Goal: Task Accomplishment & Management: Complete application form

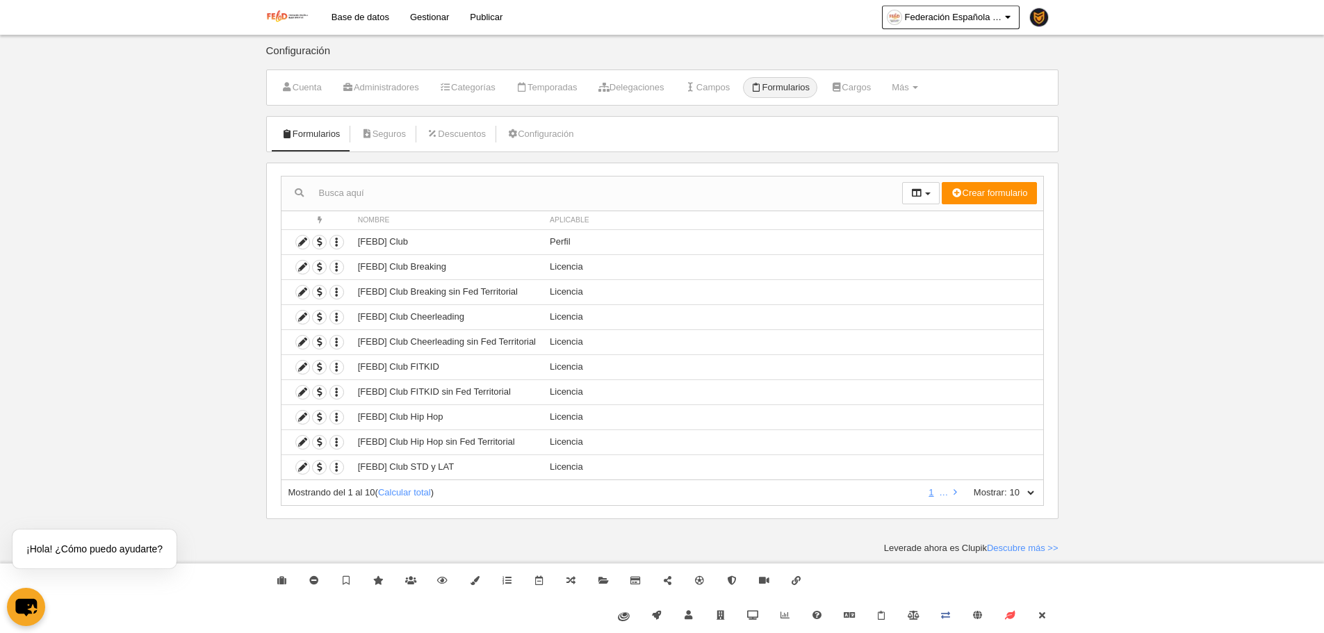
click at [1033, 493] on div "Mostrando del 1 al 10 ( Calcular total ) 1 … Mostrar: 10 25 50 100 500" at bounding box center [662, 493] width 763 height 26
click at [1033, 493] on select "10 25 50 100 500" at bounding box center [1021, 492] width 29 height 13
select select "500"
click at [1007, 486] on select "10 25 50 100 500" at bounding box center [1021, 492] width 29 height 13
click at [1053, 615] on link "Cerrar" at bounding box center [1042, 615] width 32 height 35
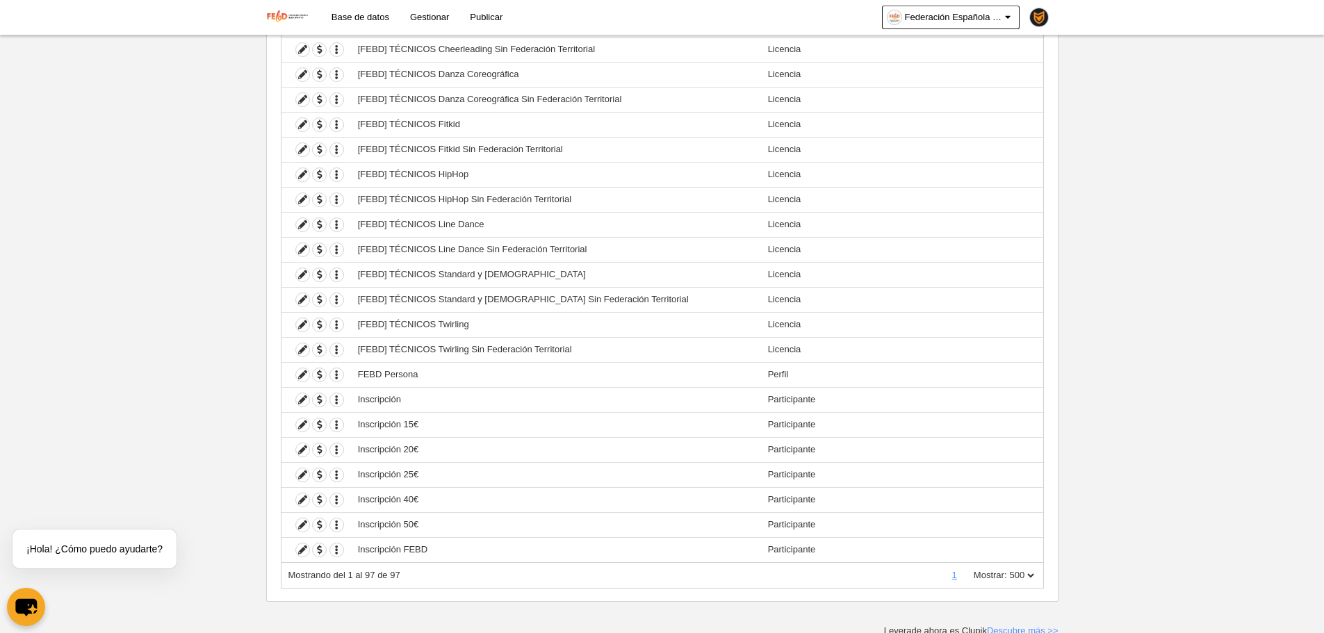
scroll to position [2098, 0]
click at [301, 397] on icon at bounding box center [302, 395] width 13 height 13
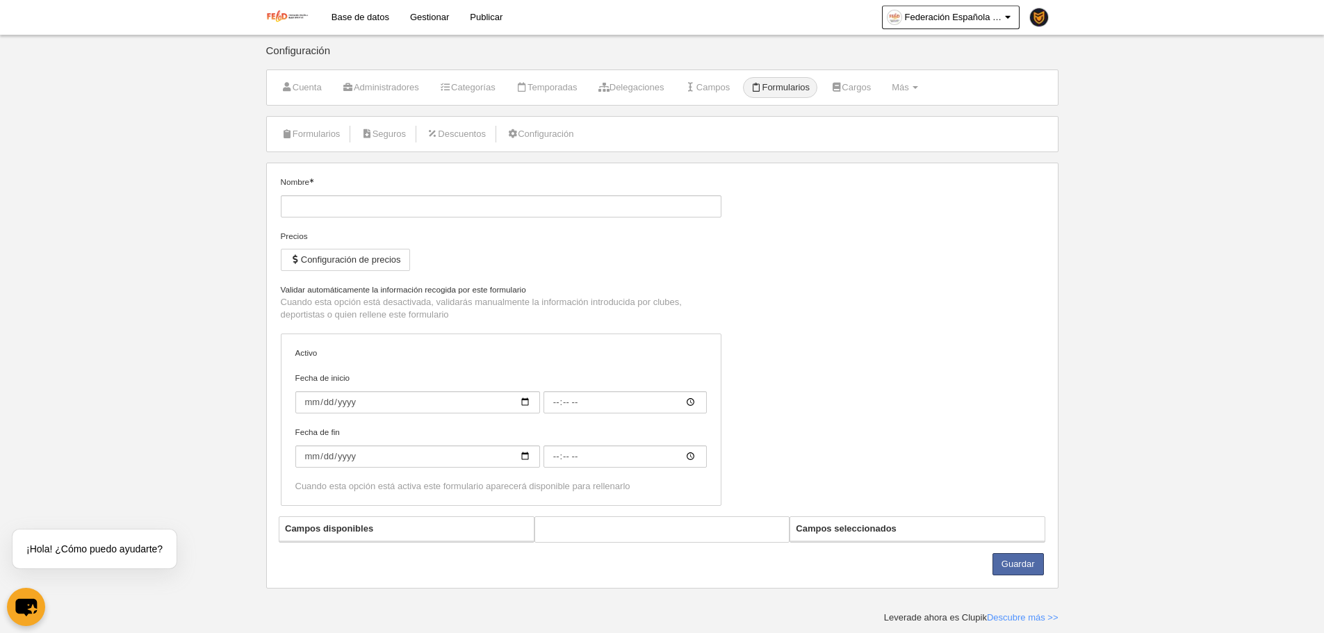
type input "Inscripción"
checkbox input "true"
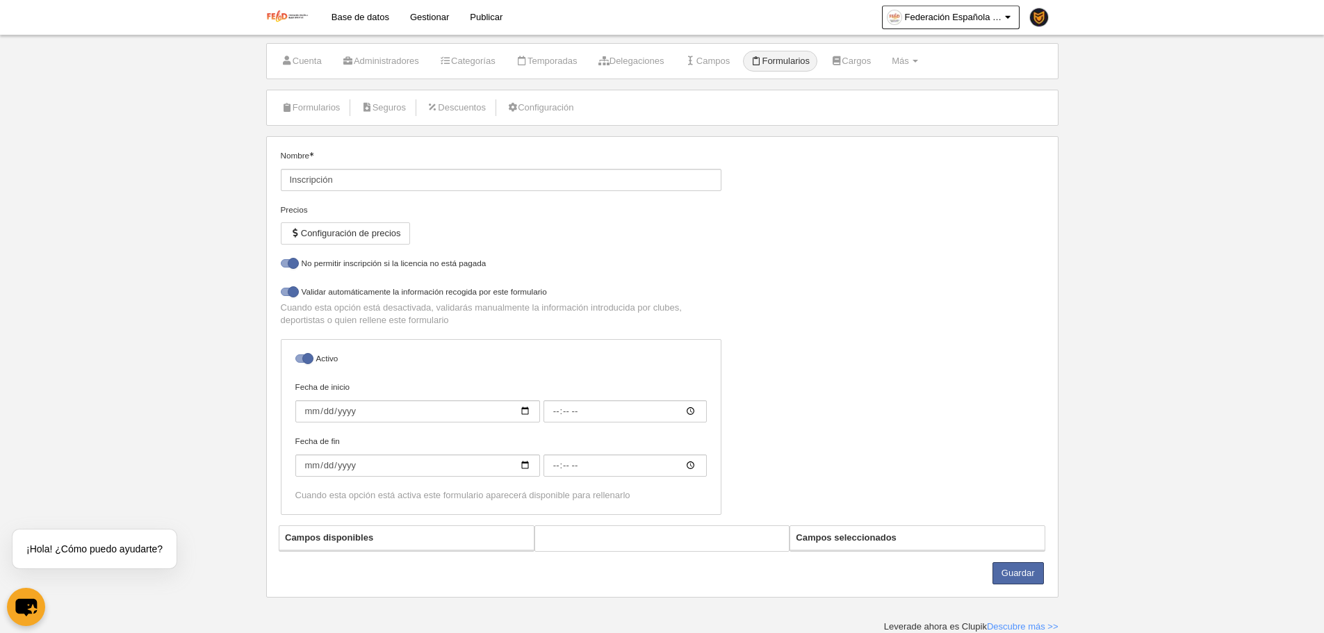
select select "selected"
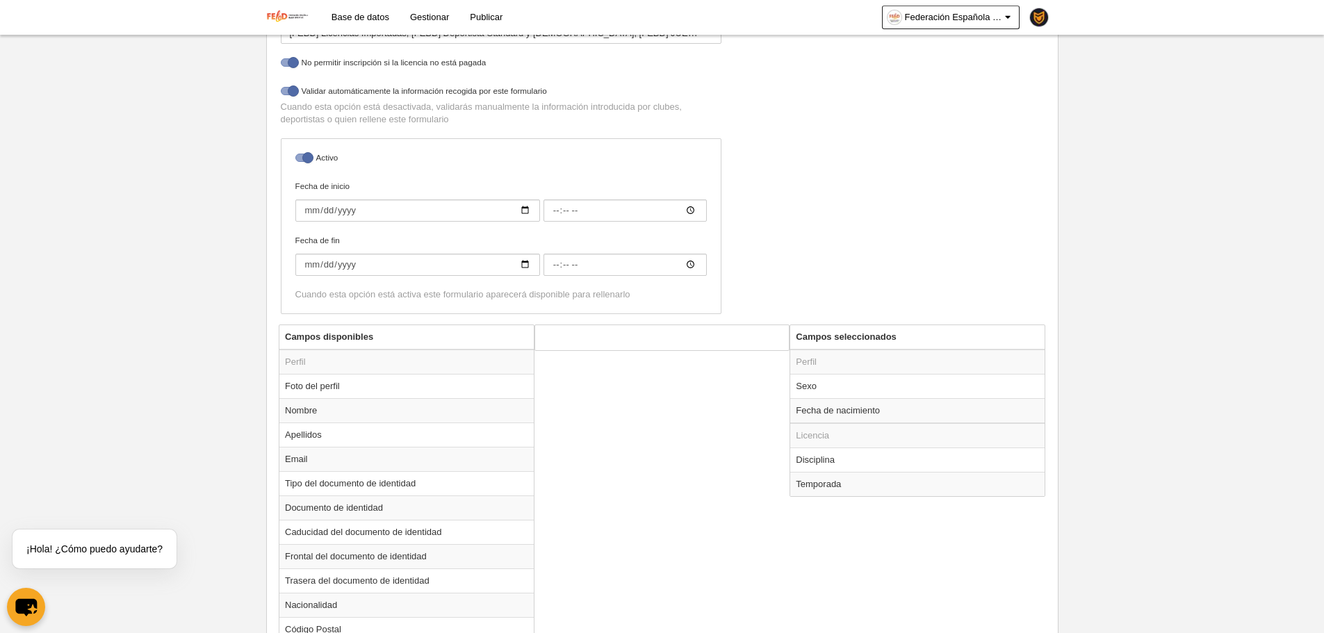
scroll to position [289, 0]
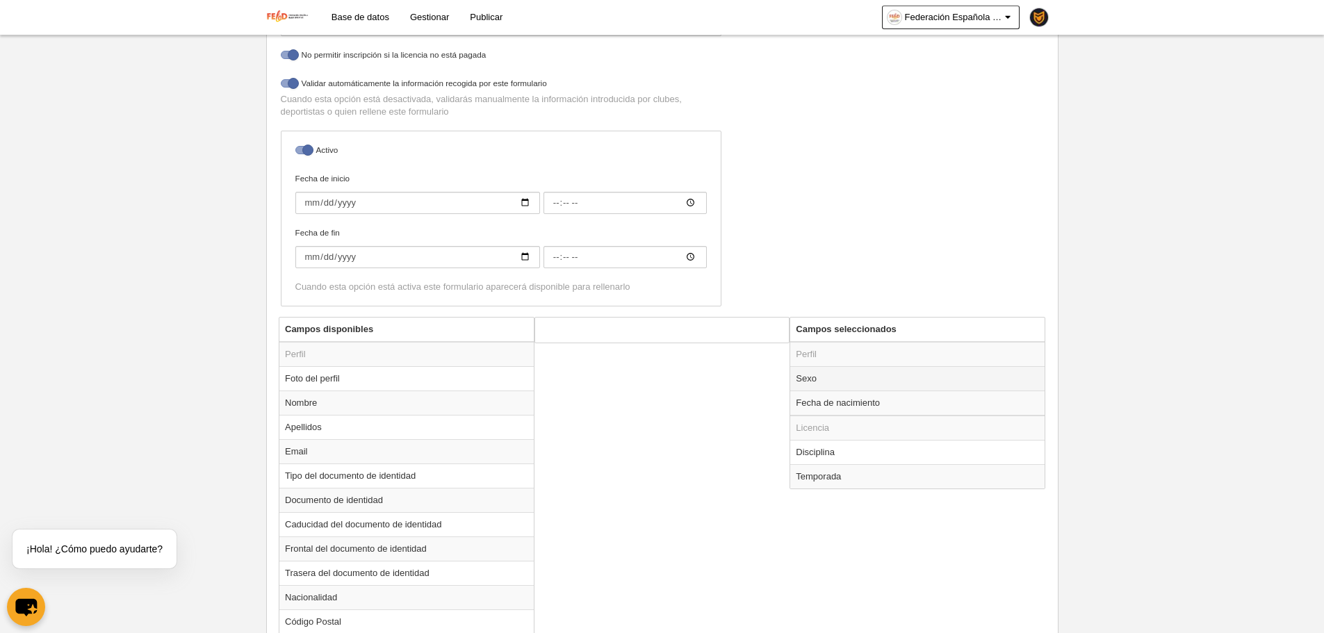
click at [842, 375] on td "Sexo" at bounding box center [917, 378] width 254 height 24
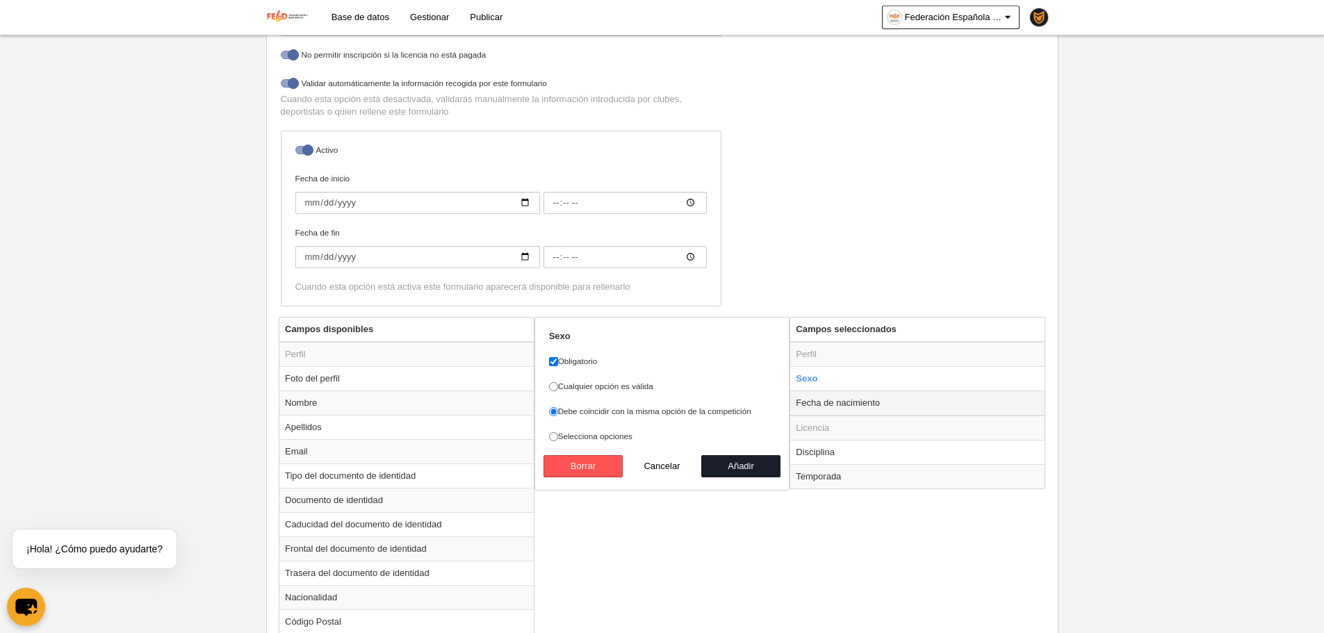
click at [847, 399] on td "Fecha de nacimiento" at bounding box center [917, 403] width 254 height 25
radio input "false"
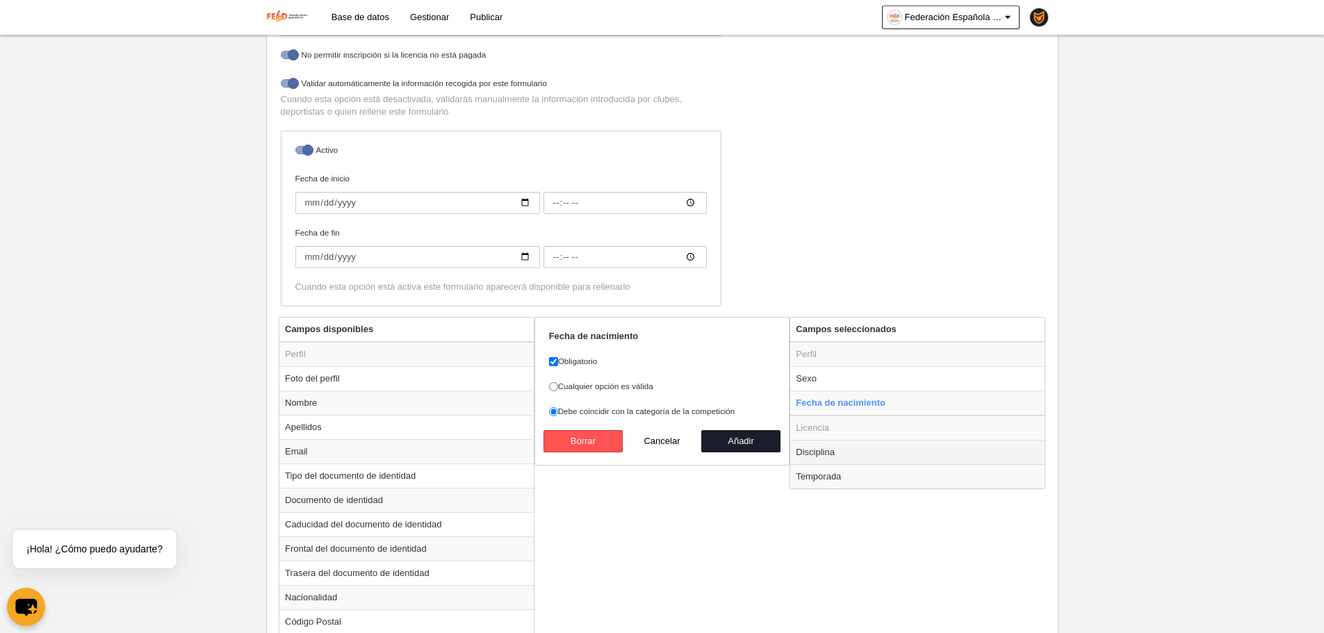
click at [845, 450] on td "Disciplina" at bounding box center [917, 452] width 254 height 24
radio input "false"
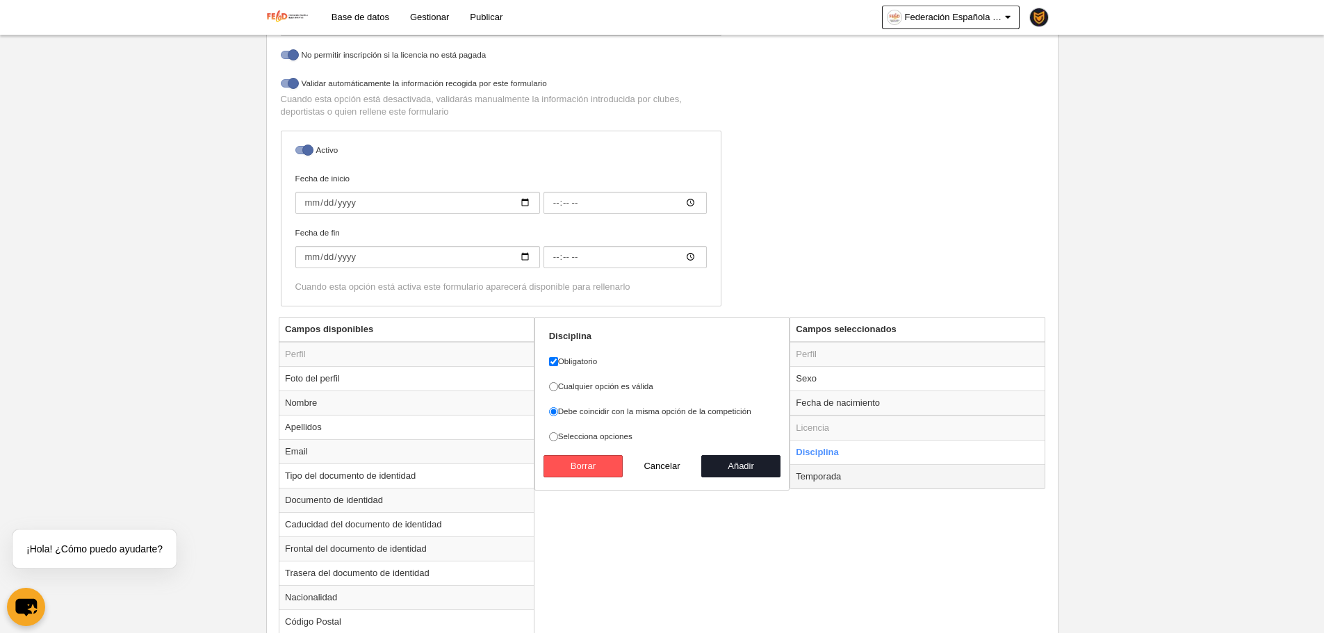
click at [842, 484] on td "Temporada" at bounding box center [917, 476] width 254 height 24
radio input "false"
radio input "true"
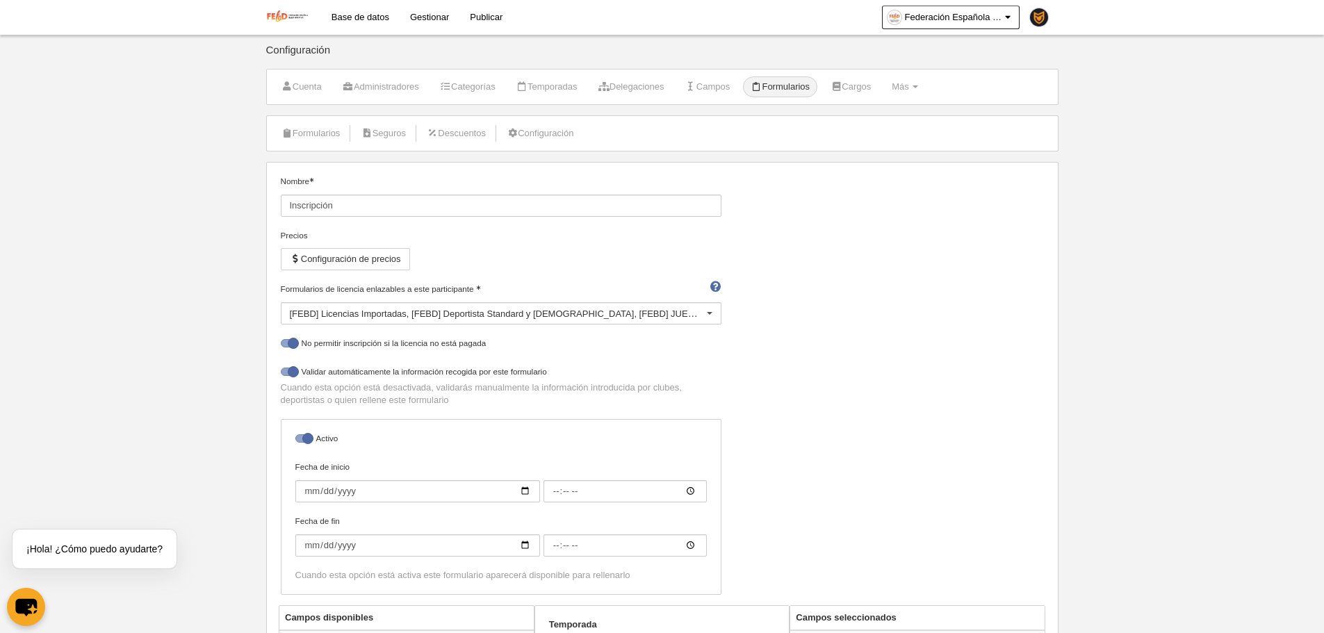
scroll to position [0, 0]
click at [383, 264] on button "Configuración de precios" at bounding box center [345, 260] width 129 height 22
click at [315, 140] on link "Formularios" at bounding box center [311, 134] width 74 height 21
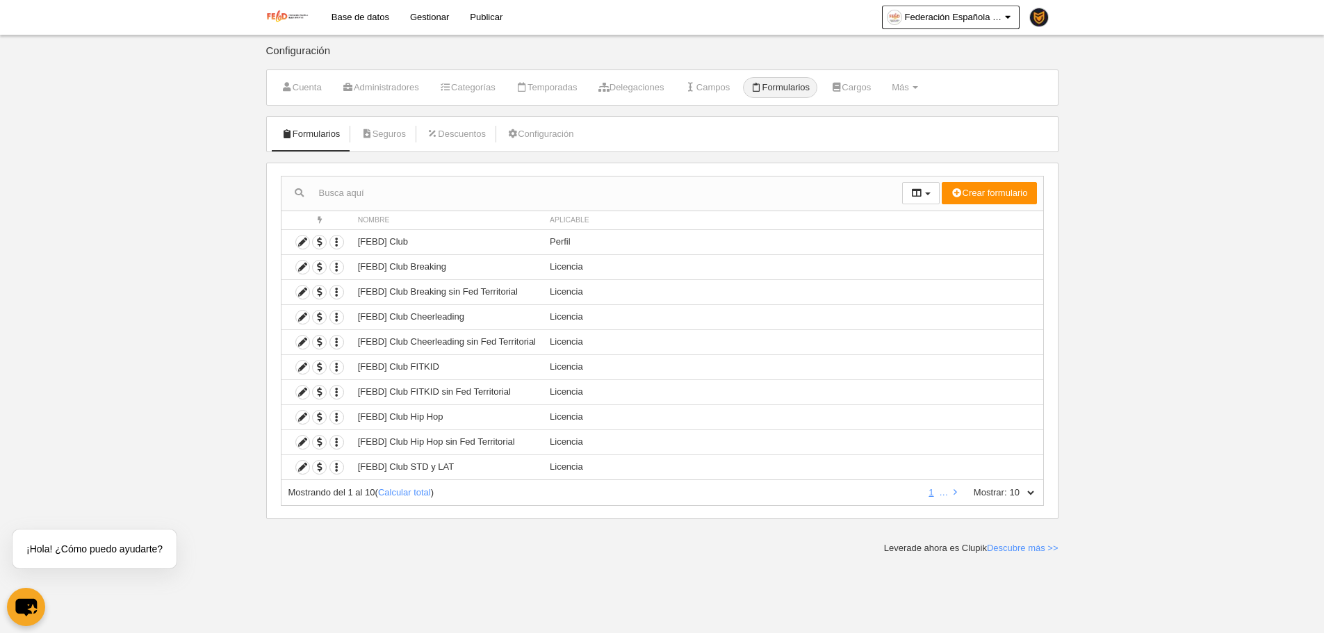
click at [1038, 489] on div "Mostrando del 1 al 10 ( Calcular total ) 1 … Mostrar: 10 25 50 100 500" at bounding box center [662, 493] width 763 height 26
click at [1033, 493] on select "10 25 50 100 500" at bounding box center [1021, 492] width 29 height 13
select select "500"
click at [1007, 486] on select "10 25 50 100 500" at bounding box center [1021, 492] width 29 height 13
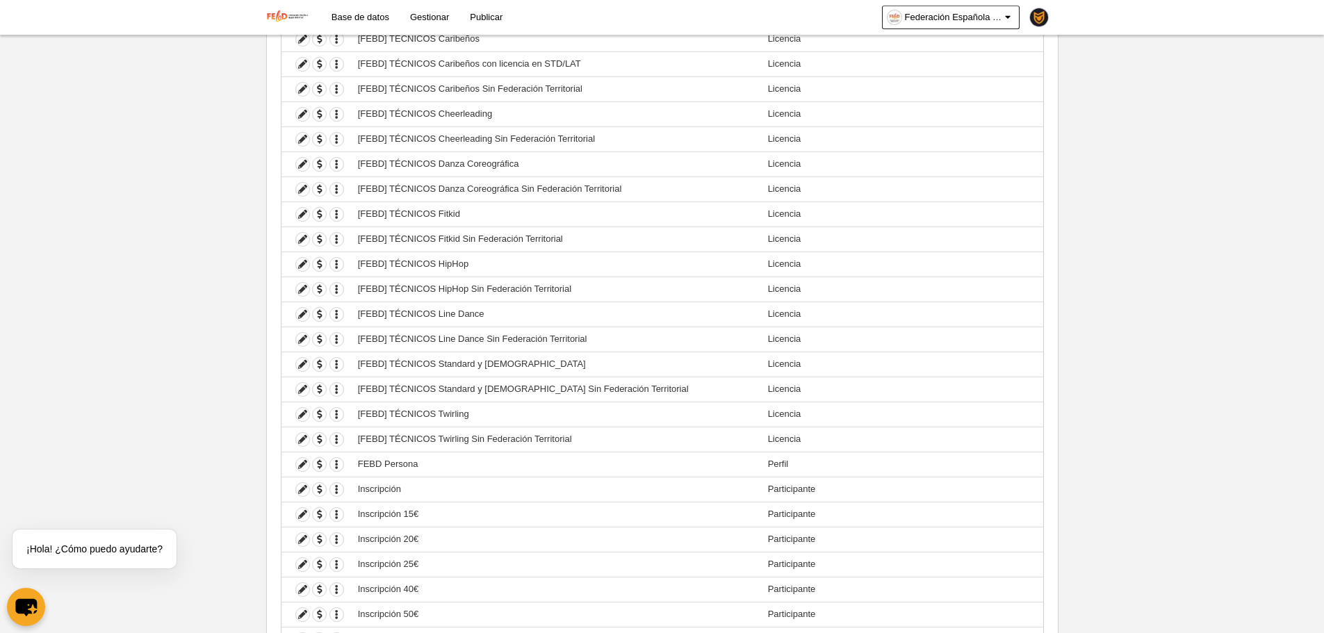
scroll to position [2098, 0]
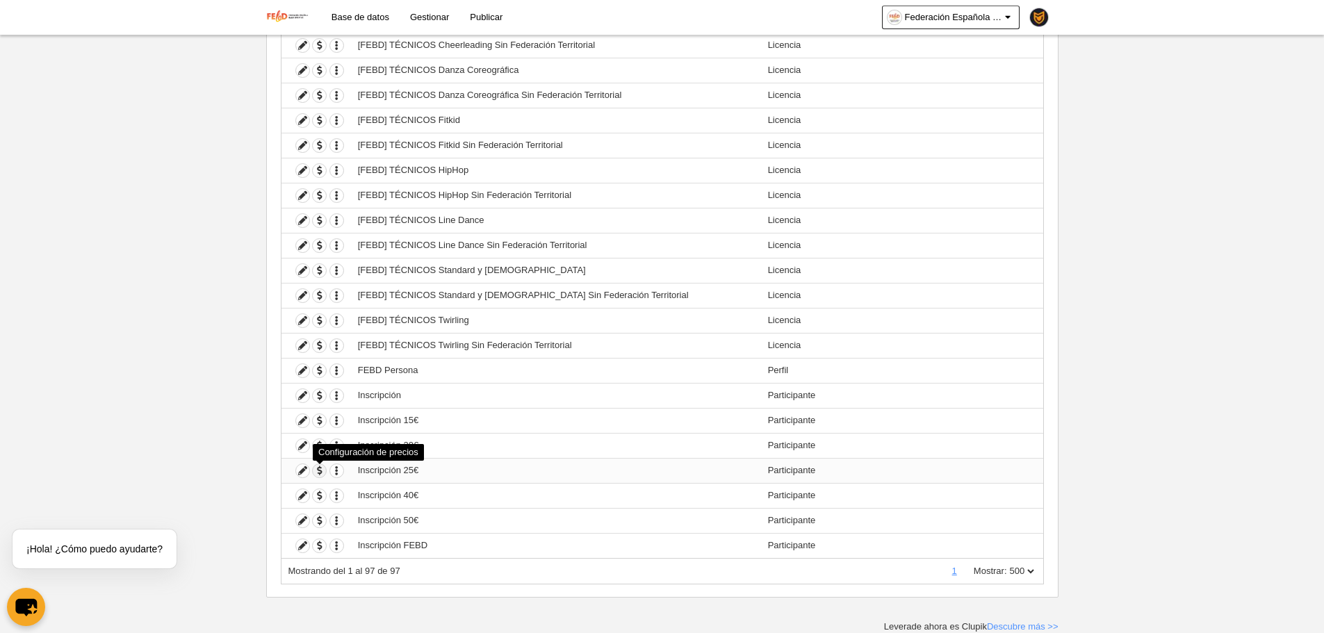
click at [322, 473] on span "button" at bounding box center [319, 470] width 13 height 13
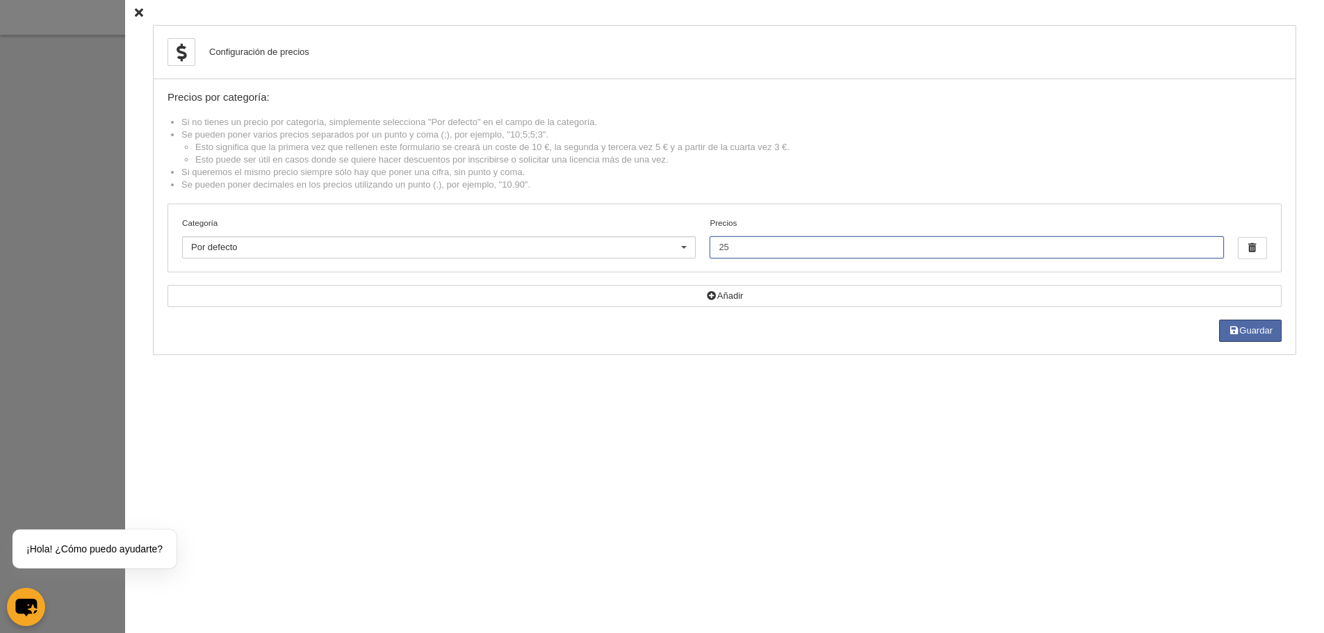
click at [764, 245] on input "25" at bounding box center [967, 247] width 514 height 22
type input "25;0"
click at [1209, 332] on div "Guardar" at bounding box center [724, 331] width 1114 height 22
click at [1221, 331] on button "Guardar" at bounding box center [1250, 331] width 63 height 22
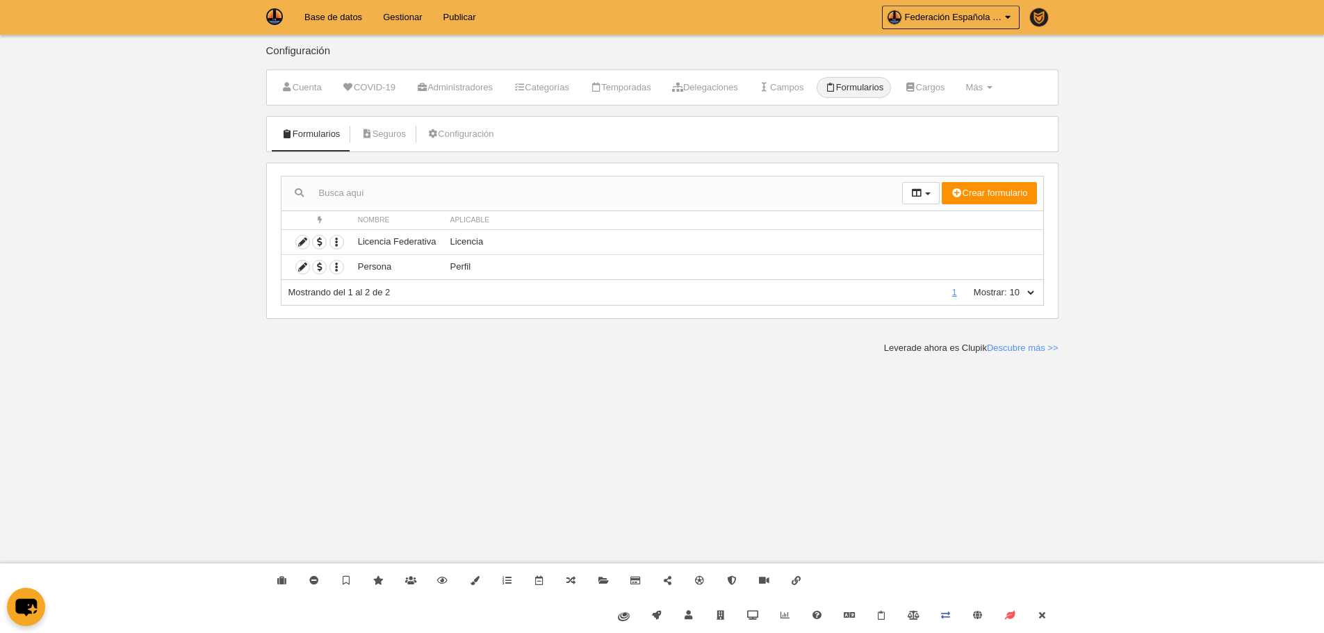
click at [1056, 616] on link "Cerrar" at bounding box center [1042, 615] width 32 height 35
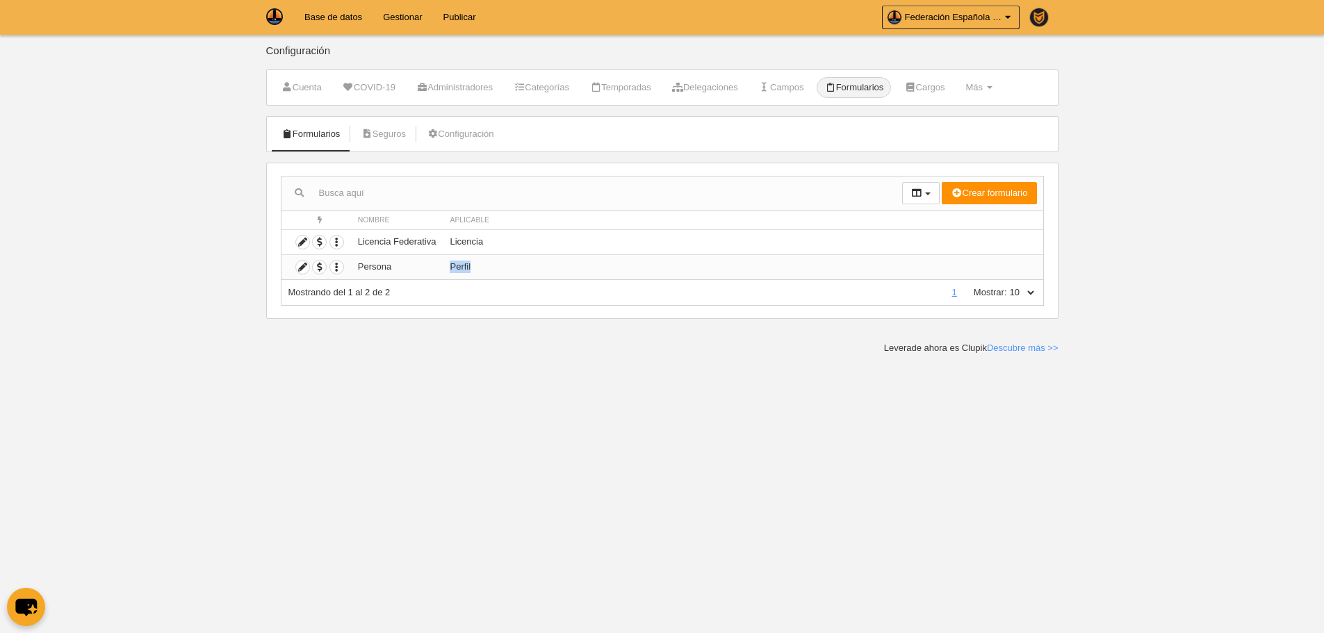
drag, startPoint x: 471, startPoint y: 270, endPoint x: 451, endPoint y: 268, distance: 20.3
click at [451, 268] on td "Perfil" at bounding box center [743, 266] width 600 height 25
drag, startPoint x: 489, startPoint y: 244, endPoint x: 450, endPoint y: 236, distance: 39.7
click at [450, 236] on td "Licencia" at bounding box center [743, 241] width 600 height 25
drag, startPoint x: 482, startPoint y: 265, endPoint x: 448, endPoint y: 265, distance: 34.1
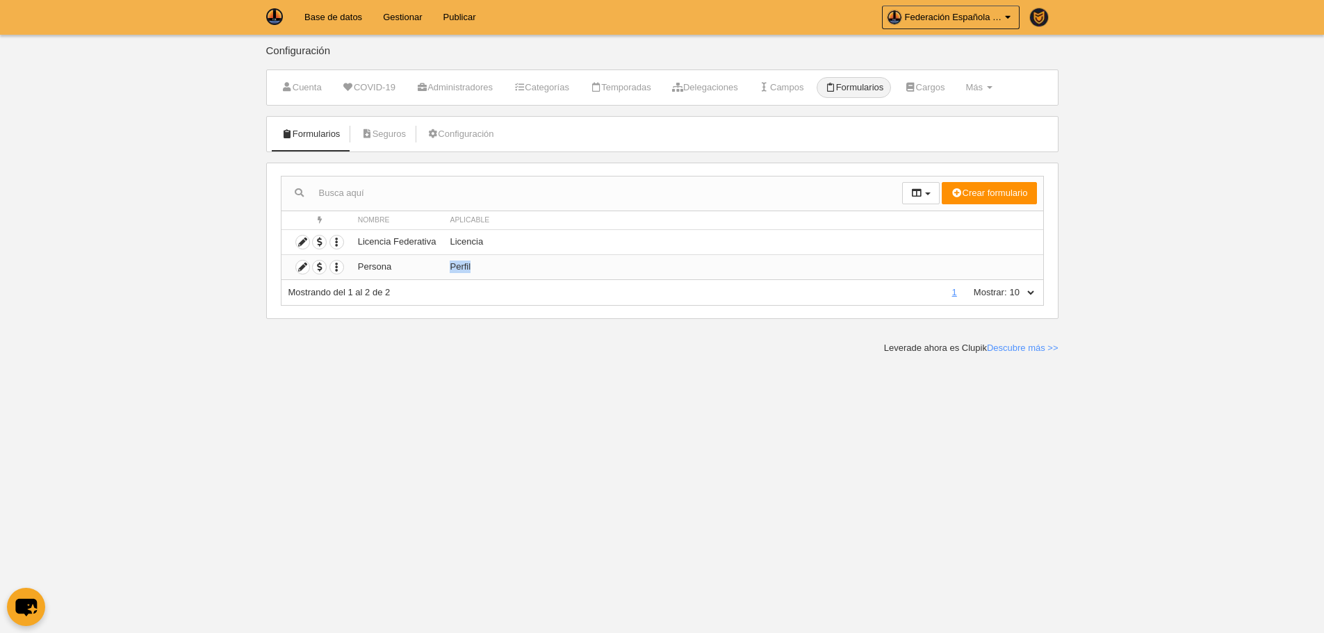
click at [448, 265] on td "Perfil" at bounding box center [743, 266] width 600 height 25
drag, startPoint x: 485, startPoint y: 243, endPoint x: 449, endPoint y: 236, distance: 36.8
click at [449, 236] on td "Licencia" at bounding box center [743, 241] width 600 height 25
click at [448, 365] on body "Base de datos Gestionar Publicar Federación Española de Espeleologia Ajustes ge…" at bounding box center [662, 316] width 1324 height 633
drag, startPoint x: 486, startPoint y: 245, endPoint x: 452, endPoint y: 243, distance: 34.9
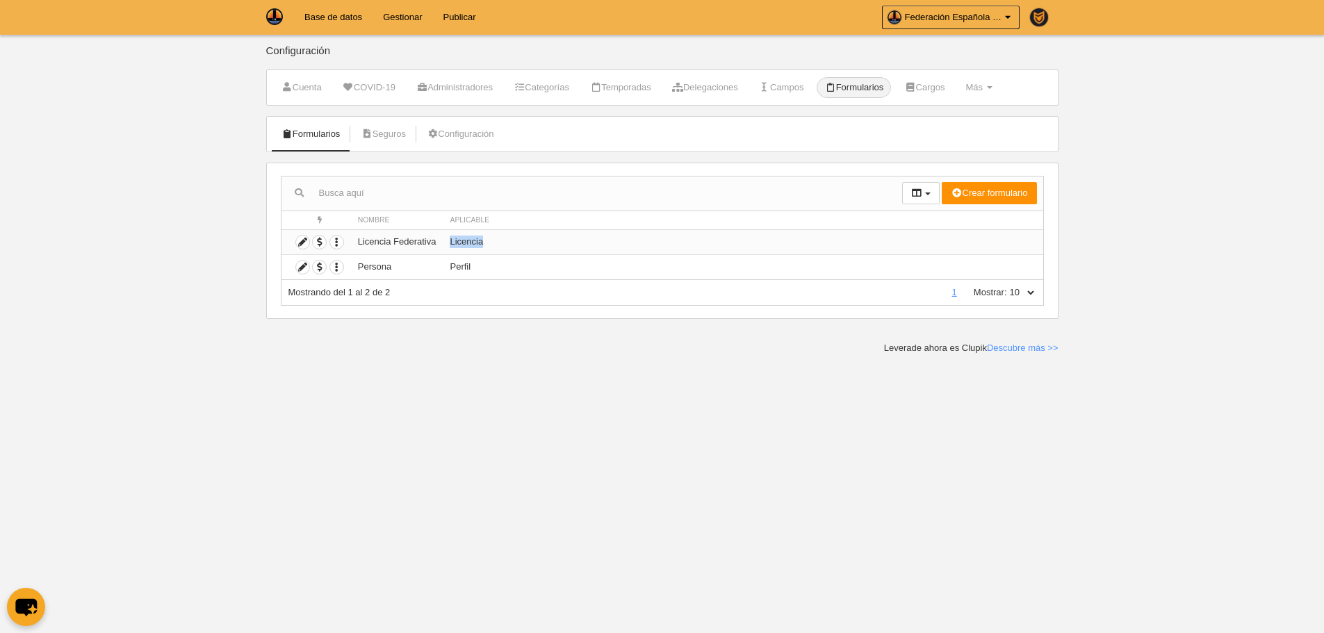
click at [452, 243] on td "Licencia" at bounding box center [743, 241] width 600 height 25
click at [320, 239] on span "button" at bounding box center [319, 242] width 13 height 13
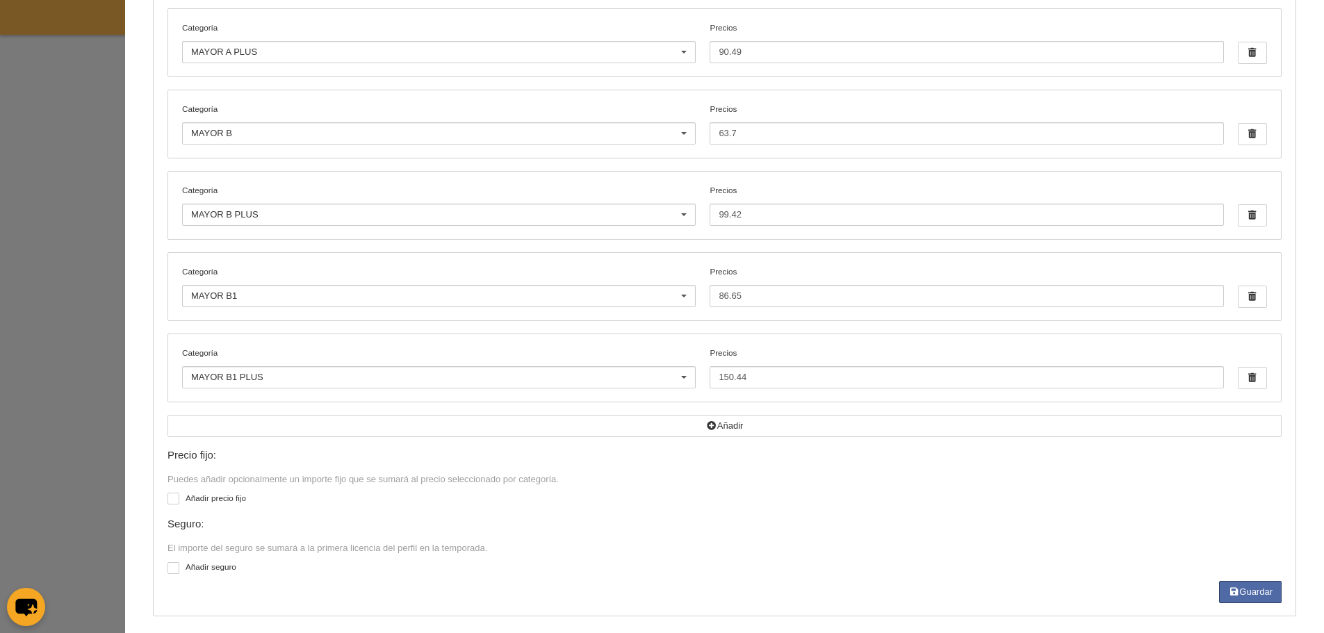
scroll to position [1261, 0]
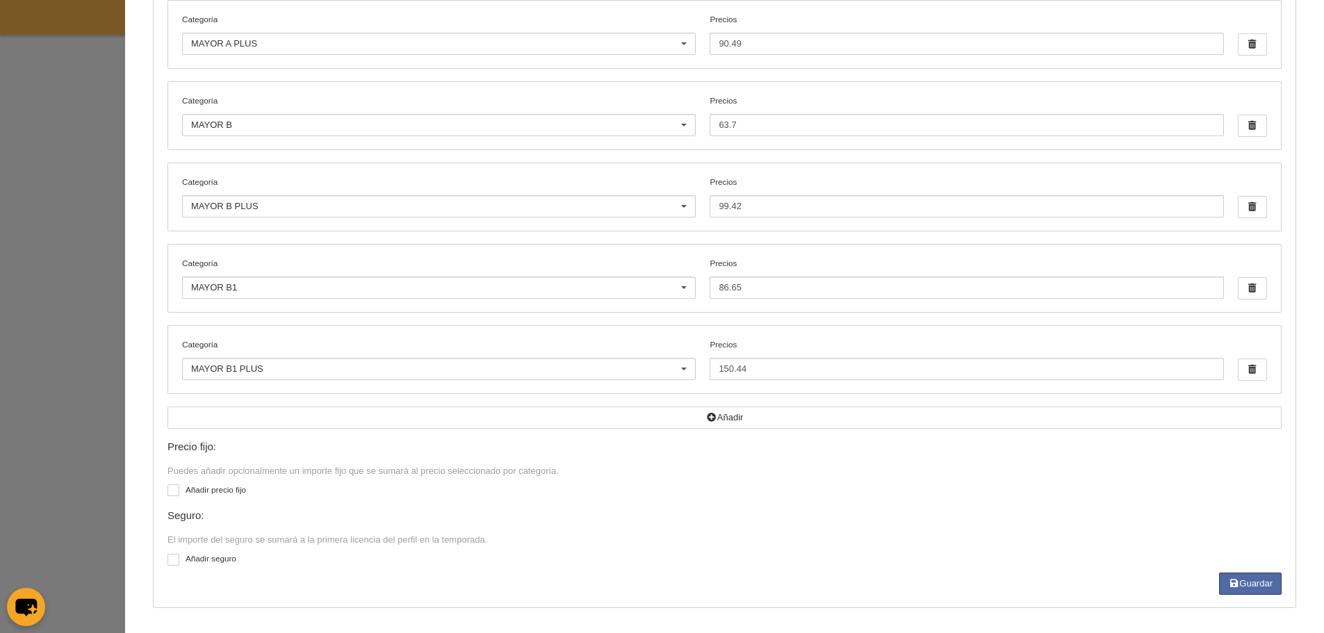
click at [100, 289] on div at bounding box center [662, 316] width 1324 height 633
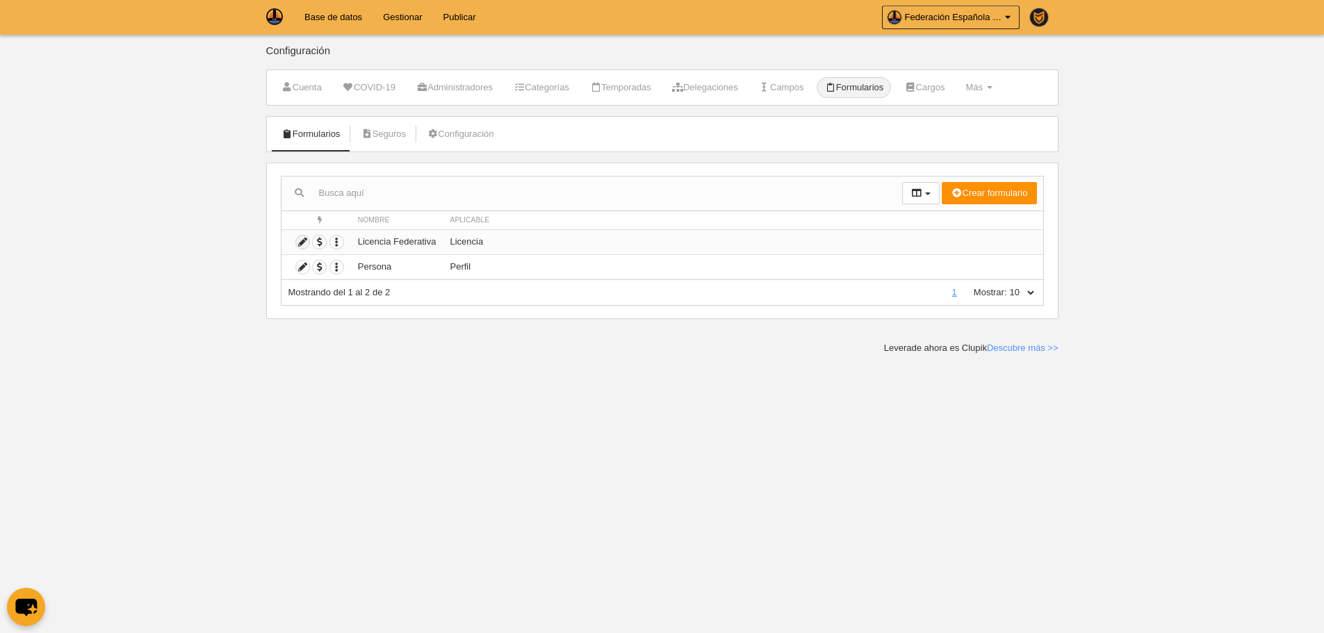
click at [304, 245] on icon at bounding box center [302, 242] width 13 height 13
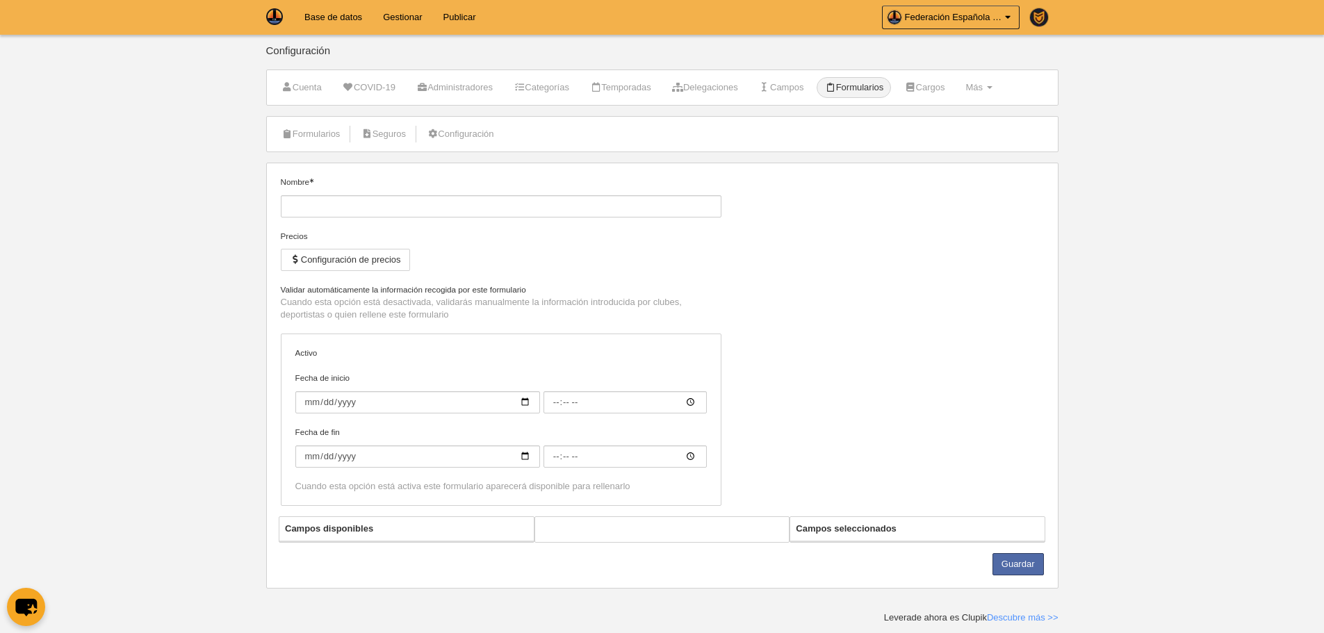
type input "Licencia Federativa"
checkbox input "true"
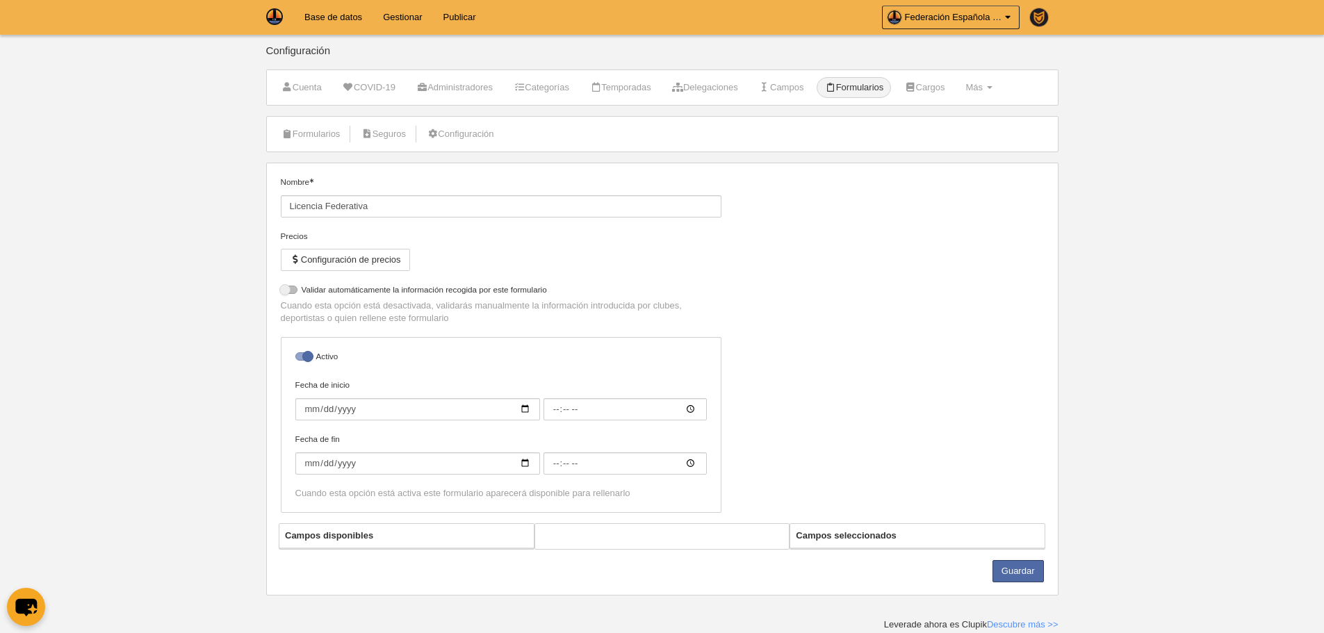
select select "selected"
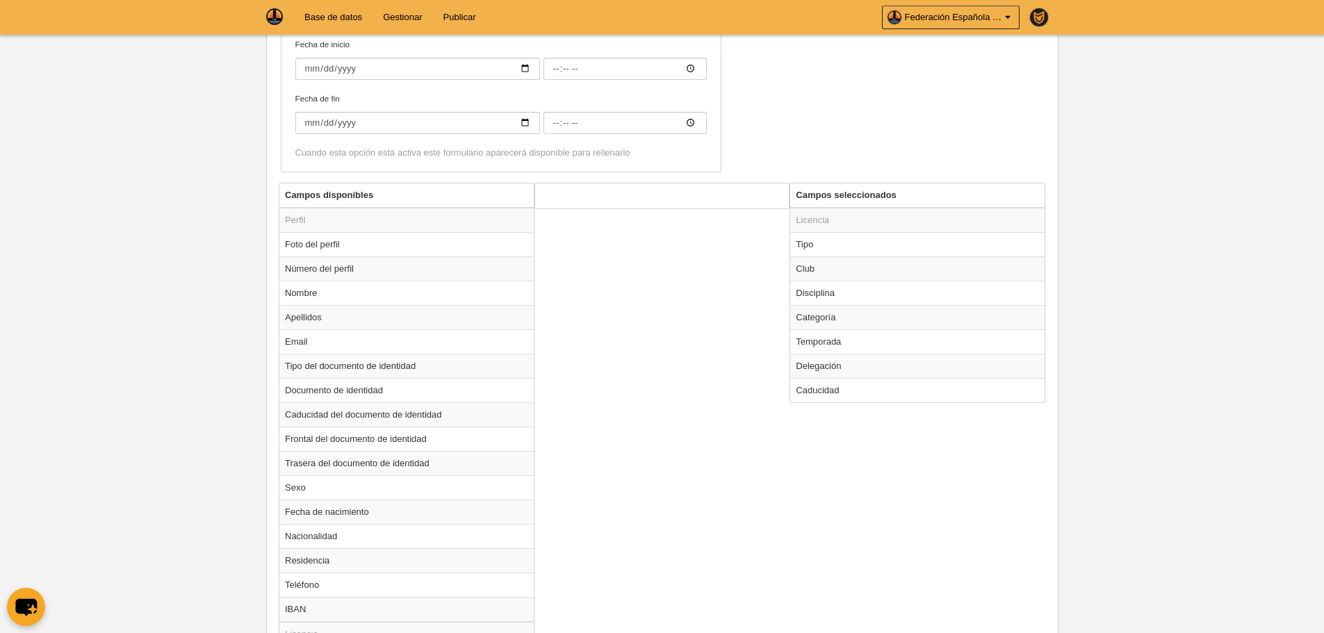
scroll to position [400, 0]
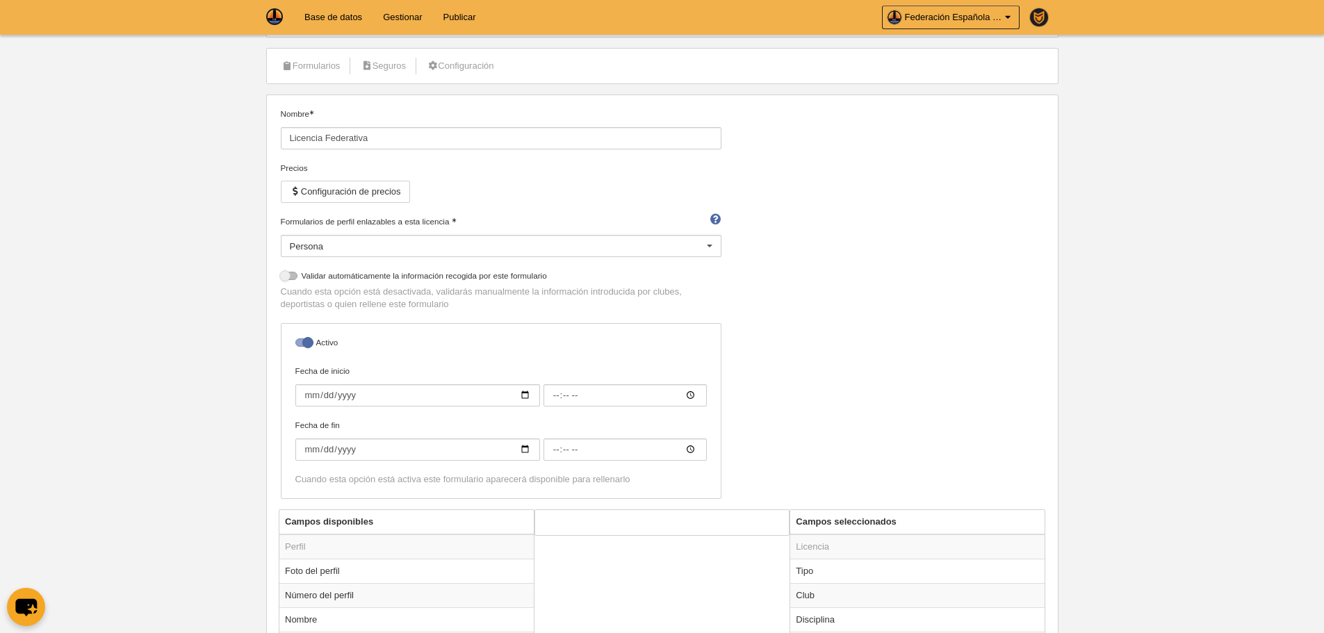
scroll to position [0, 0]
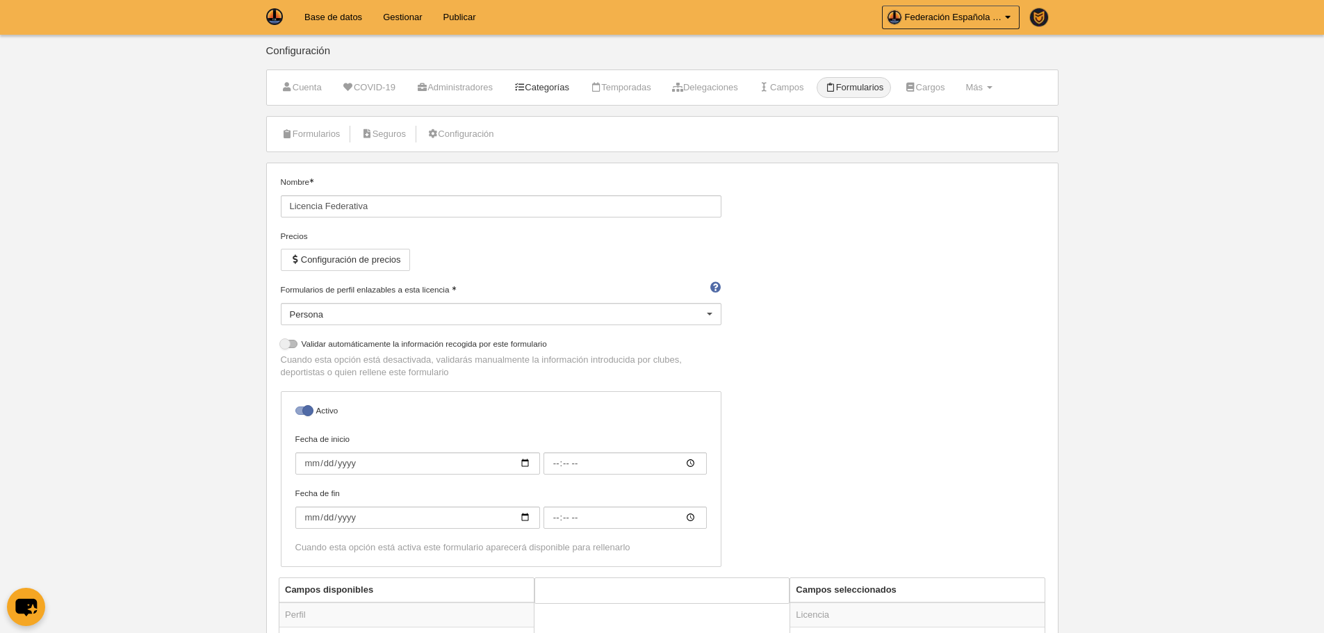
click at [553, 97] on link "Categorías" at bounding box center [541, 87] width 71 height 21
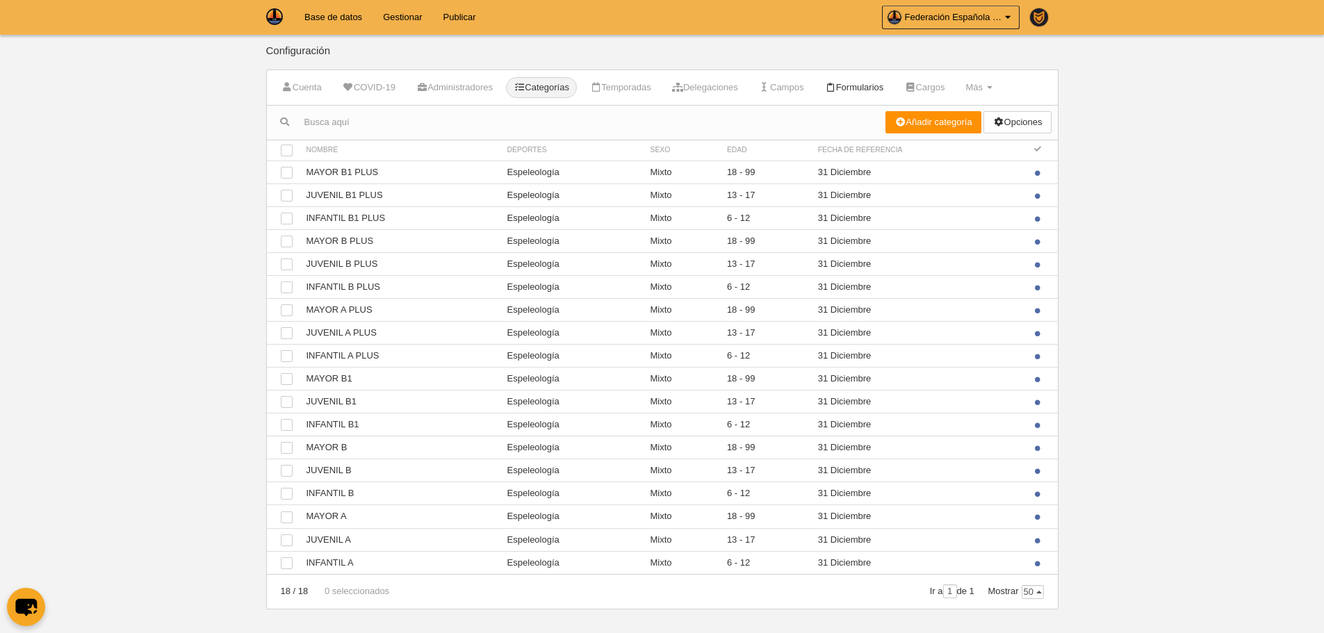
click at [877, 86] on link "Formularios" at bounding box center [854, 87] width 74 height 21
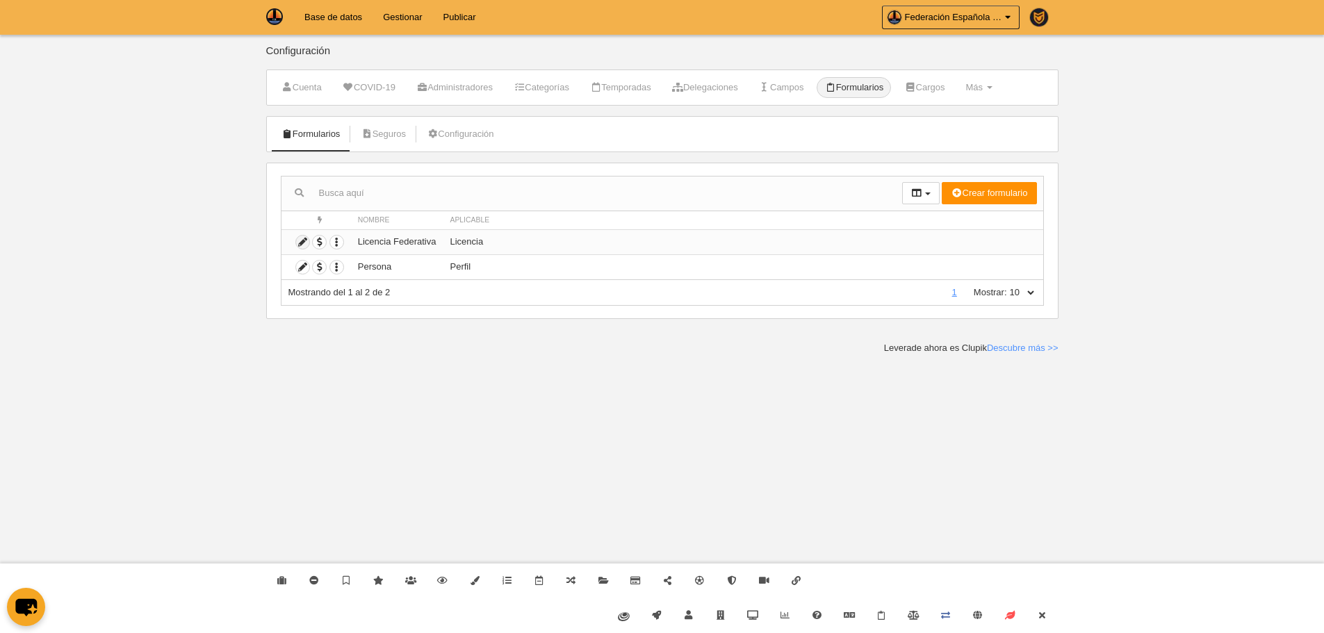
click at [304, 246] on icon at bounding box center [302, 242] width 13 height 13
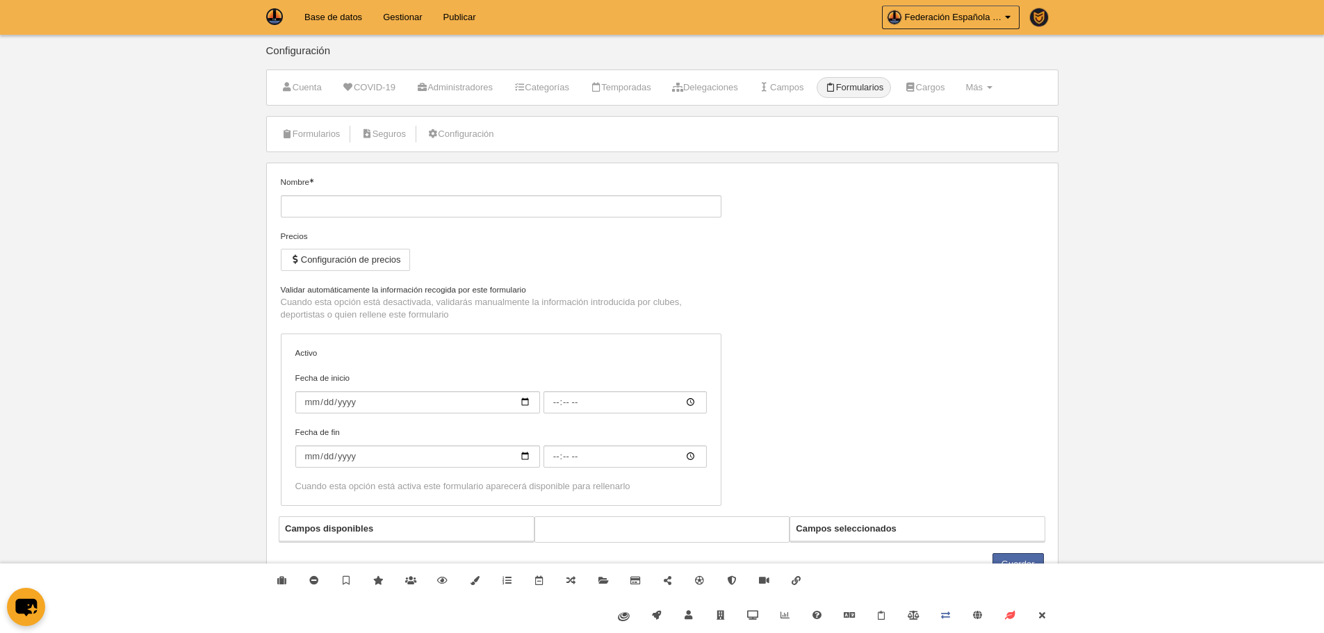
type input "Licencia Federativa"
checkbox input "true"
select select "selected"
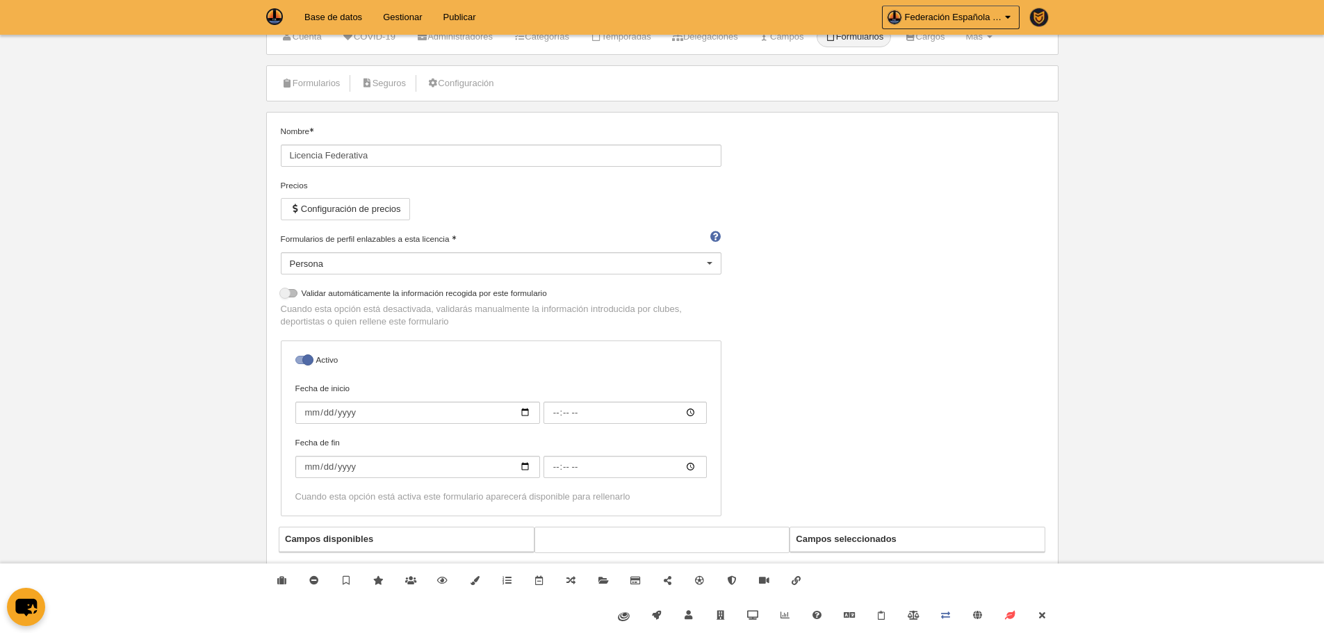
scroll to position [52, 0]
click at [1046, 623] on link "Cerrar" at bounding box center [1042, 615] width 32 height 35
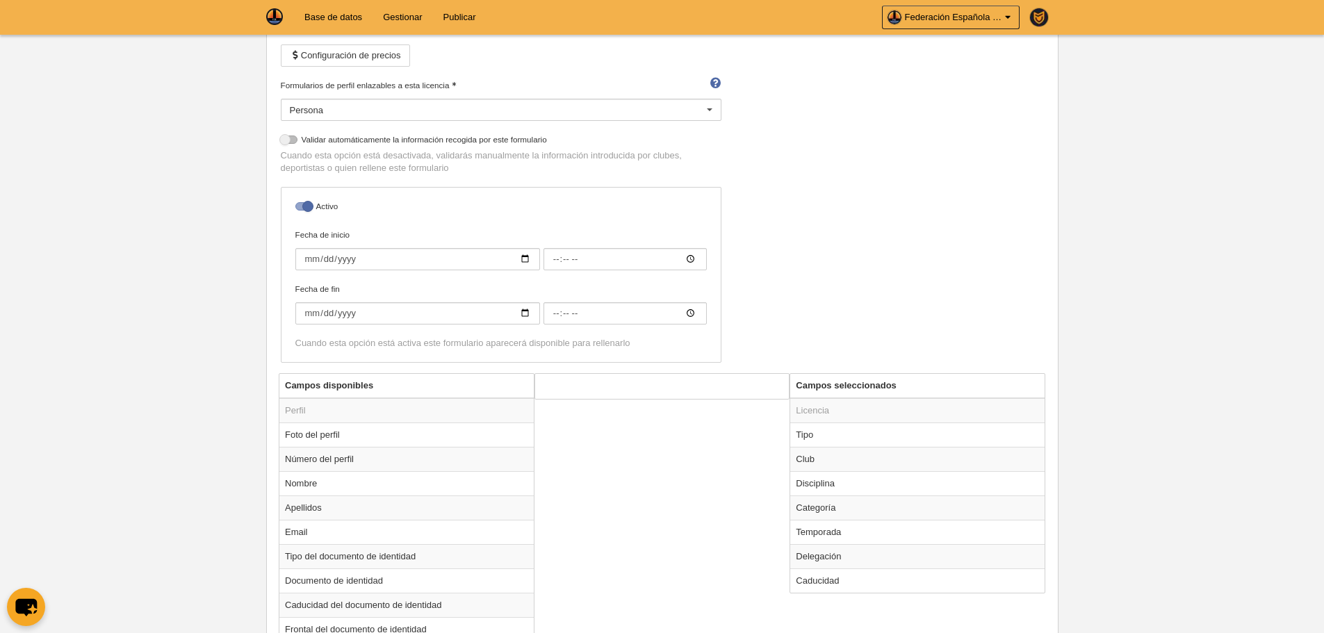
scroll to position [330, 0]
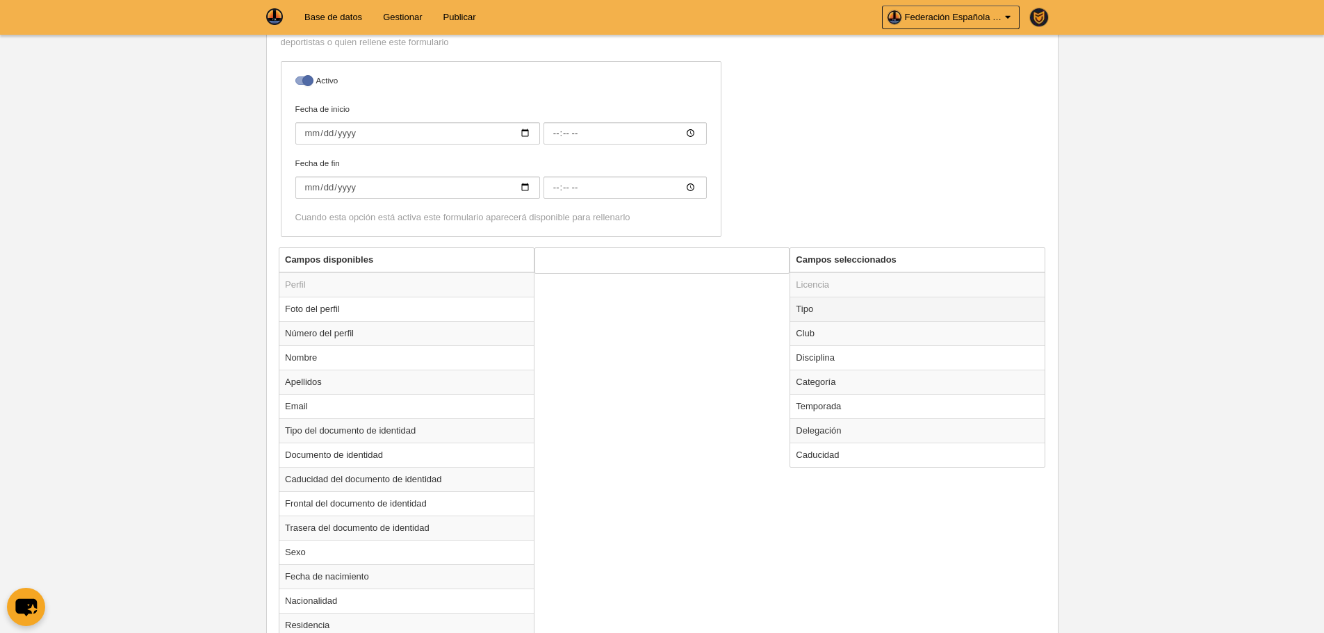
click at [807, 309] on td "Tipo" at bounding box center [917, 309] width 254 height 24
radio input "true"
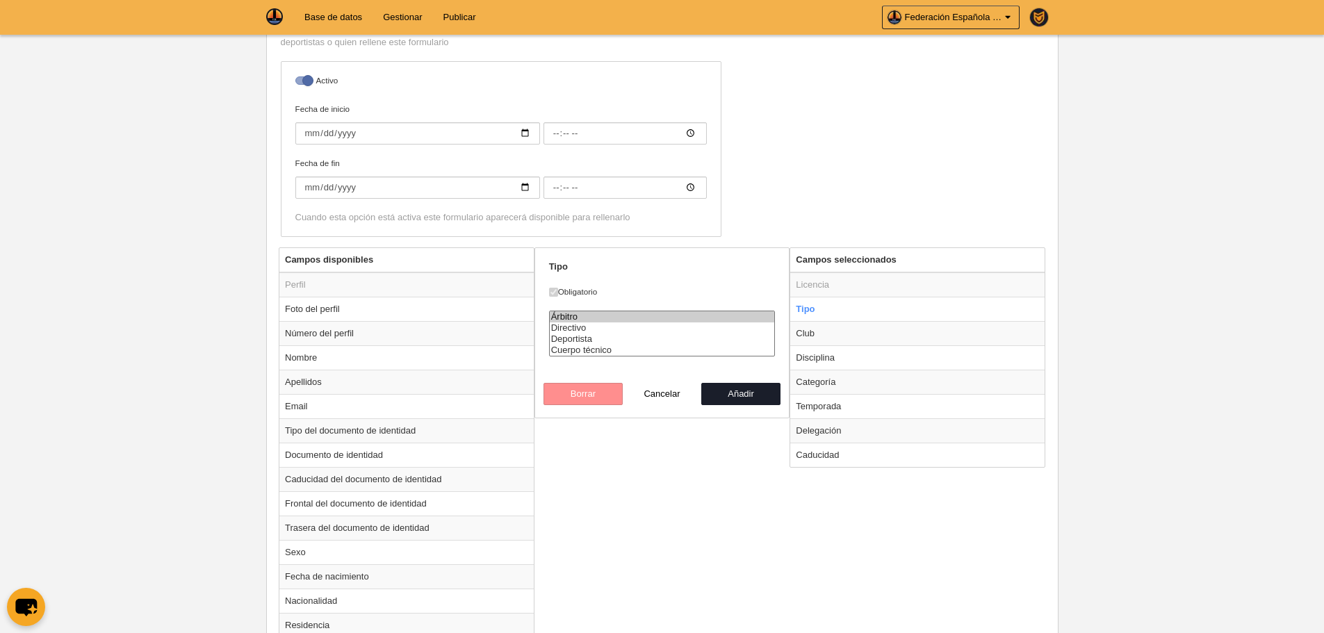
click at [579, 316] on option "Árbitro" at bounding box center [662, 316] width 225 height 11
click at [590, 341] on option "Deportista" at bounding box center [662, 339] width 225 height 11
select select "referee"
click at [592, 348] on option "Cuerpo técnico" at bounding box center [662, 350] width 225 height 11
click at [756, 401] on button "Añadir" at bounding box center [740, 394] width 79 height 22
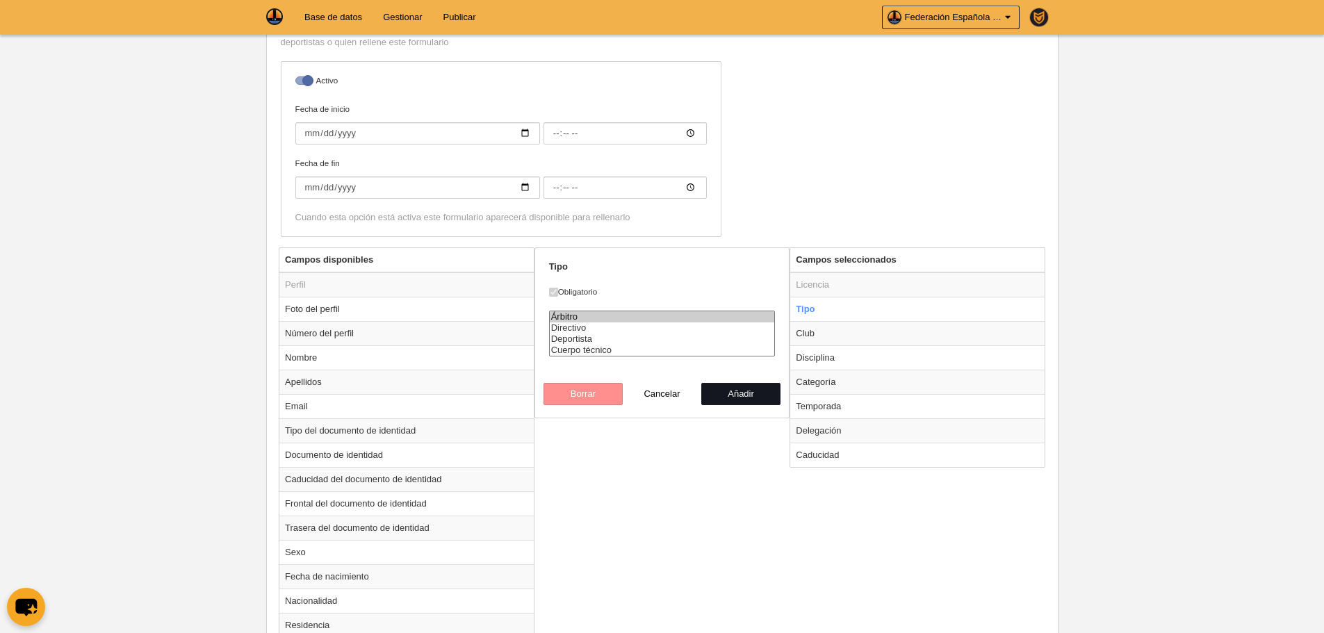
radio input "false"
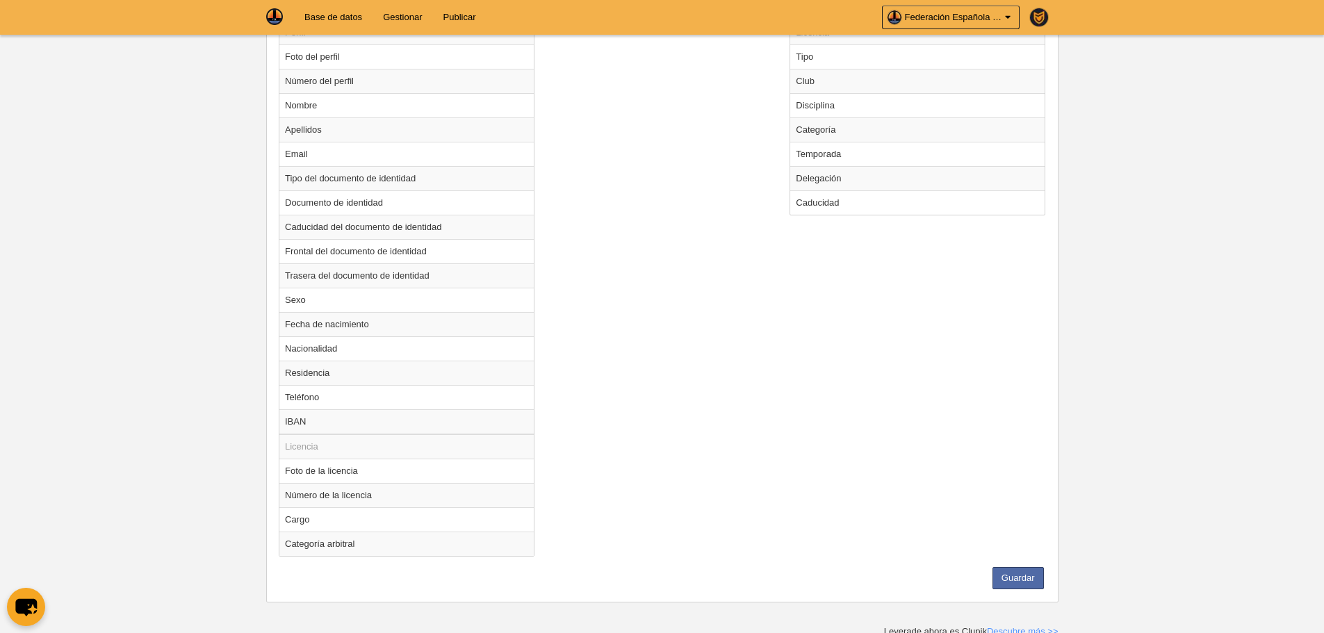
scroll to position [587, 0]
click at [1037, 571] on button "Guardar" at bounding box center [1017, 573] width 51 height 22
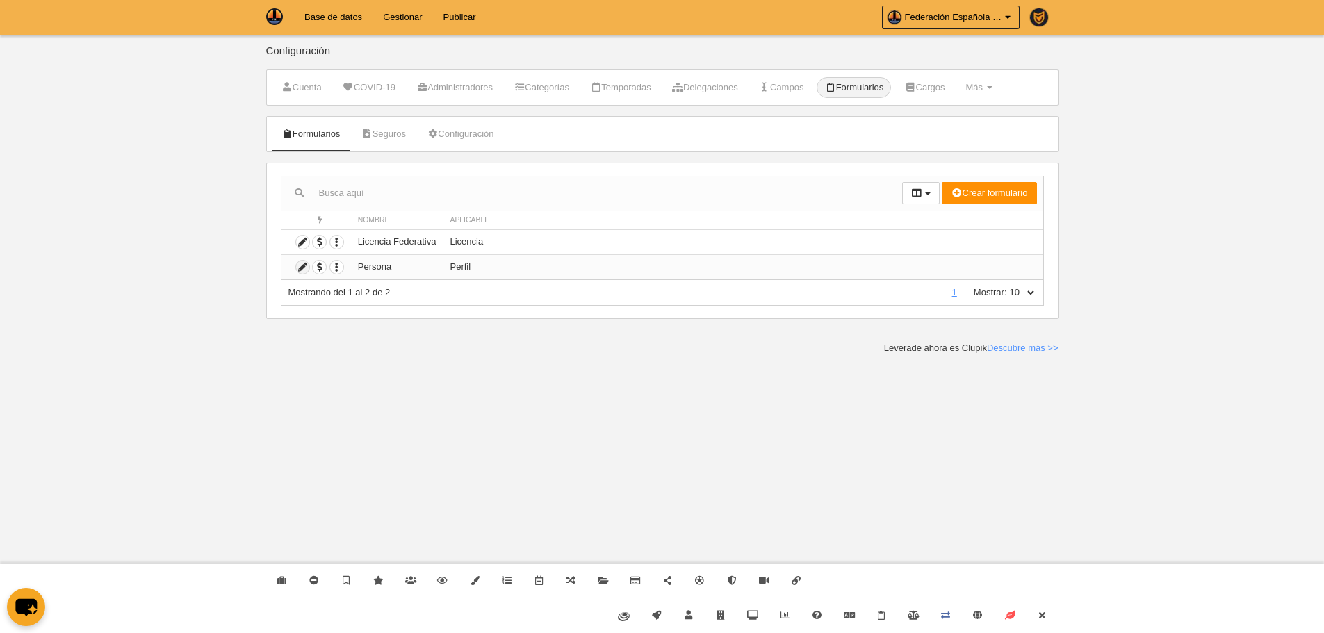
click at [297, 270] on icon at bounding box center [302, 267] width 13 height 13
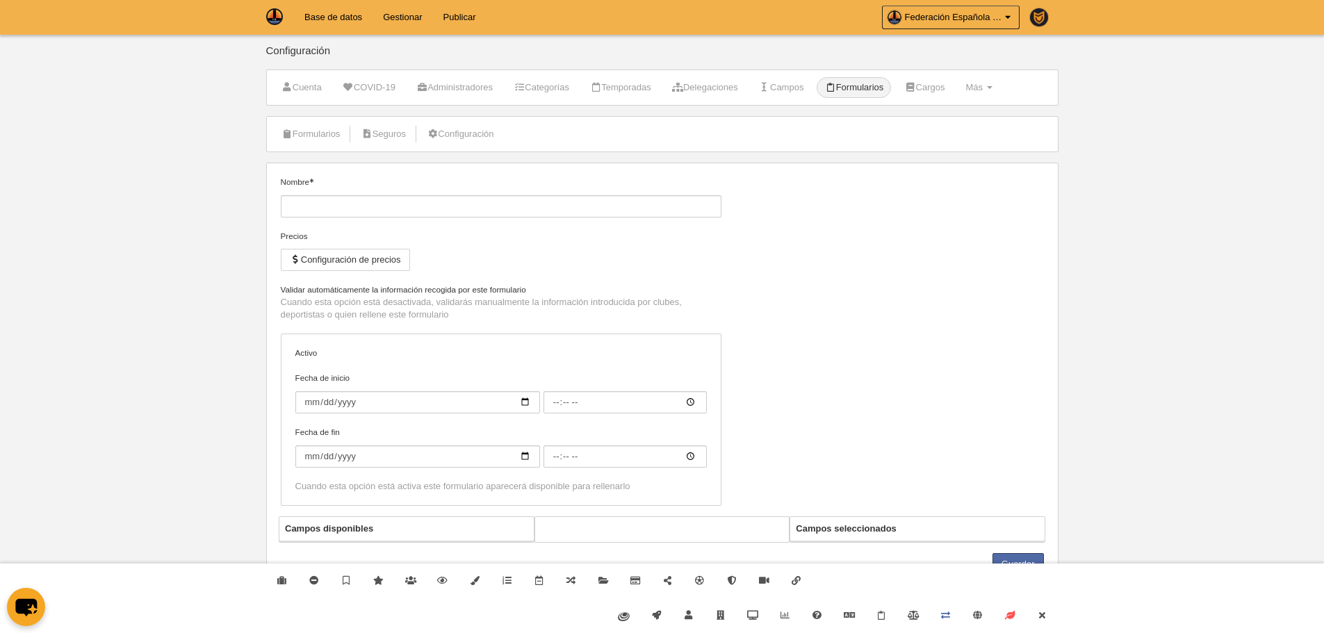
type input "Persona"
checkbox input "true"
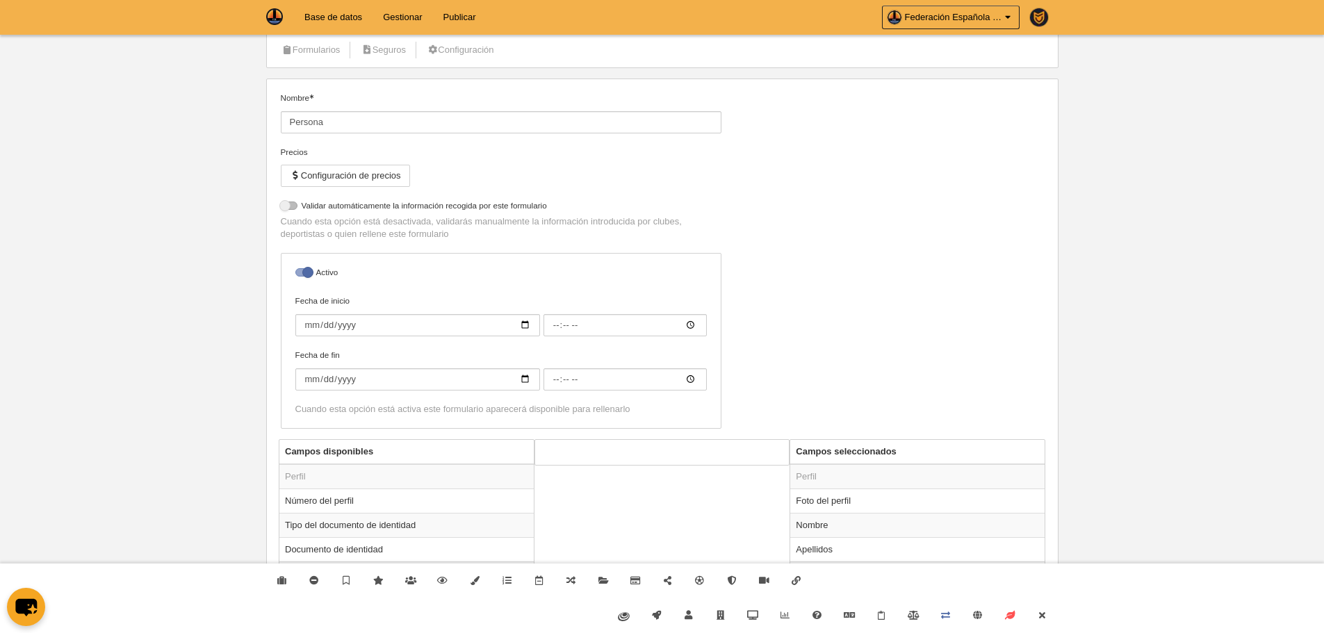
scroll to position [240, 0]
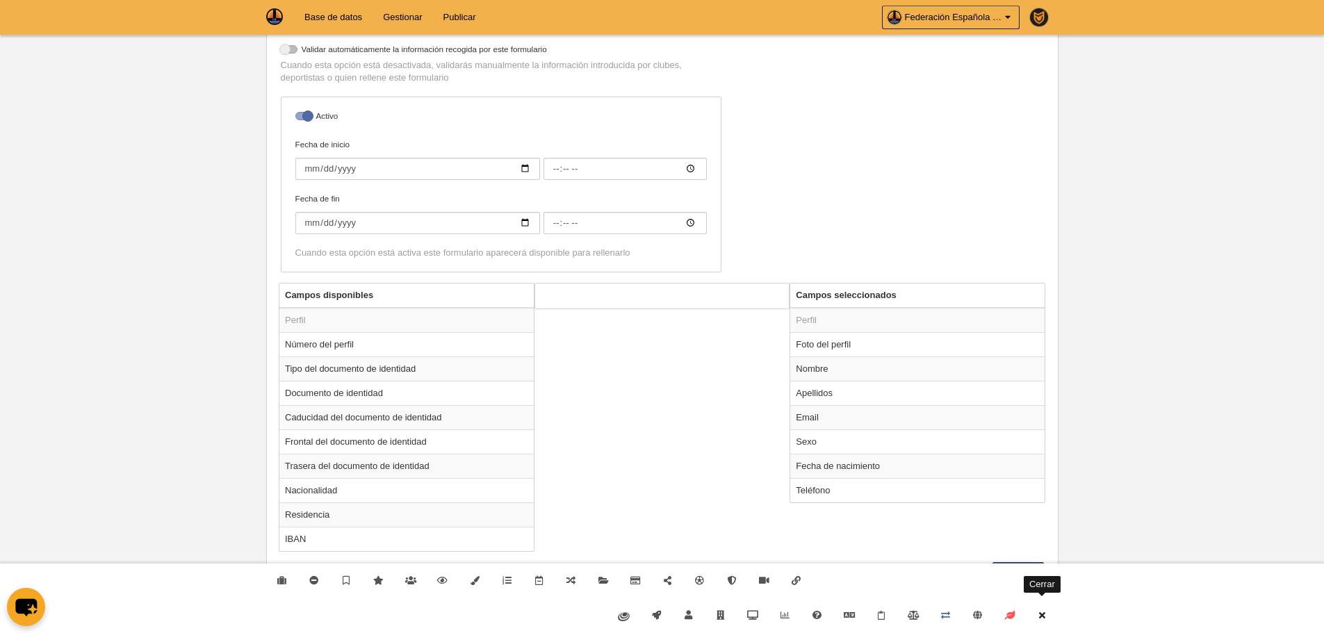
click at [1043, 615] on icon at bounding box center [1041, 615] width 11 height 9
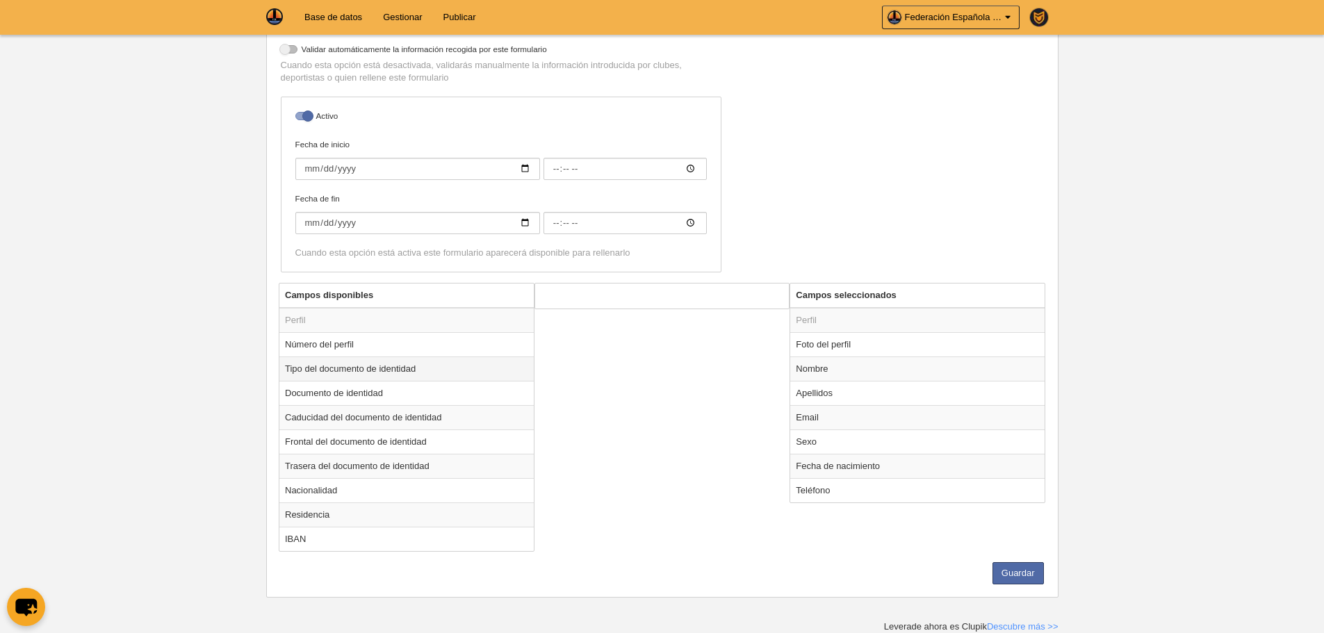
click at [360, 370] on td "Tipo del documento de identidad" at bounding box center [406, 368] width 254 height 24
radio input "true"
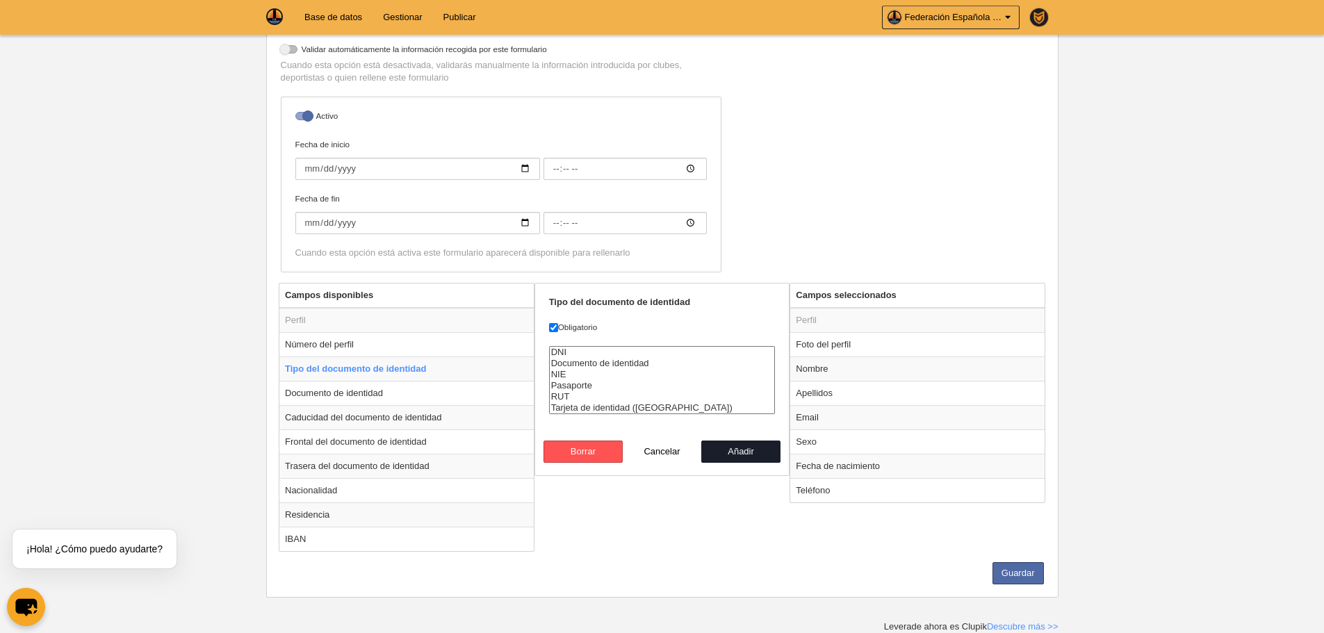
select select "es_dni"
click at [579, 354] on option "DNI" at bounding box center [662, 352] width 225 height 11
click at [749, 459] on button "Añadir" at bounding box center [740, 452] width 79 height 22
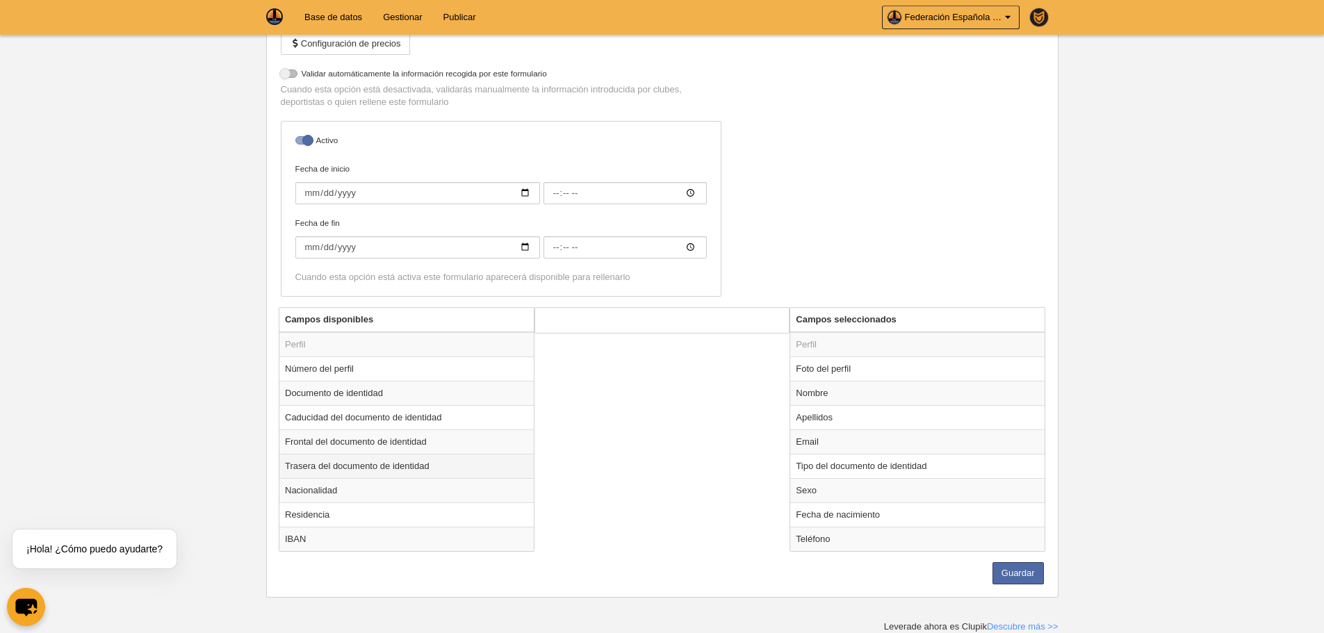
scroll to position [216, 0]
click at [335, 397] on td "Documento de identidad" at bounding box center [406, 393] width 254 height 24
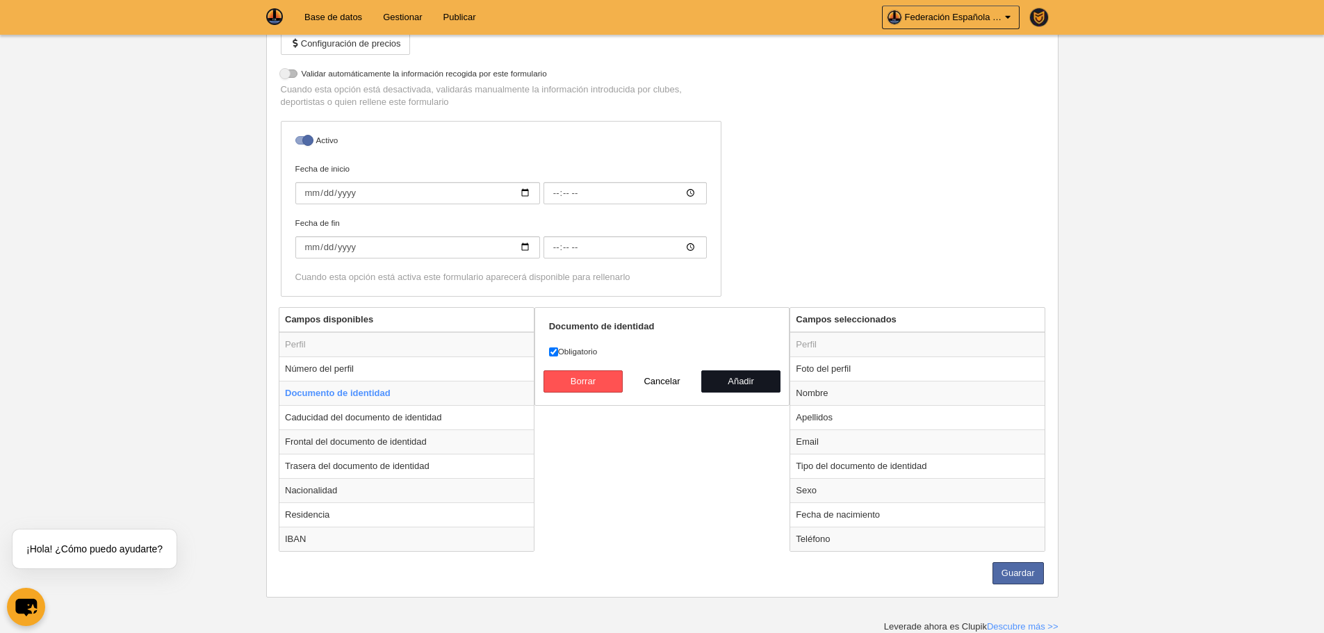
click at [748, 379] on button "Añadir" at bounding box center [740, 381] width 79 height 22
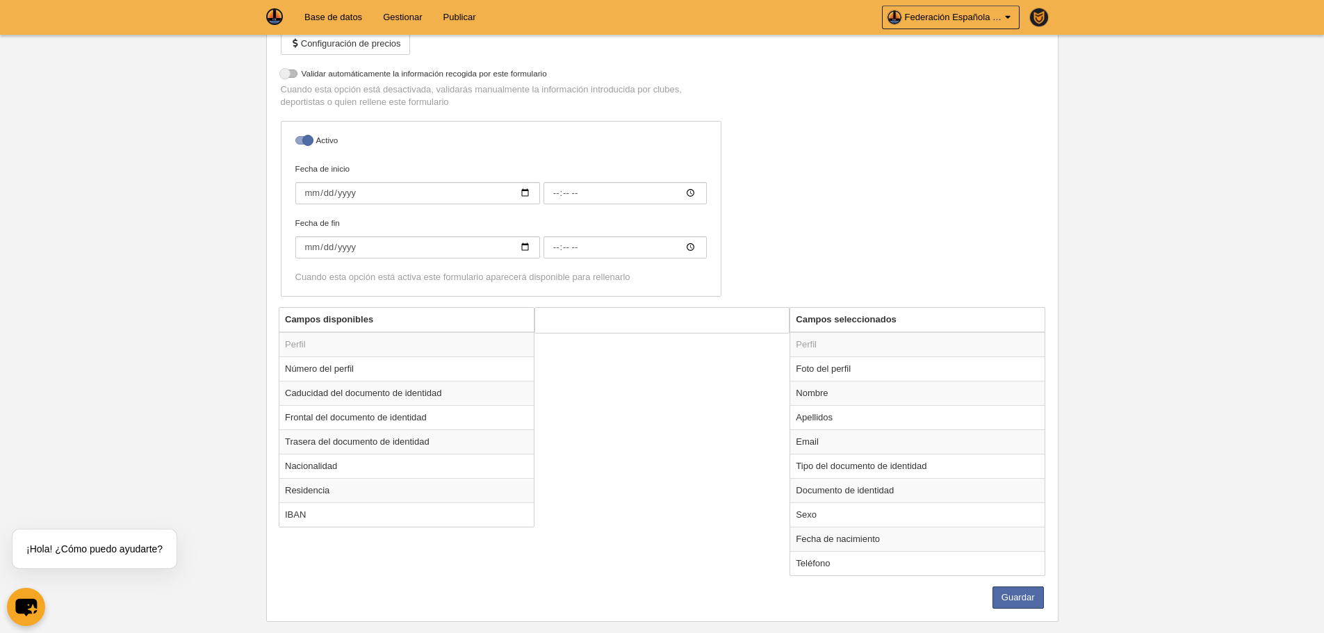
radio input "false"
drag, startPoint x: 1022, startPoint y: 605, endPoint x: 1001, endPoint y: 586, distance: 28.0
click at [1022, 604] on button "Guardar" at bounding box center [1017, 598] width 51 height 22
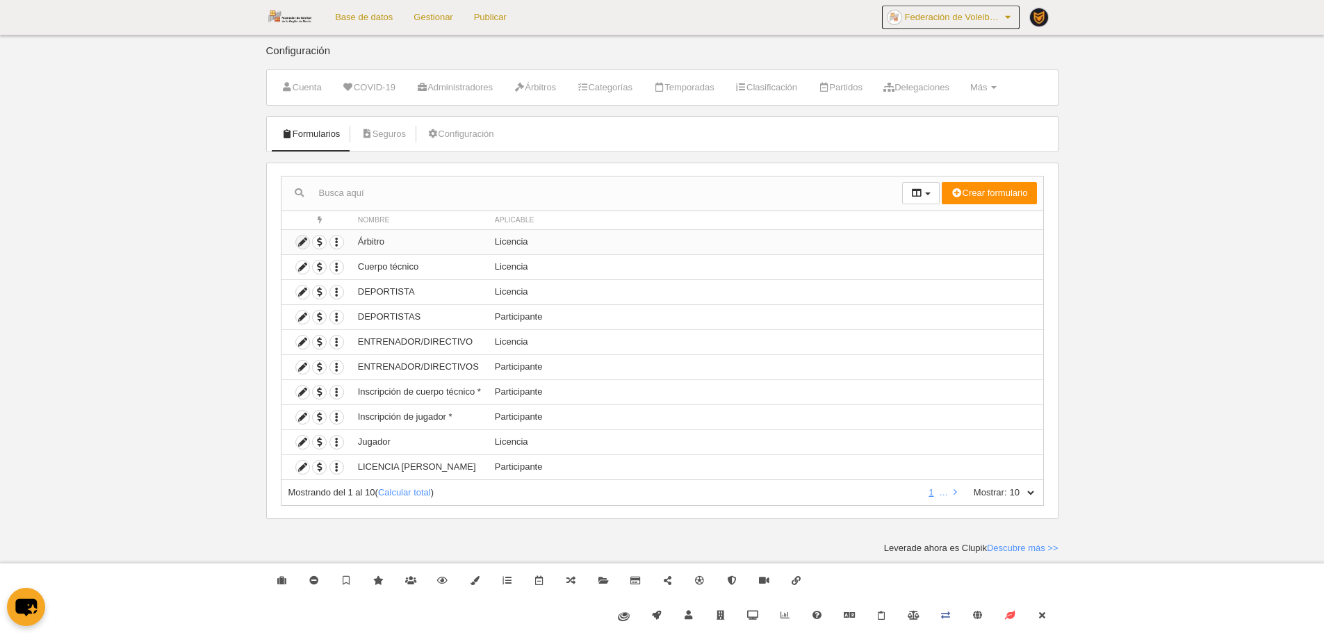
click at [305, 240] on icon at bounding box center [302, 242] width 13 height 13
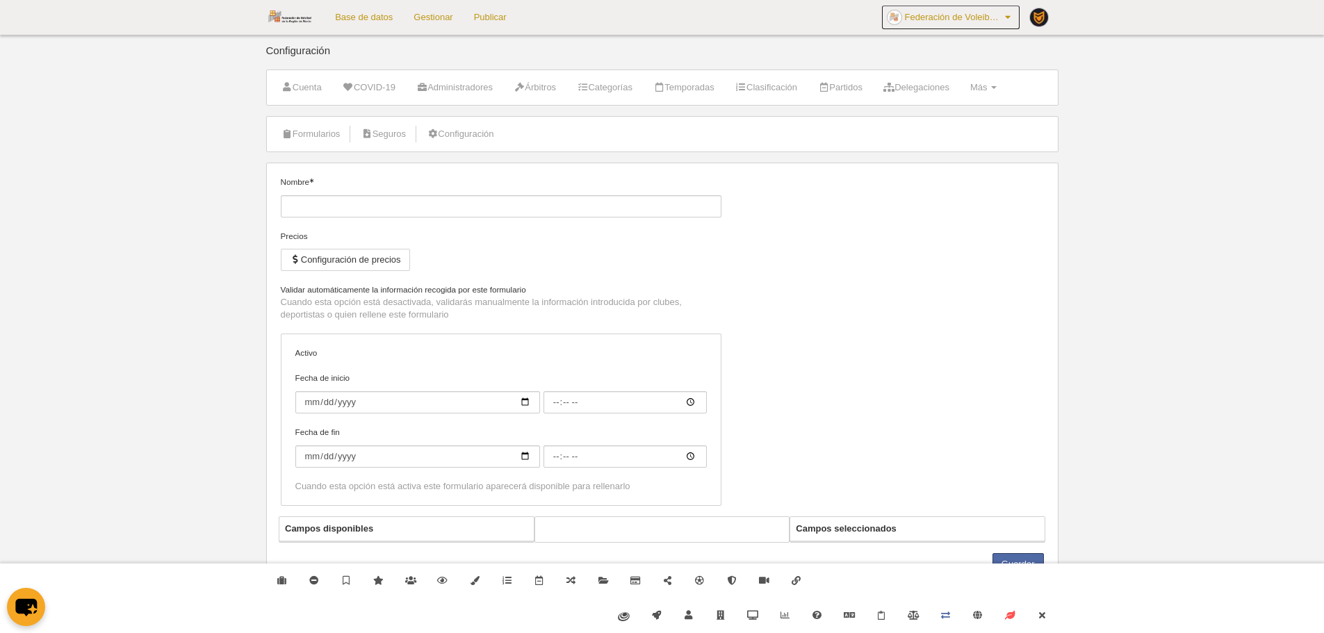
type input "Árbitro"
checkbox input "true"
type input "2025-09-01"
type input "00:00"
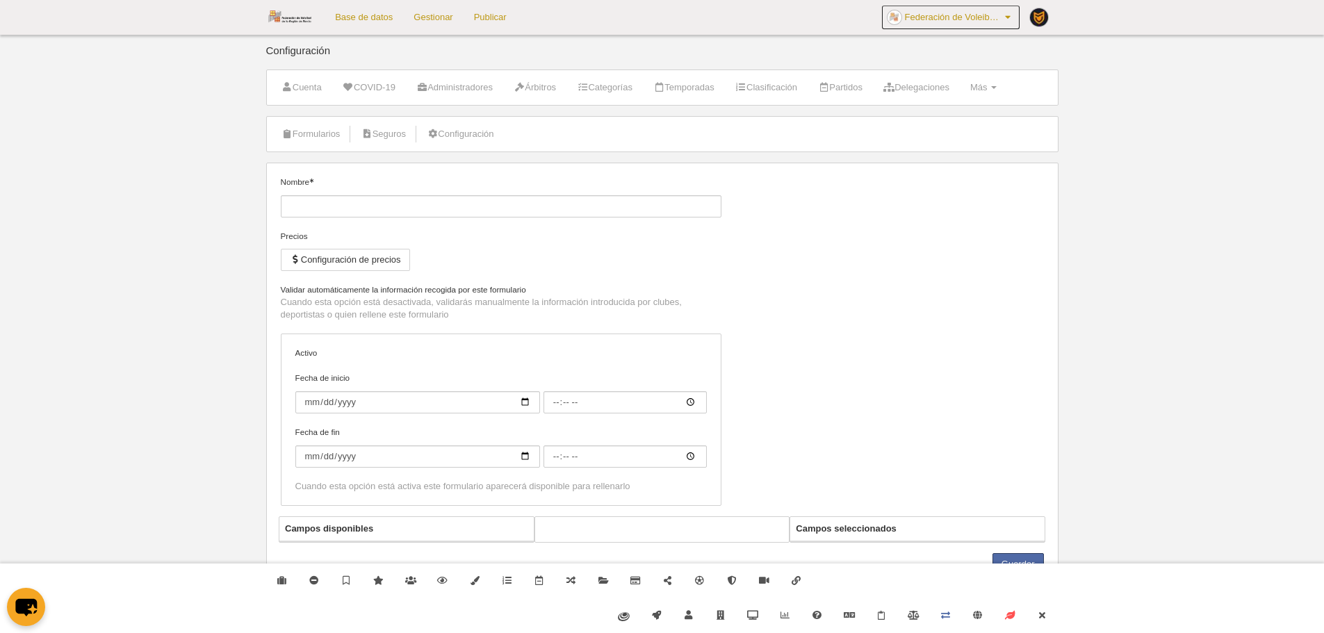
type input "2026-08-30"
type input "00:00"
select select "selected"
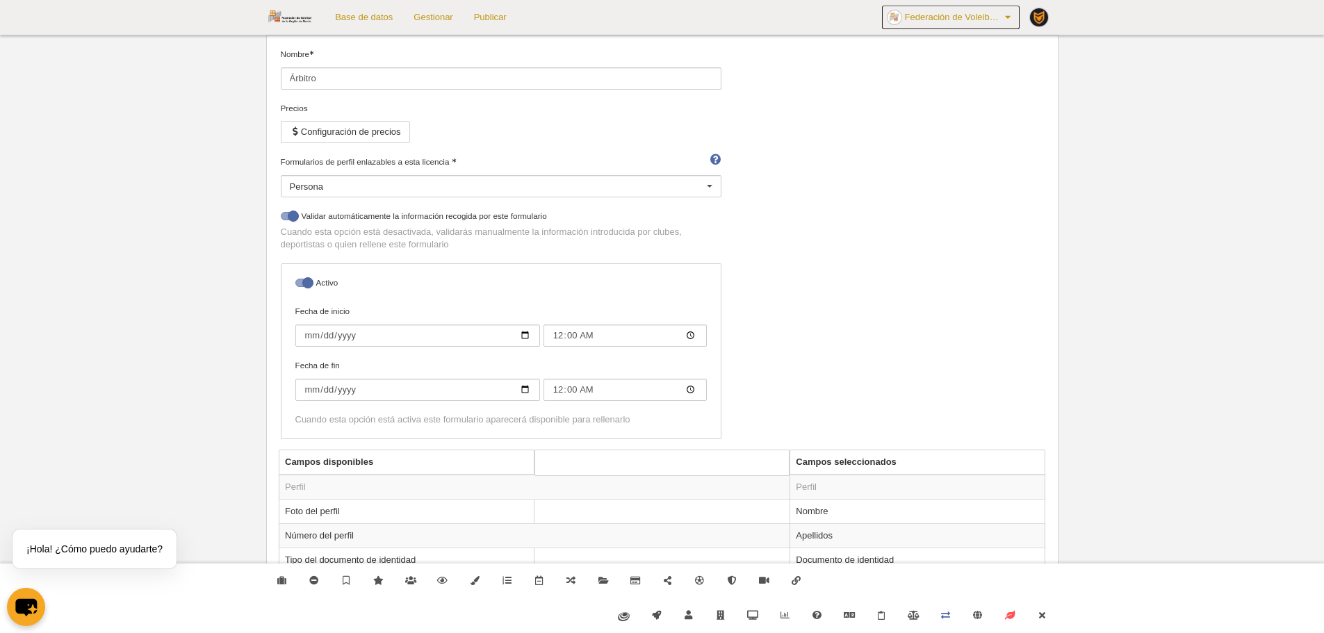
scroll to position [469, 0]
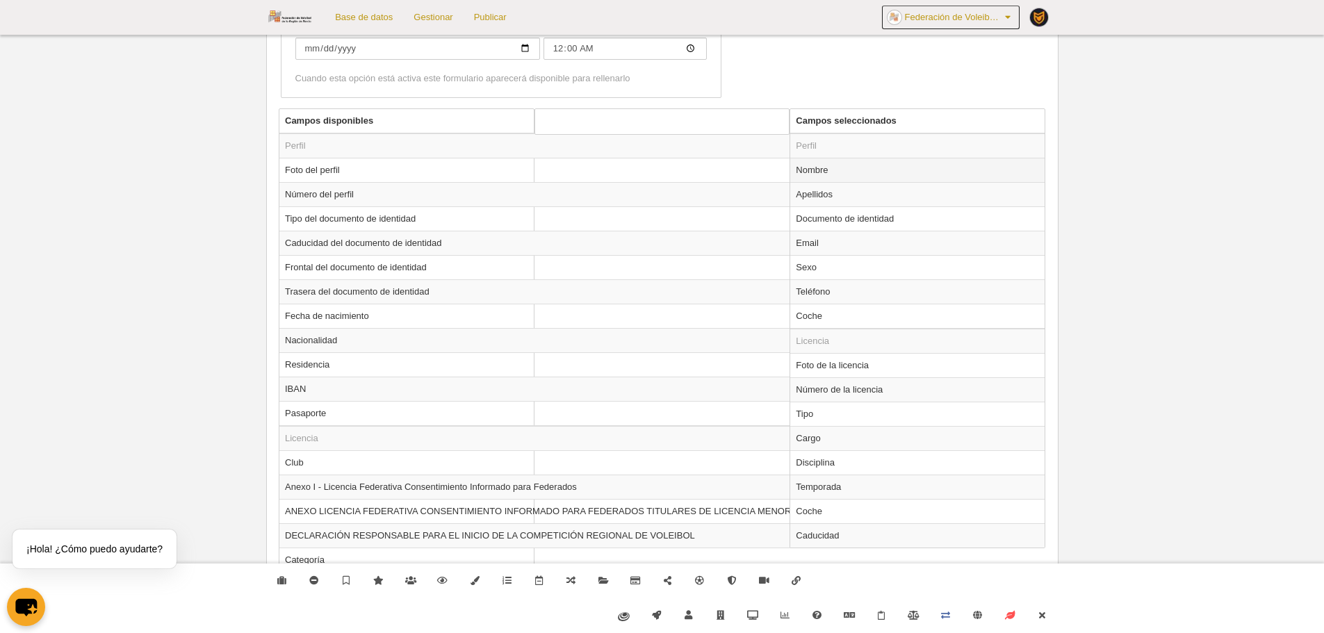
click at [859, 167] on td "Nombre" at bounding box center [917, 170] width 254 height 24
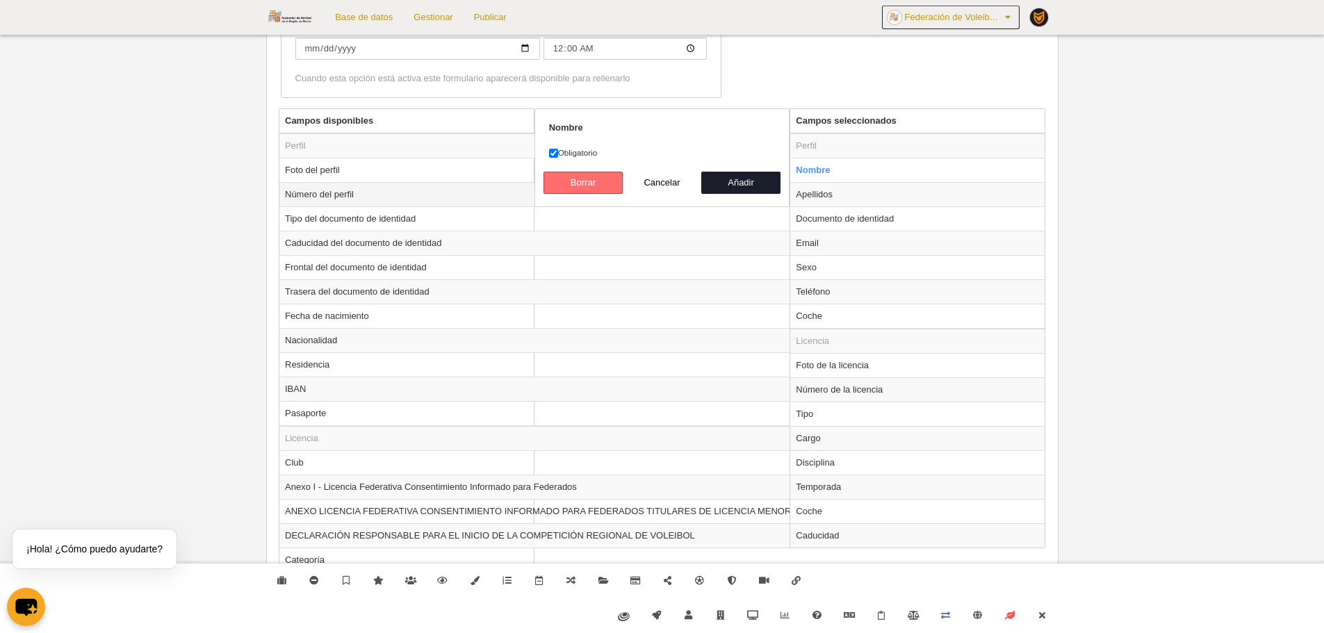
drag, startPoint x: 587, startPoint y: 186, endPoint x: 648, endPoint y: 196, distance: 61.9
click at [587, 186] on button "Borrar" at bounding box center [582, 183] width 79 height 22
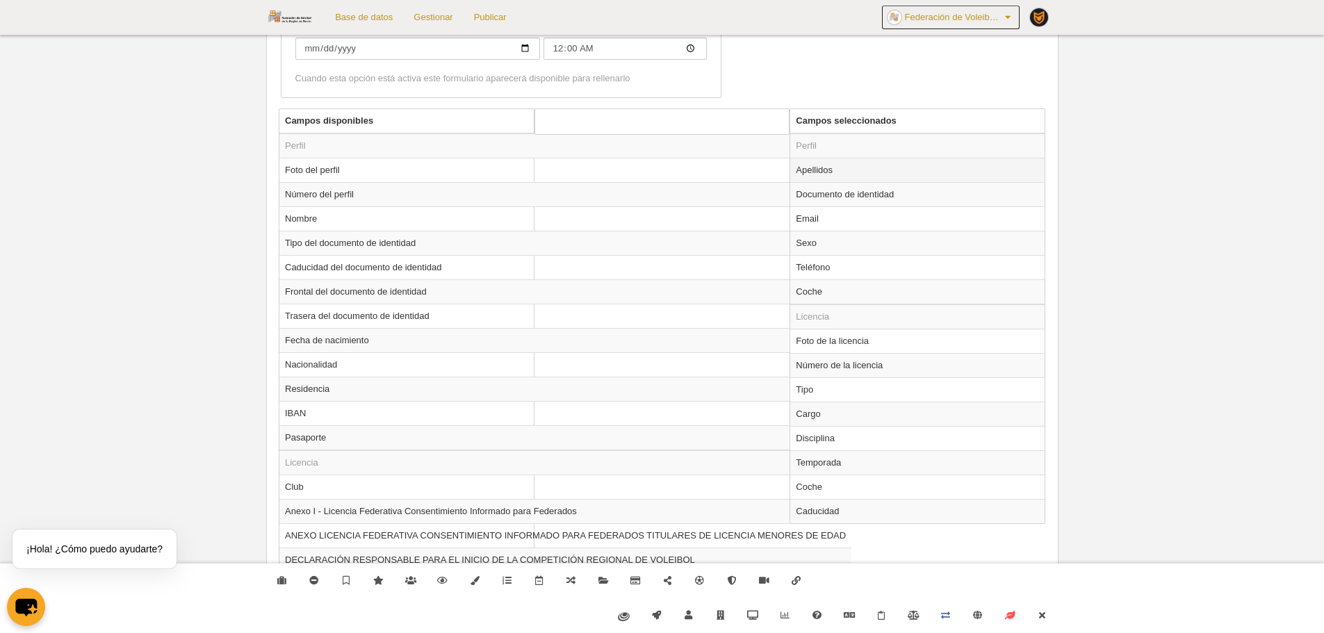
click at [814, 169] on td "Apellidos" at bounding box center [917, 170] width 254 height 24
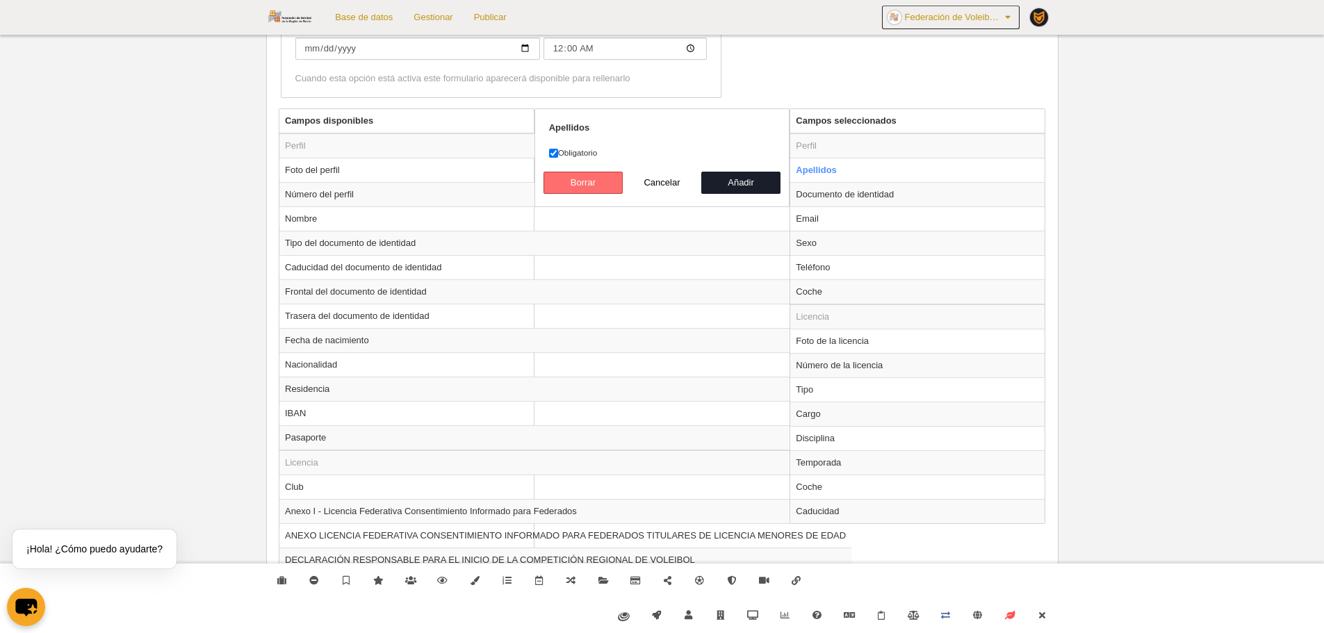
click at [609, 181] on button "Borrar" at bounding box center [582, 183] width 79 height 22
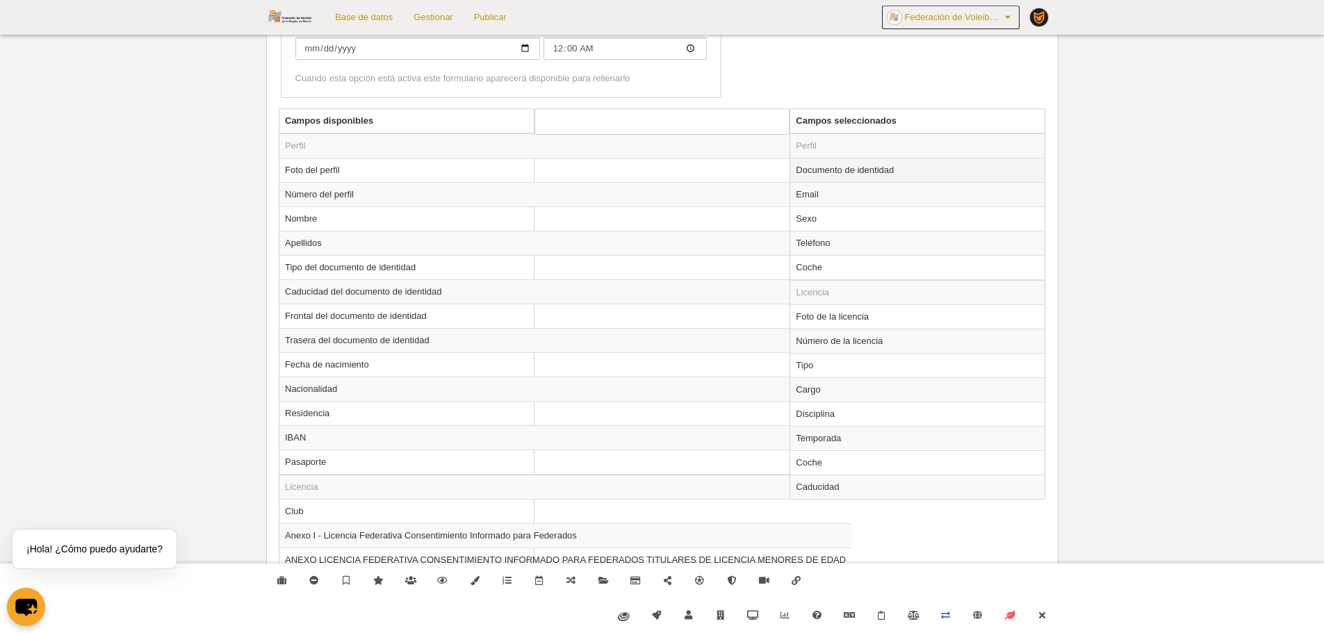
click at [848, 162] on td "Documento de identidad" at bounding box center [917, 170] width 254 height 24
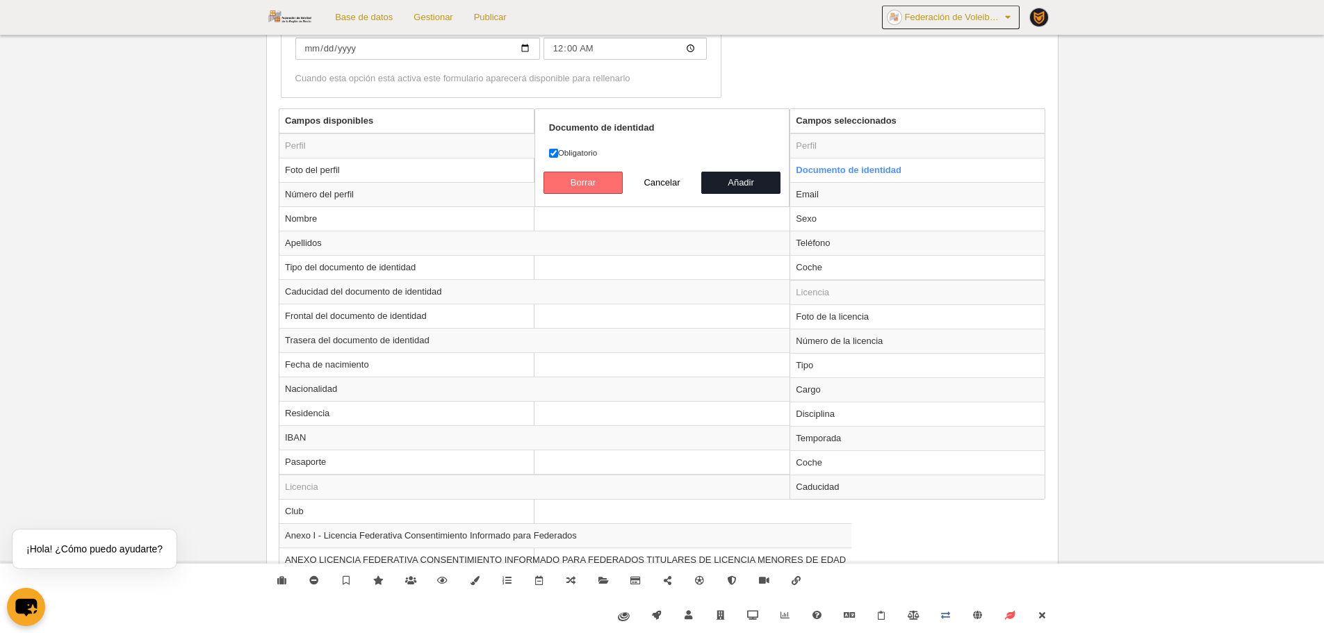
click at [572, 183] on button "Borrar" at bounding box center [582, 183] width 79 height 22
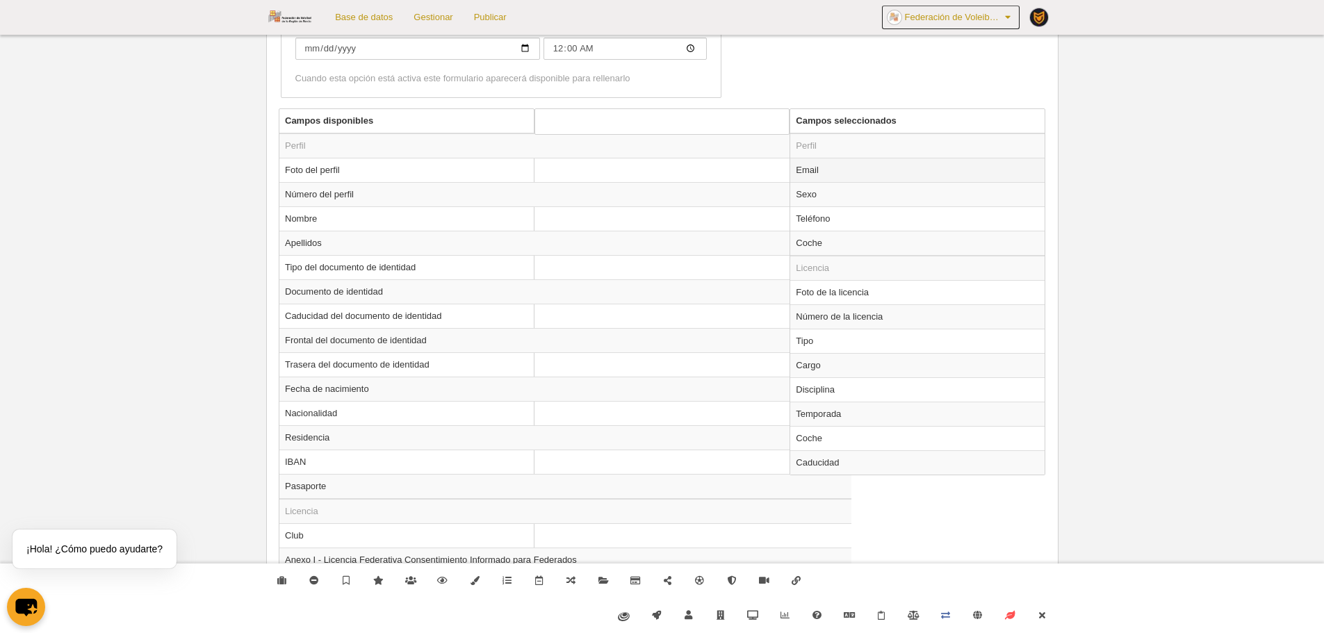
click at [829, 167] on td "Email" at bounding box center [917, 170] width 254 height 24
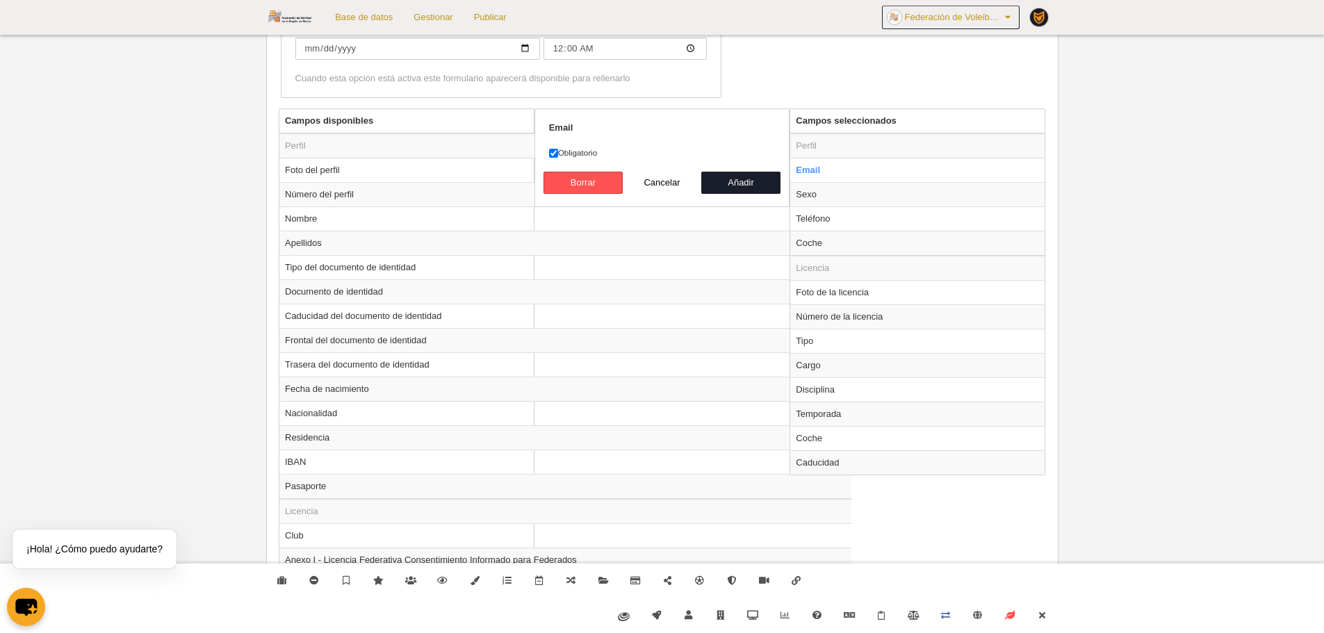
click at [603, 168] on form "Email Obligatorio Borrar Cancelar Añadir" at bounding box center [662, 158] width 227 height 72
click at [619, 178] on button "Borrar" at bounding box center [582, 183] width 79 height 22
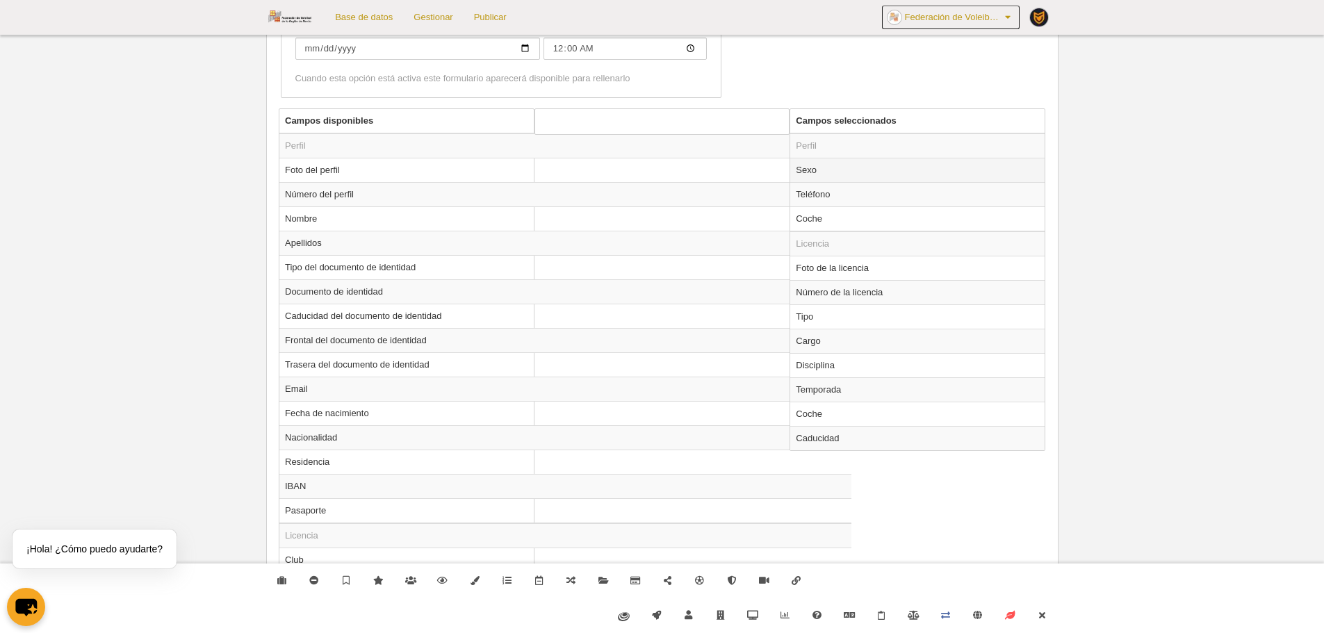
click at [860, 174] on td "Sexo" at bounding box center [917, 170] width 254 height 24
radio input "true"
select select
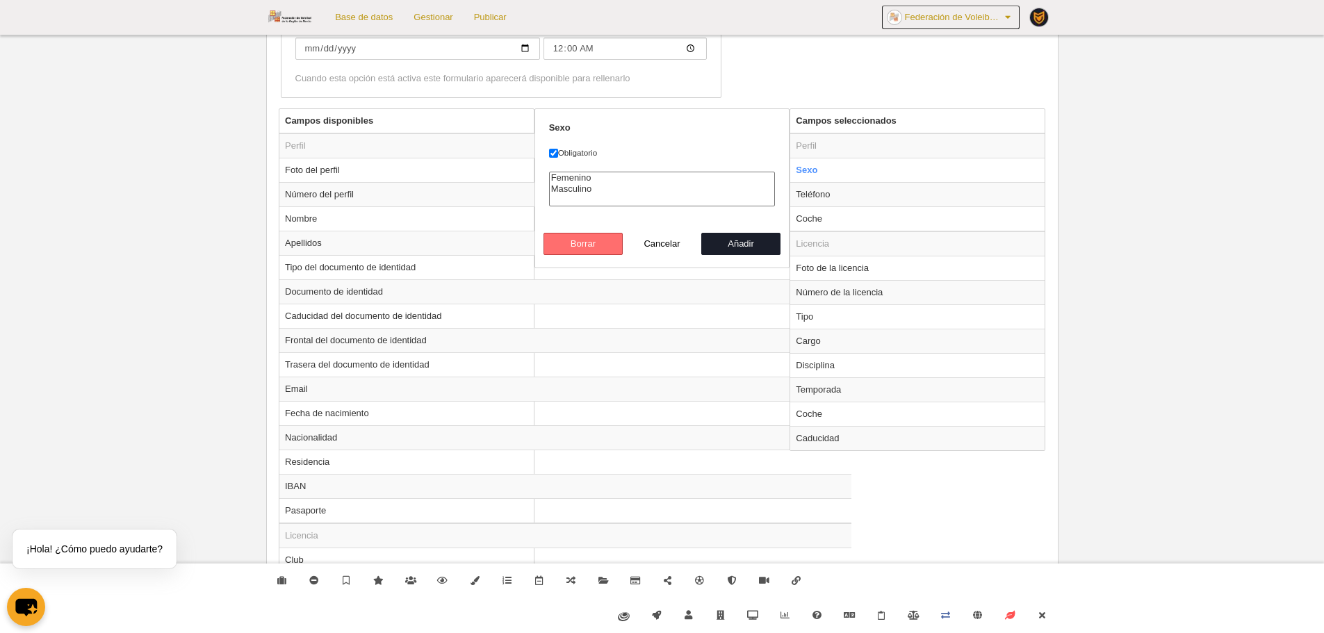
click at [585, 233] on button "Borrar" at bounding box center [582, 244] width 79 height 22
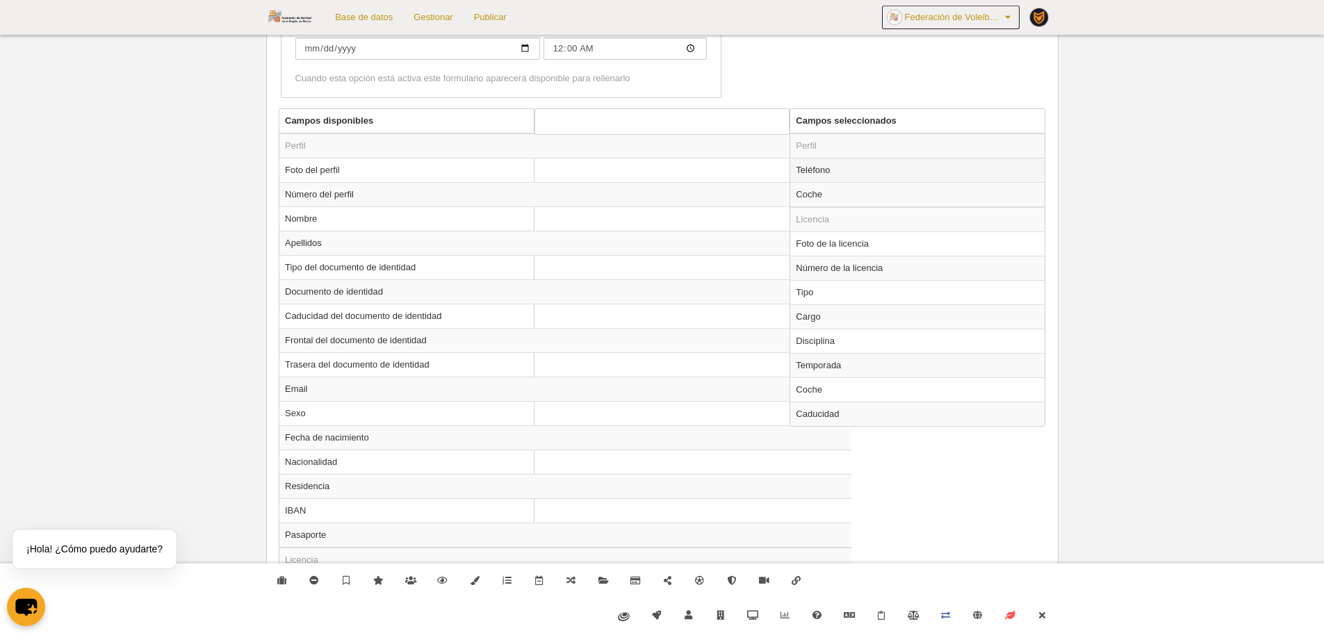
click at [838, 173] on td "Teléfono" at bounding box center [917, 170] width 254 height 24
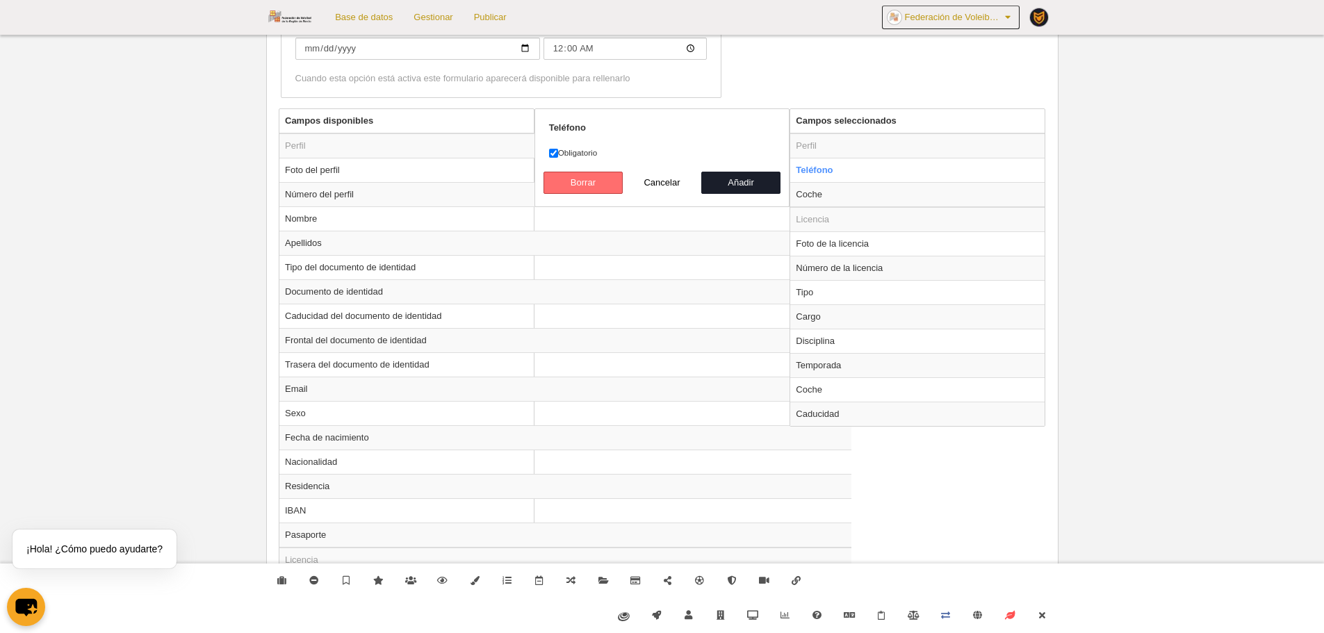
click at [586, 186] on button "Borrar" at bounding box center [582, 183] width 79 height 22
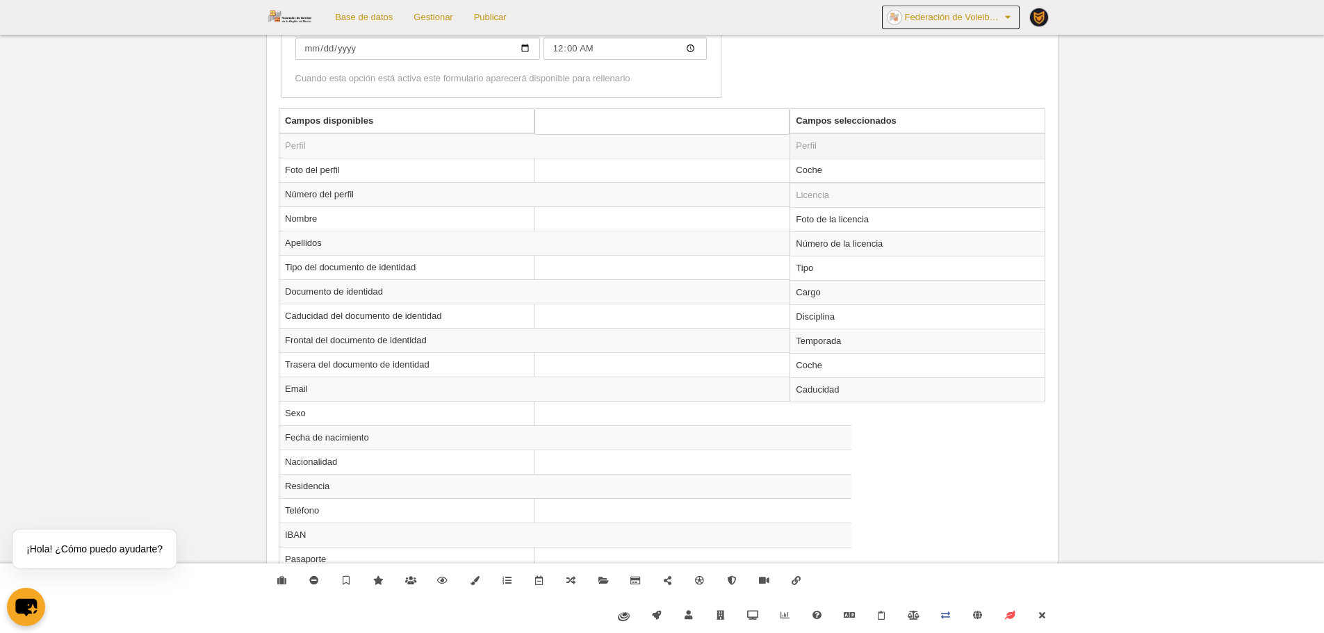
click at [880, 157] on td "Perfil" at bounding box center [917, 145] width 254 height 25
click at [819, 170] on td "Coche" at bounding box center [917, 170] width 254 height 25
radio input "false"
radio input "true"
select select
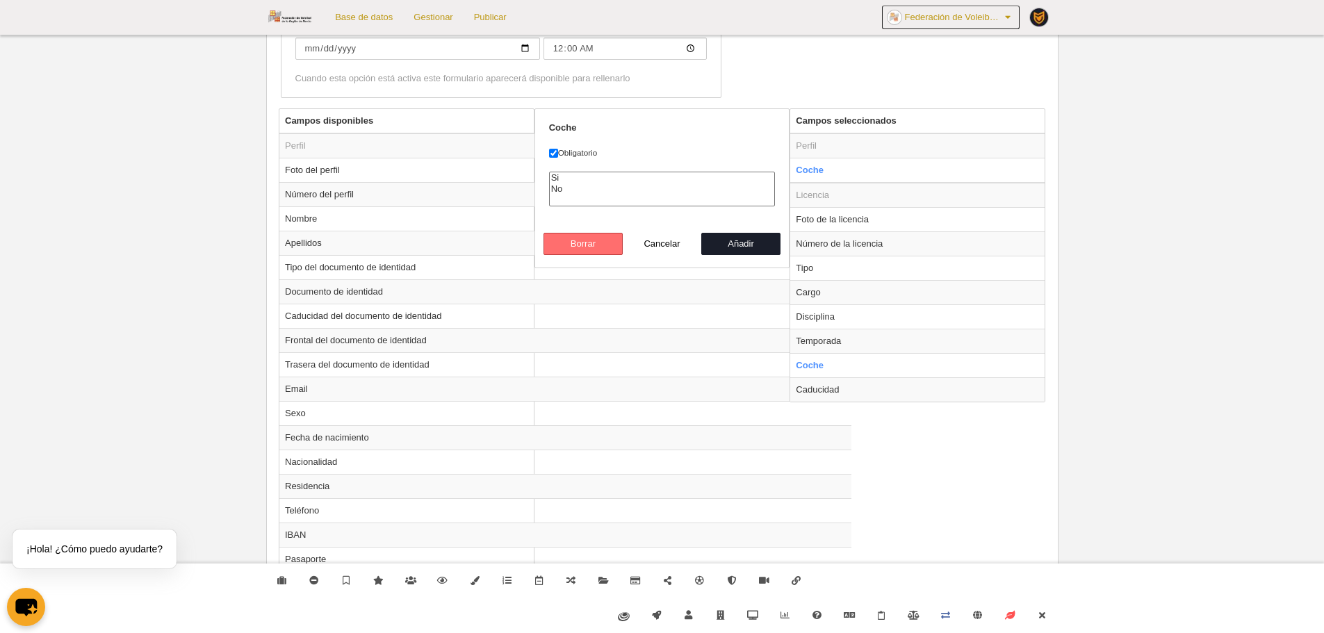
click at [562, 251] on button "Borrar" at bounding box center [582, 244] width 79 height 22
radio input "false"
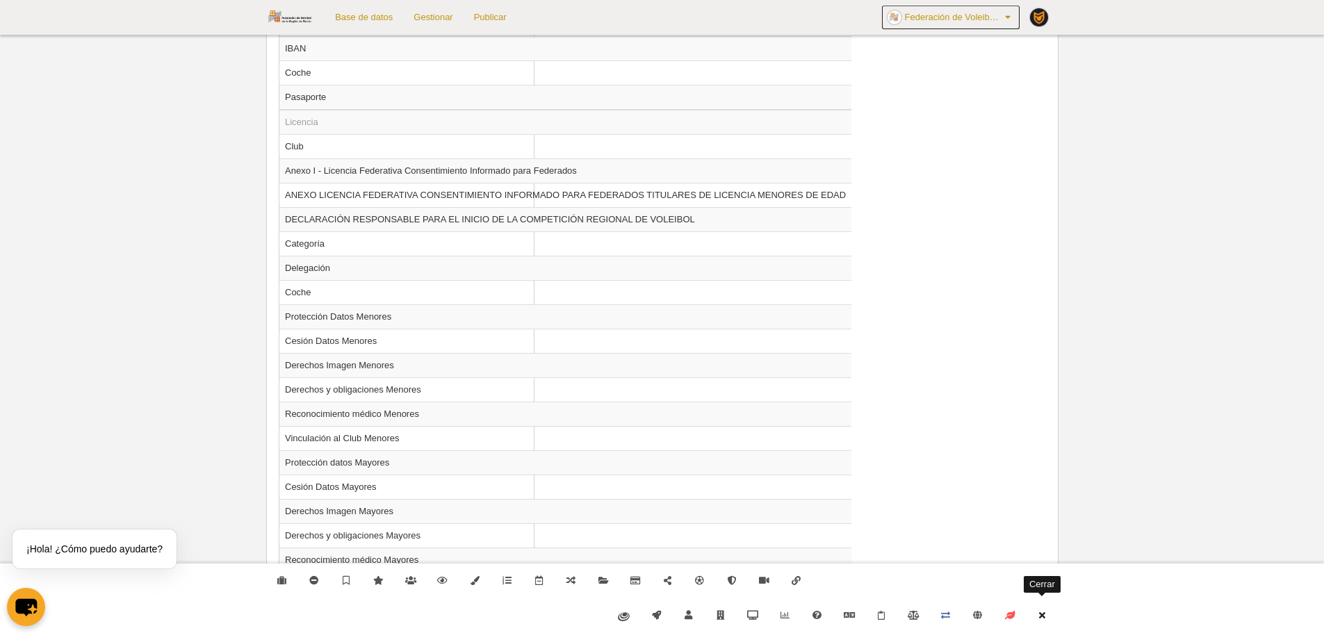
click at [1047, 606] on link "Cerrar" at bounding box center [1042, 615] width 32 height 35
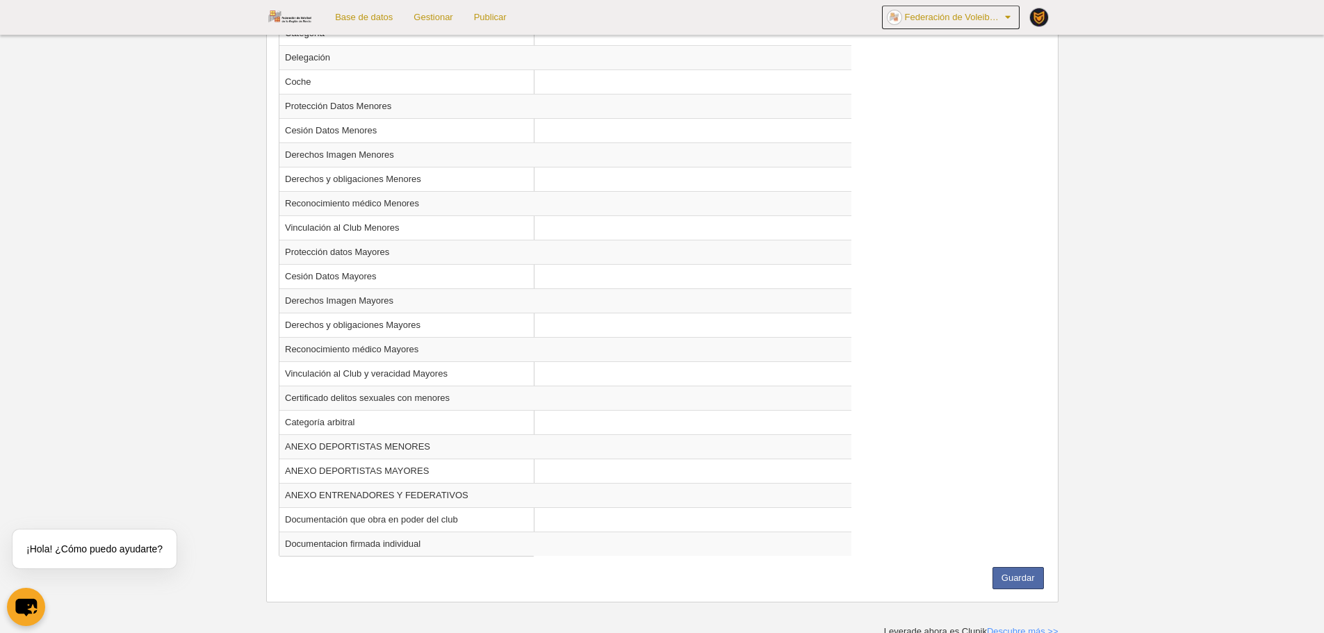
scroll to position [1171, 0]
click at [1027, 581] on button "Guardar" at bounding box center [1017, 573] width 51 height 22
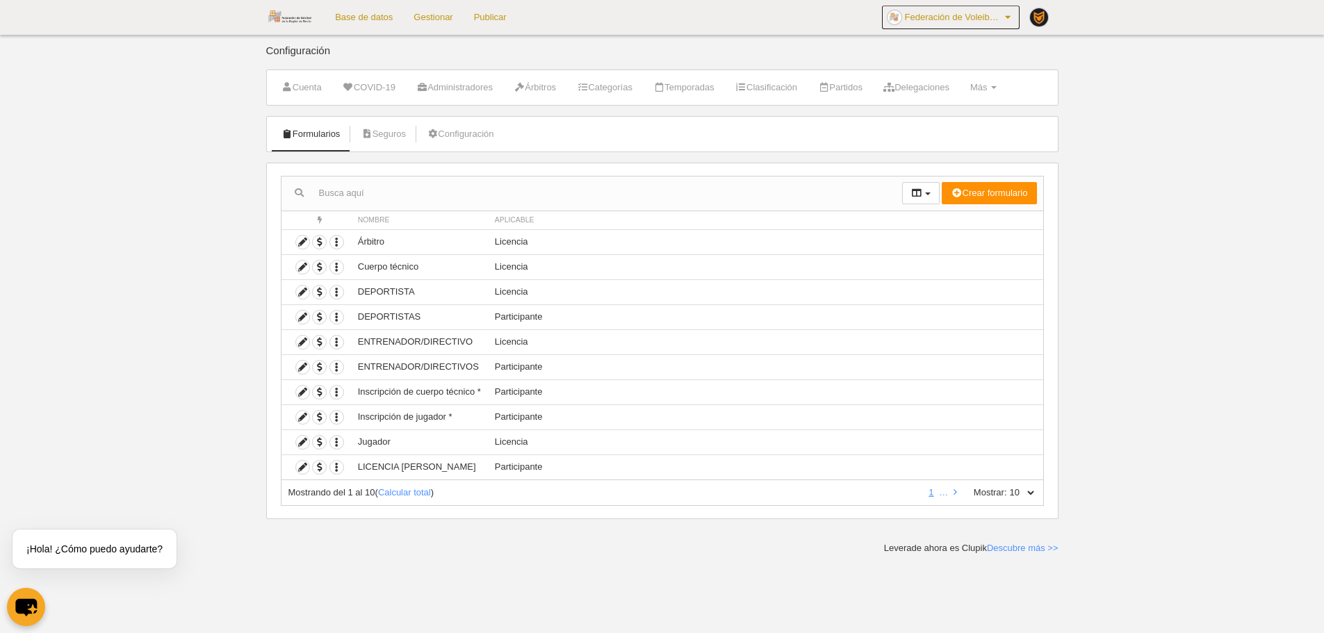
click at [297, 20] on img at bounding box center [289, 16] width 47 height 17
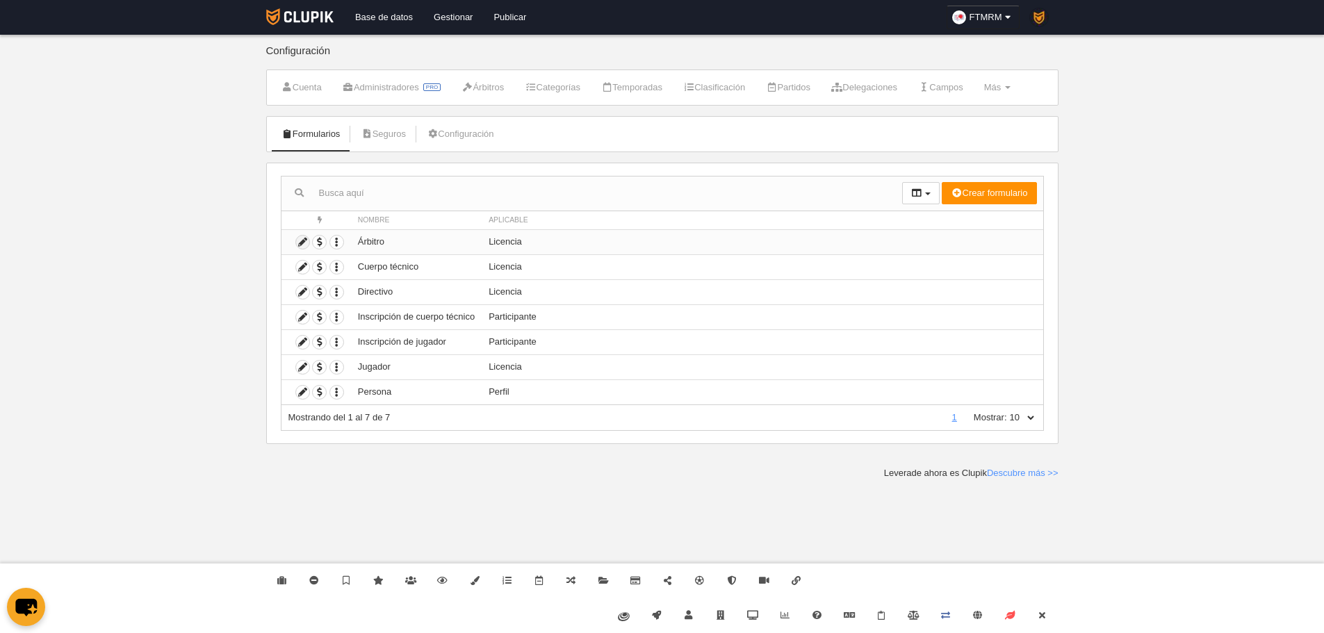
click at [300, 243] on icon at bounding box center [302, 242] width 13 height 13
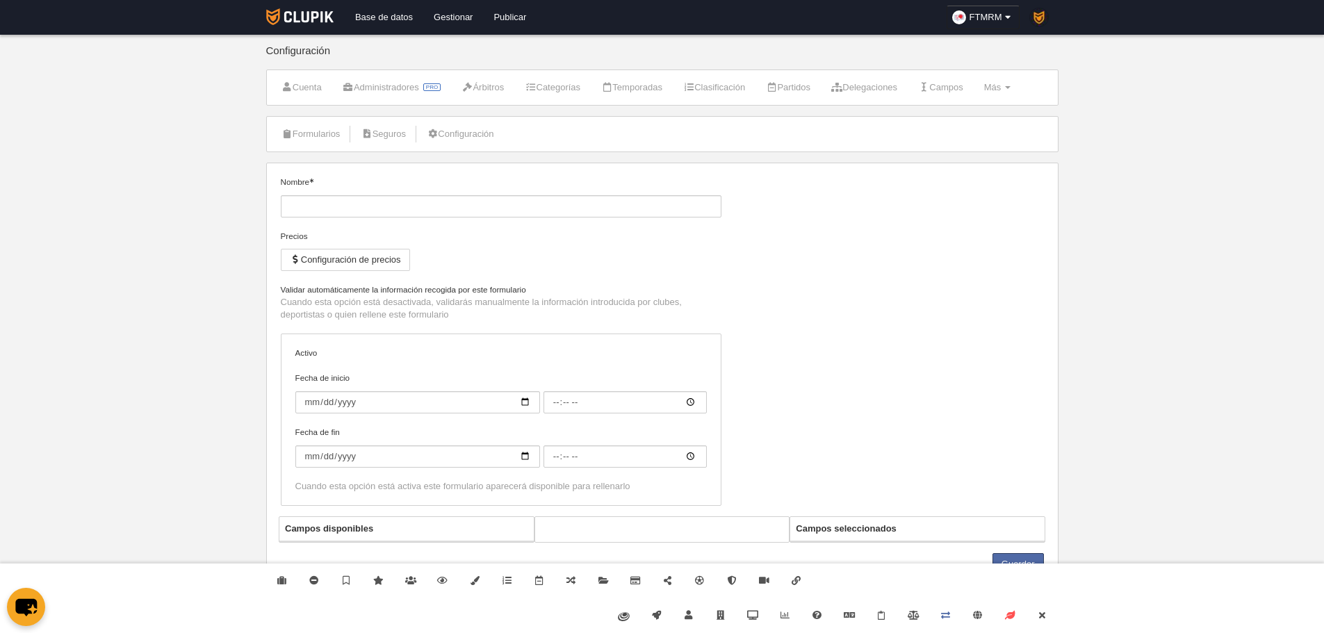
type input "Árbitro"
checkbox input "true"
select select "selected"
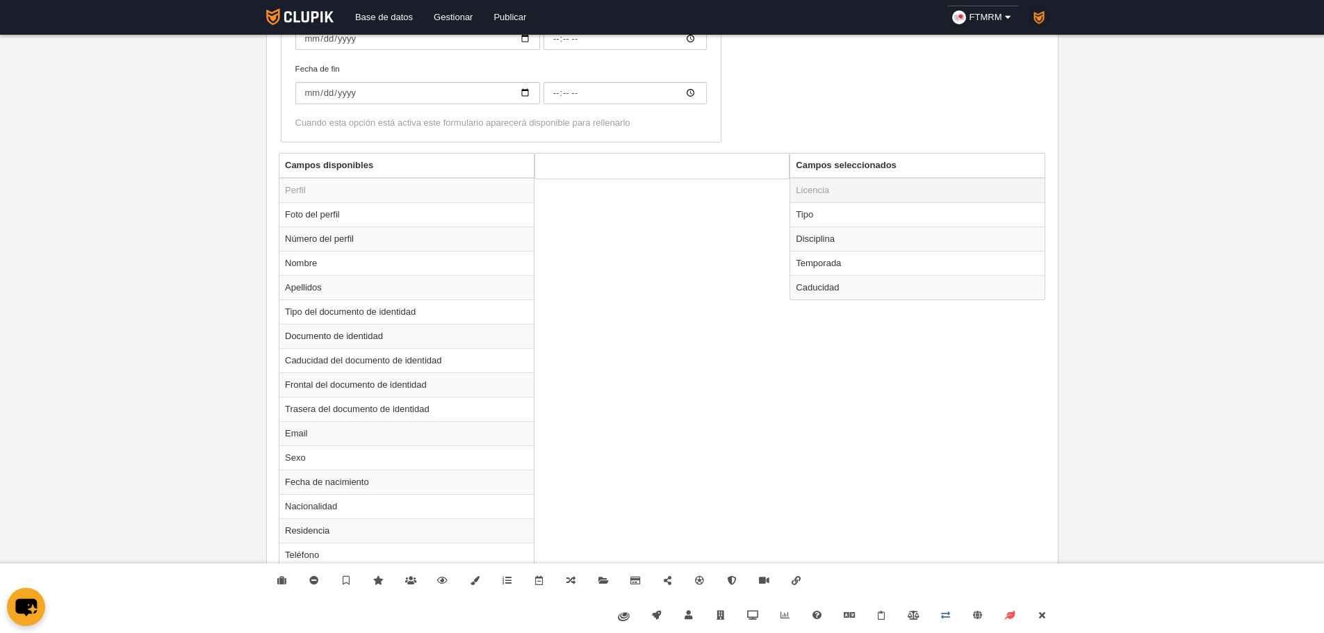
scroll to position [539, 0]
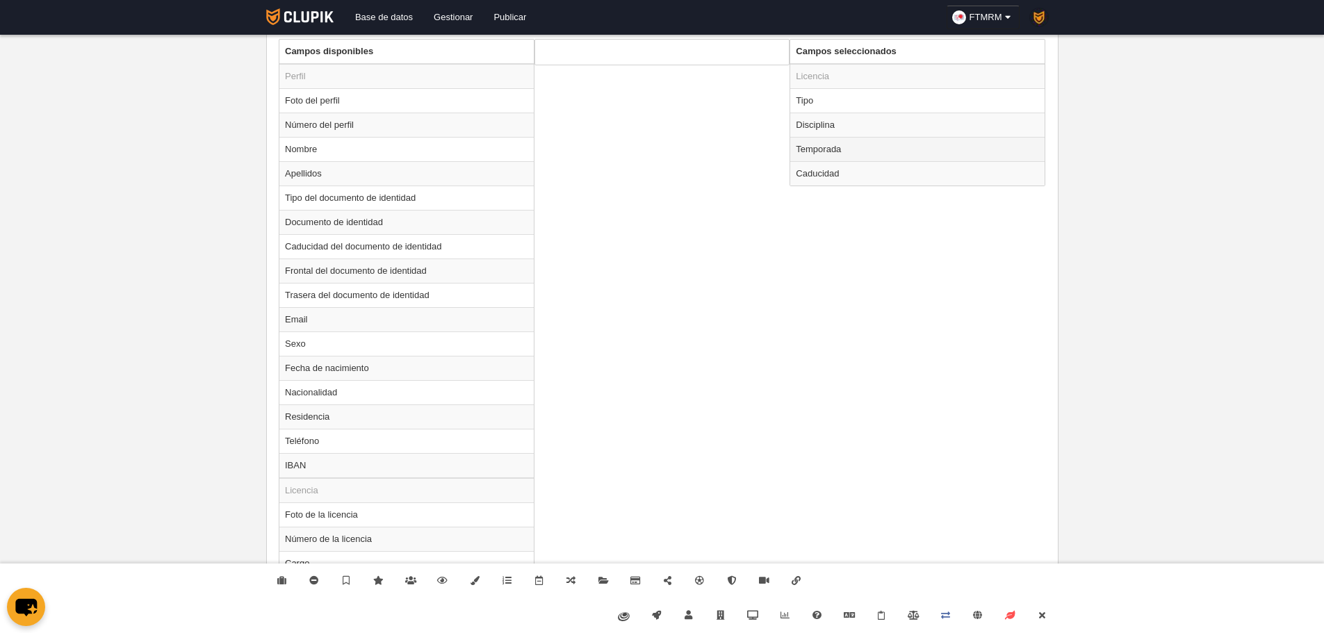
click at [830, 144] on td "Temporada" at bounding box center [917, 149] width 254 height 24
radio input "true"
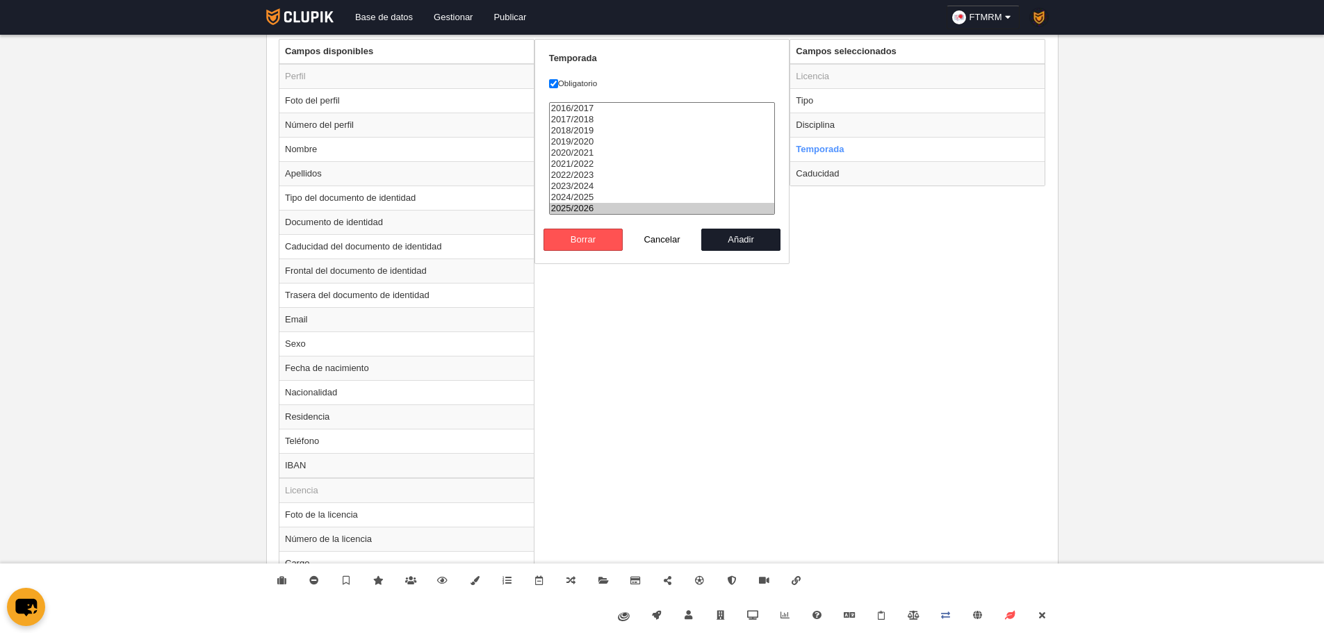
click at [567, 211] on option "2025/2026" at bounding box center [662, 208] width 225 height 11
select select "7975"
click at [584, 200] on option "2024/2025" at bounding box center [662, 197] width 225 height 11
click at [739, 238] on button "Añadir" at bounding box center [740, 240] width 79 height 22
radio input "false"
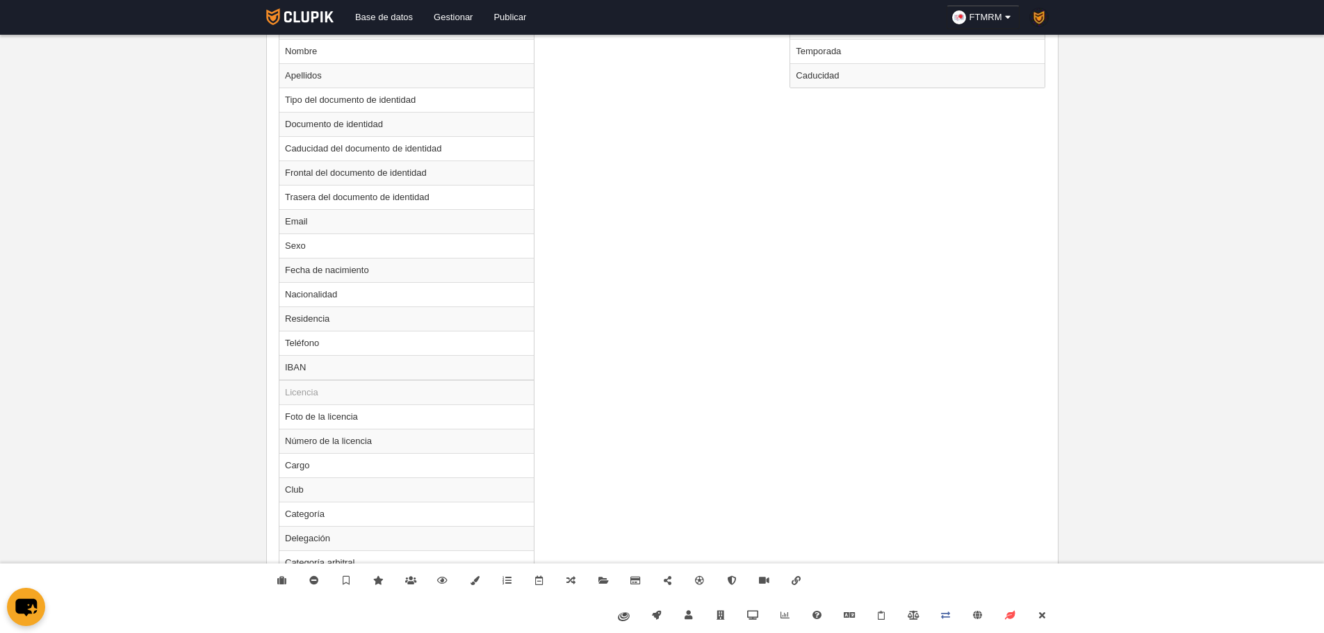
scroll to position [660, 0]
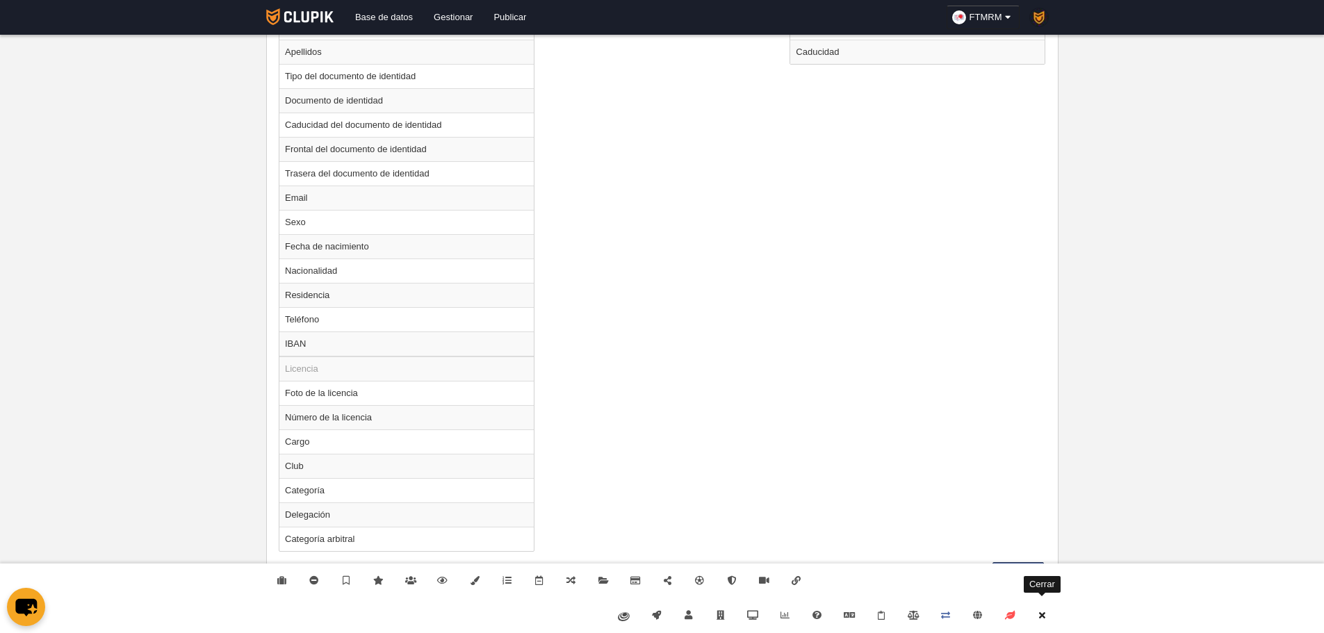
click at [1036, 625] on link "Cerrar" at bounding box center [1042, 615] width 32 height 35
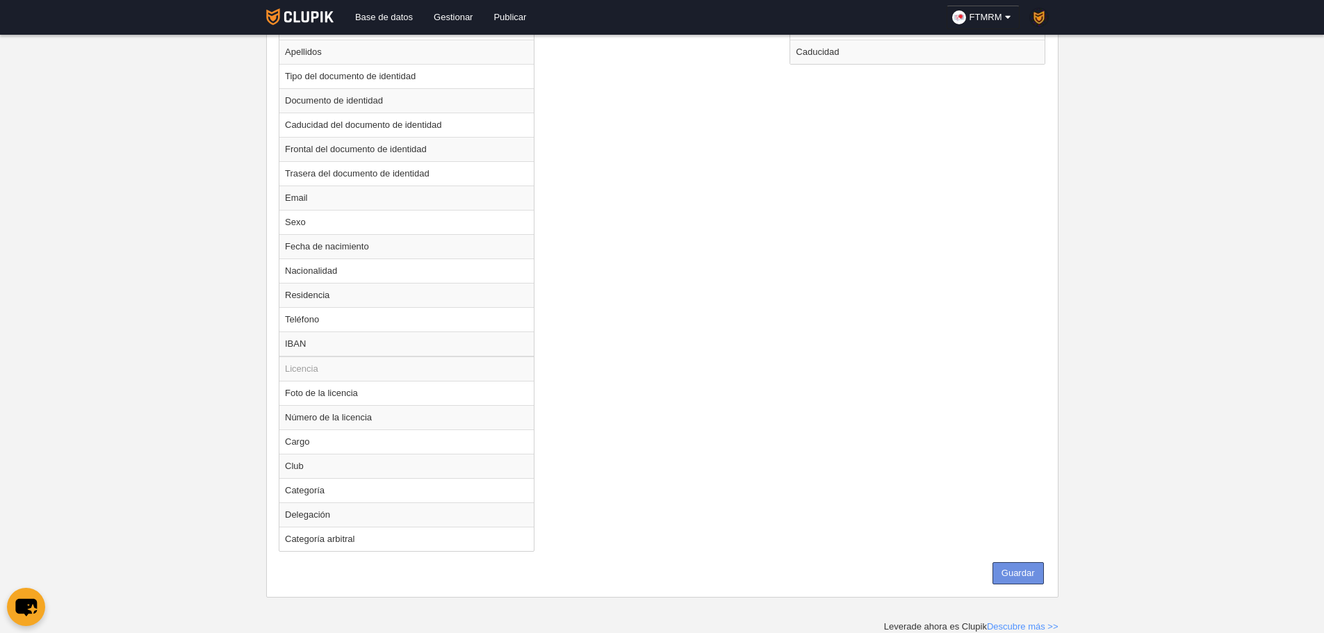
click at [1022, 566] on button "Guardar" at bounding box center [1017, 573] width 51 height 22
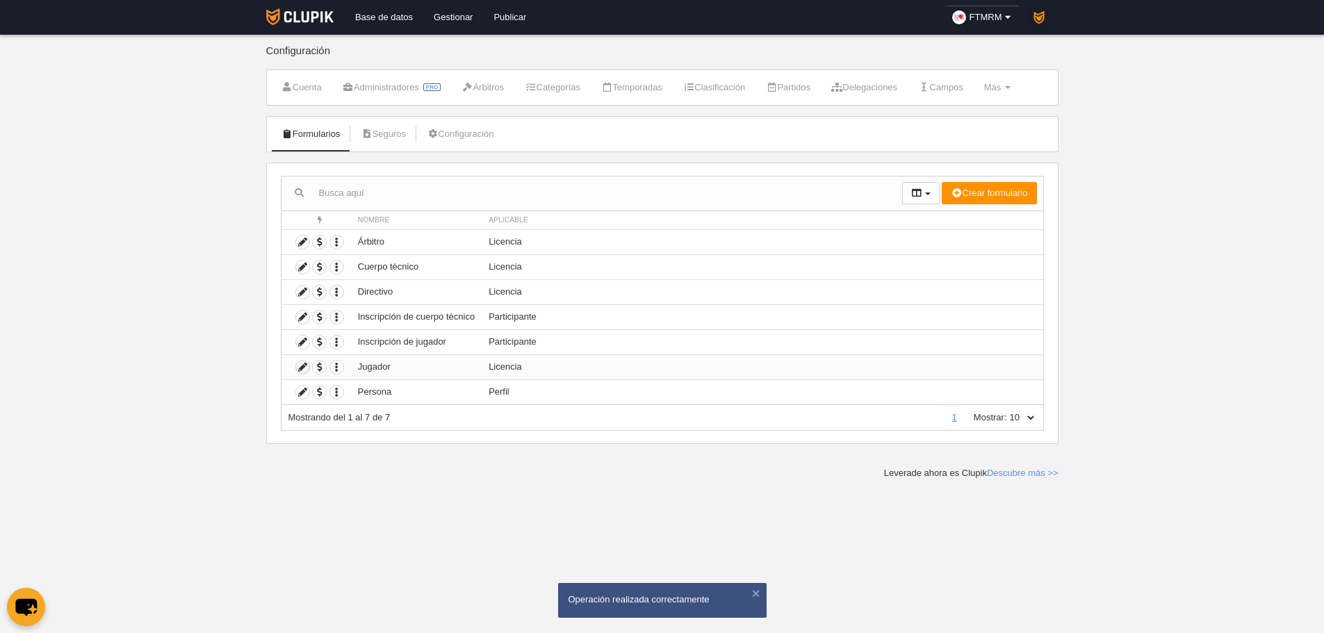
click at [303, 368] on icon at bounding box center [302, 367] width 13 height 13
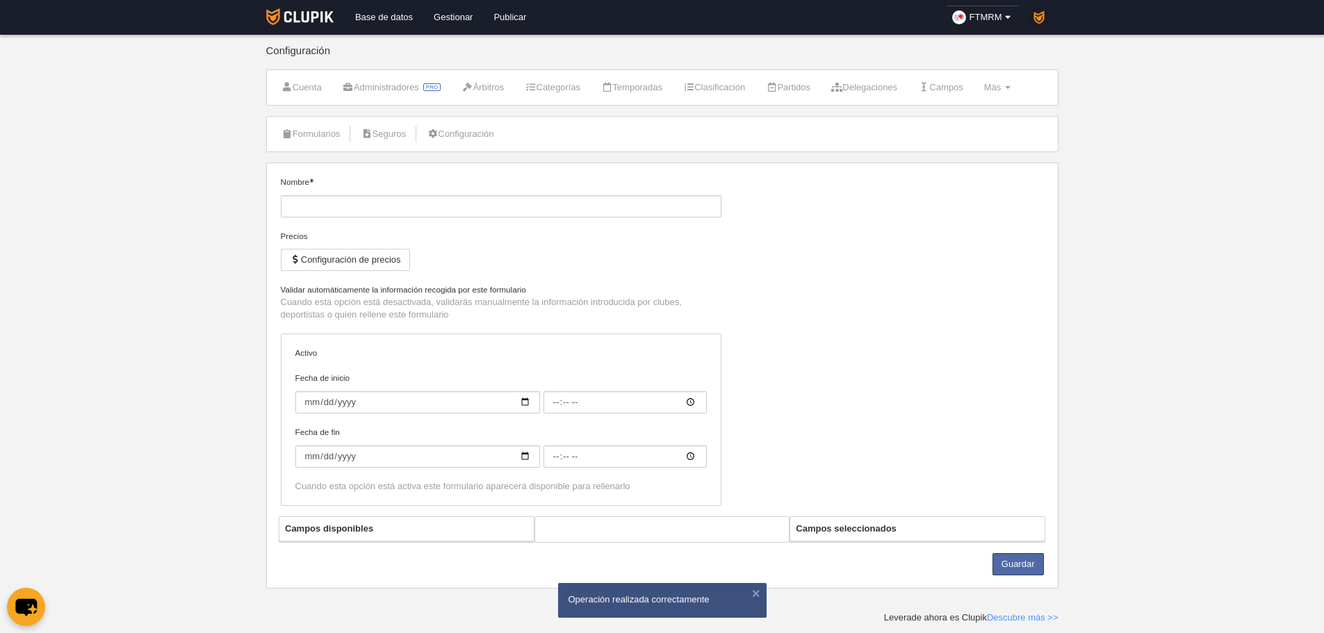
type input "Jugador"
checkbox input "true"
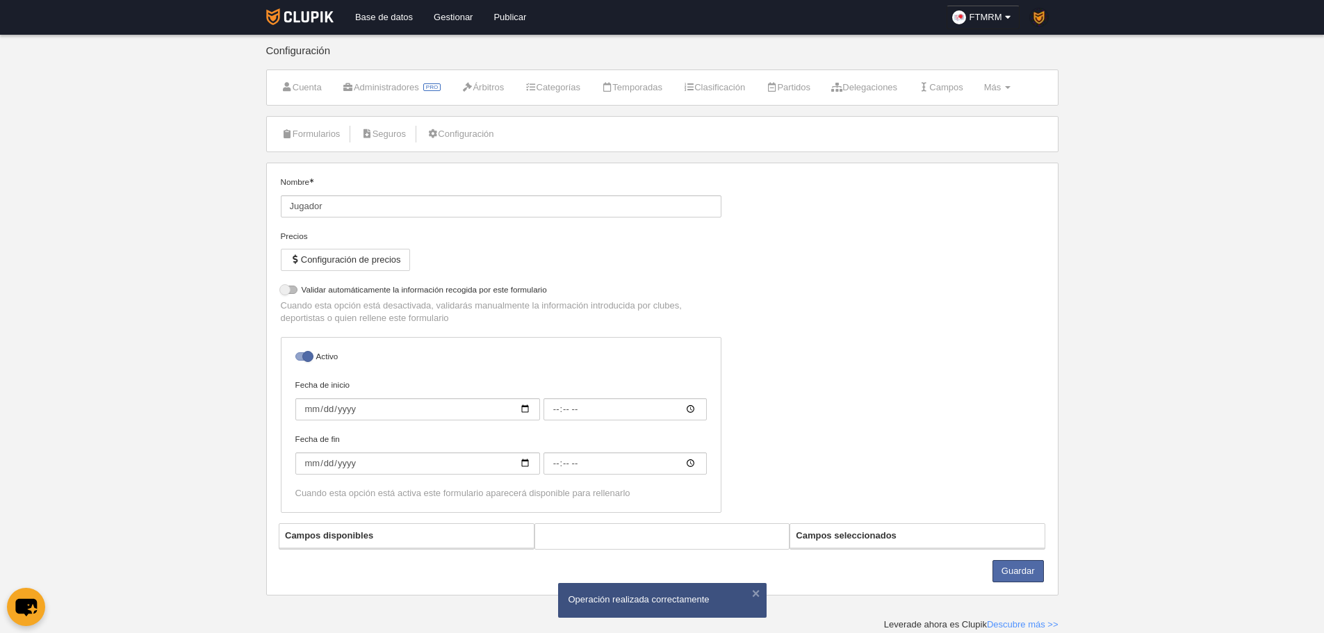
select select "selected"
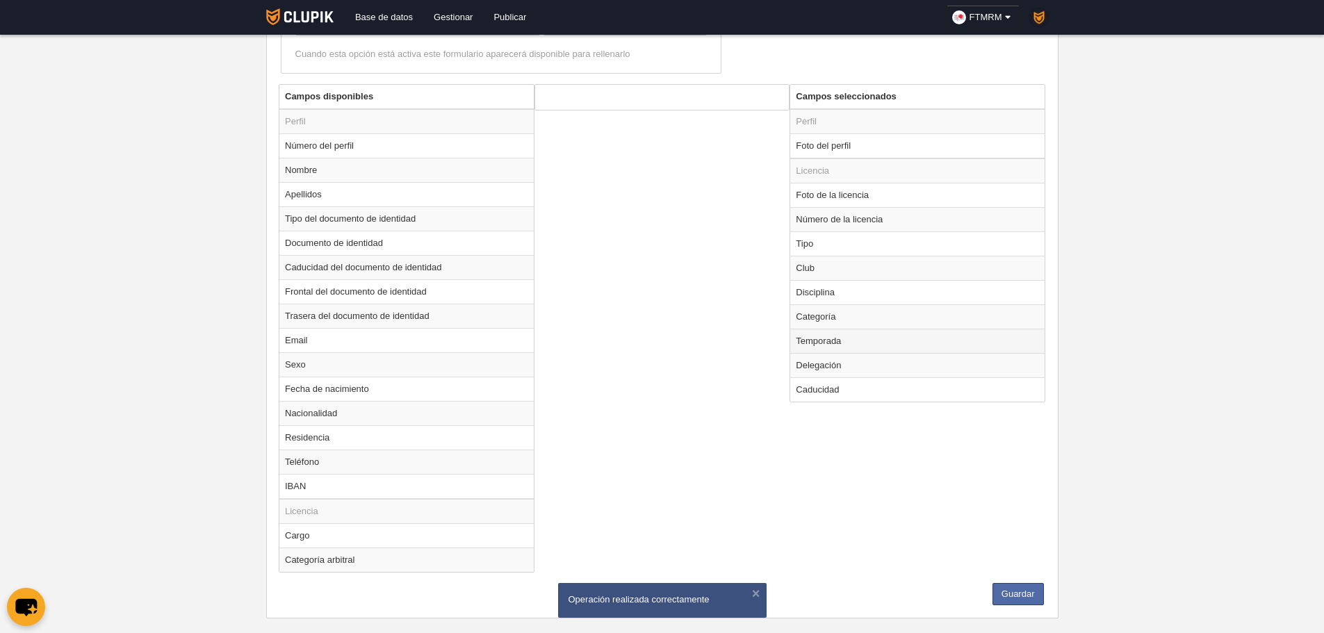
scroll to position [514, 0]
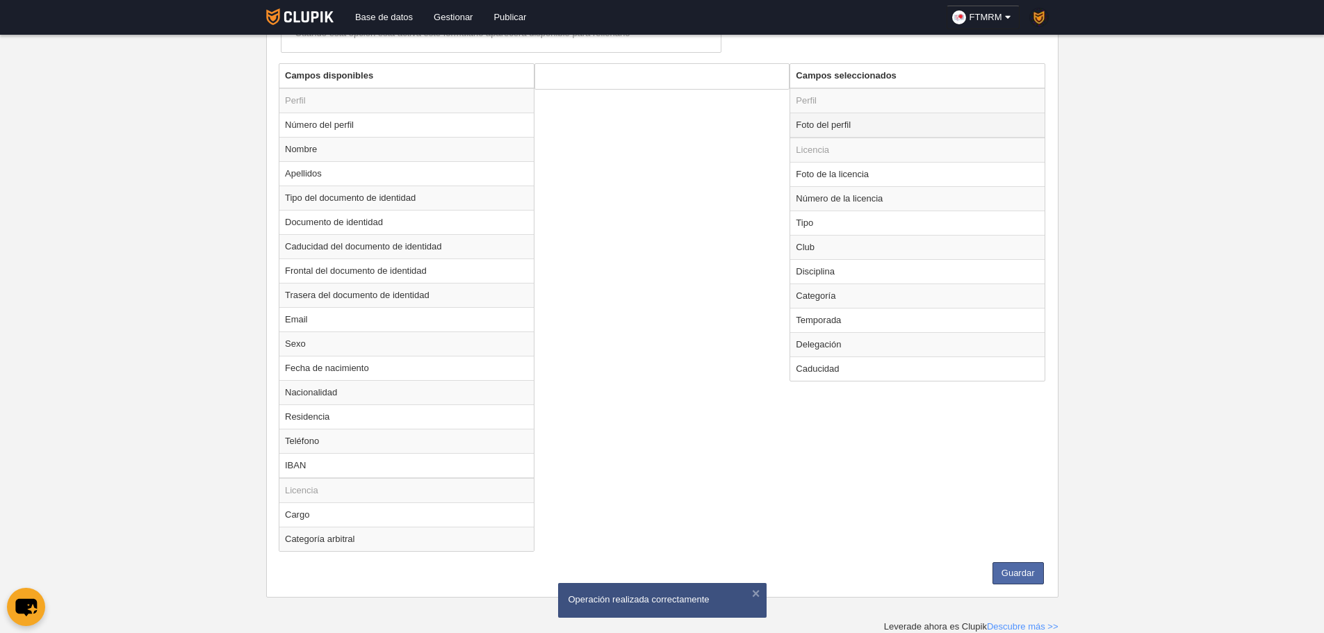
click at [837, 130] on td "Foto del perfil" at bounding box center [917, 125] width 254 height 25
radio input "true"
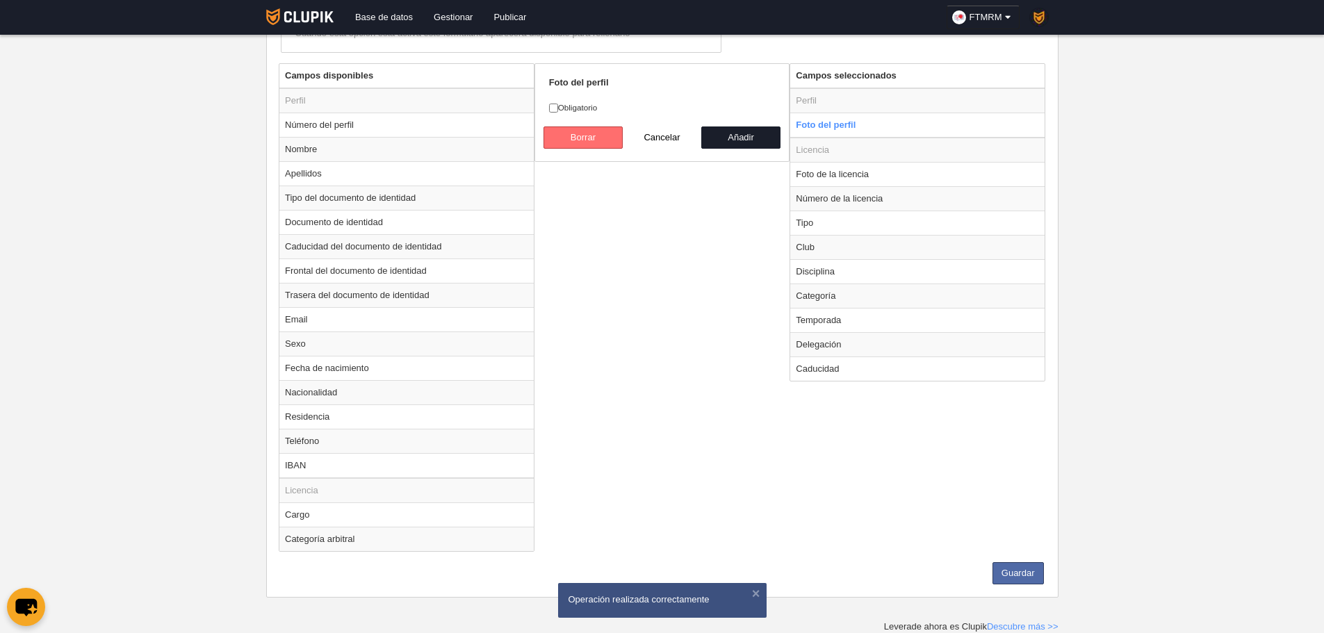
click at [562, 141] on button "Borrar" at bounding box center [582, 137] width 79 height 22
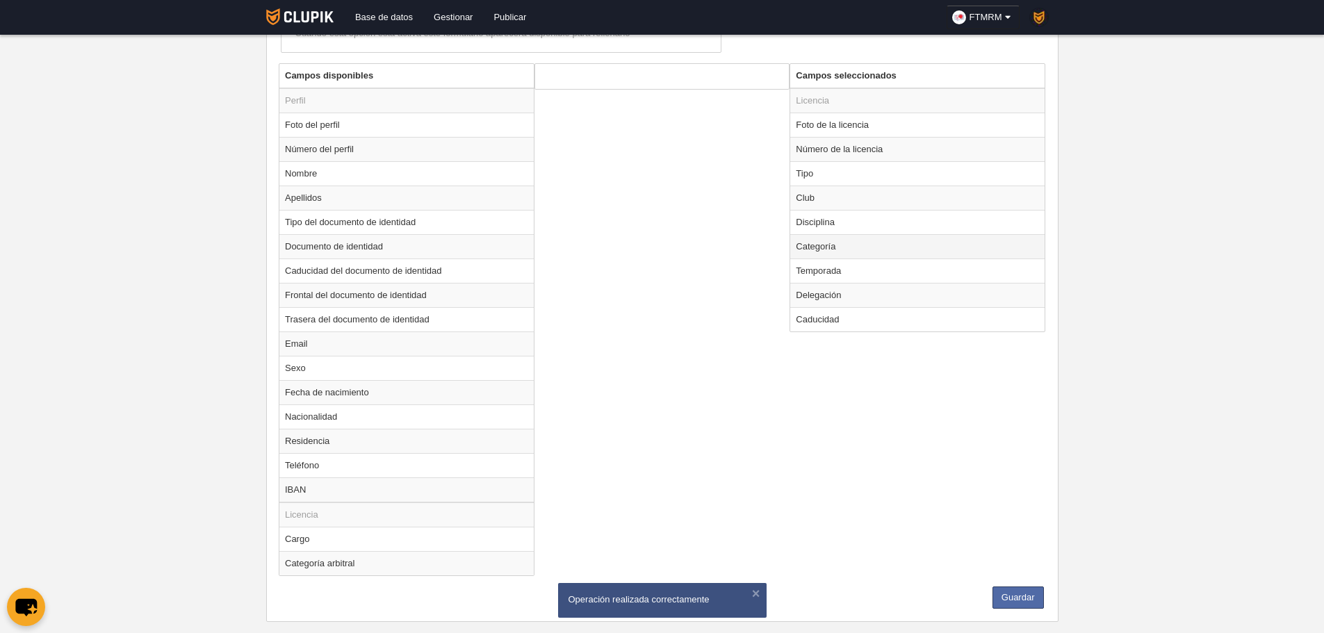
click at [837, 243] on td "Categoría" at bounding box center [917, 246] width 254 height 24
radio input "true"
select select
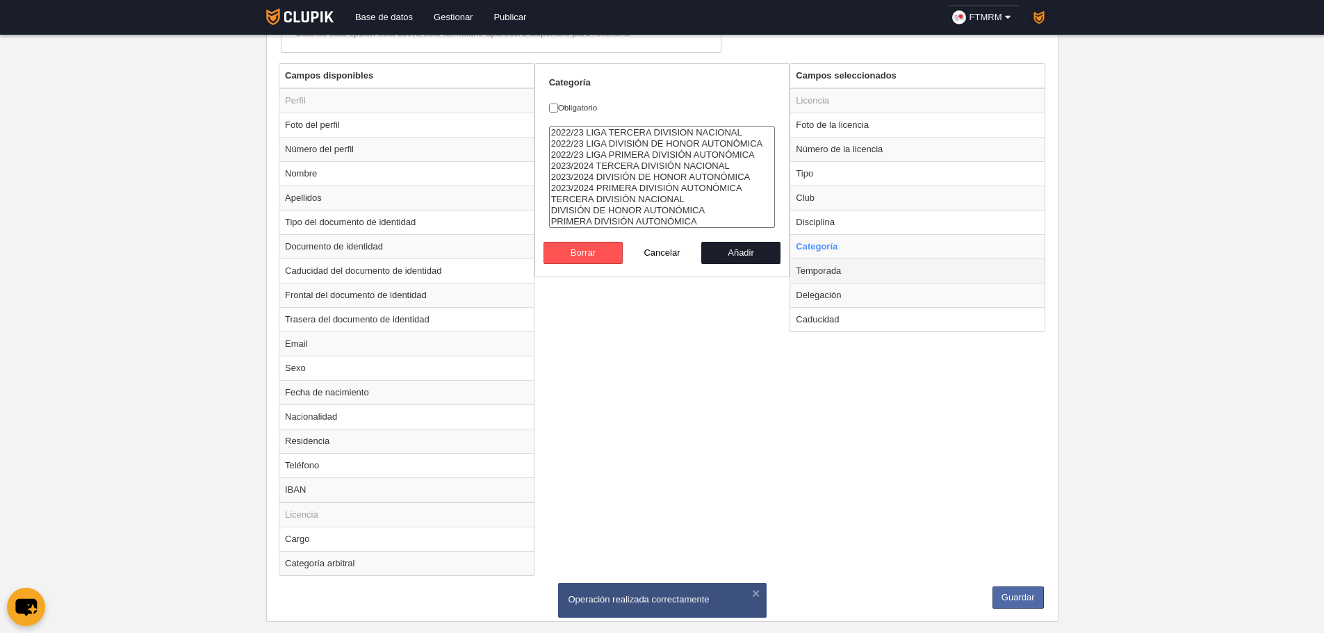
click at [844, 272] on td "Temporada" at bounding box center [917, 271] width 254 height 24
radio input "false"
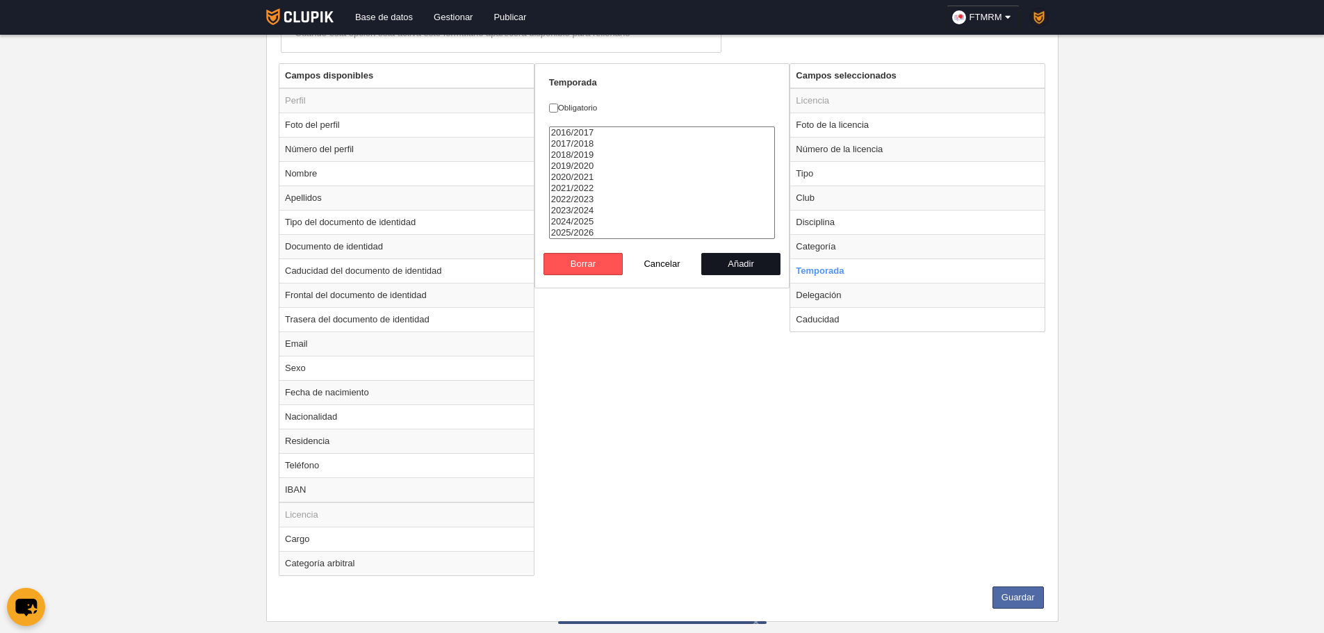
click at [746, 267] on button "Añadir" at bounding box center [740, 264] width 79 height 22
radio input "false"
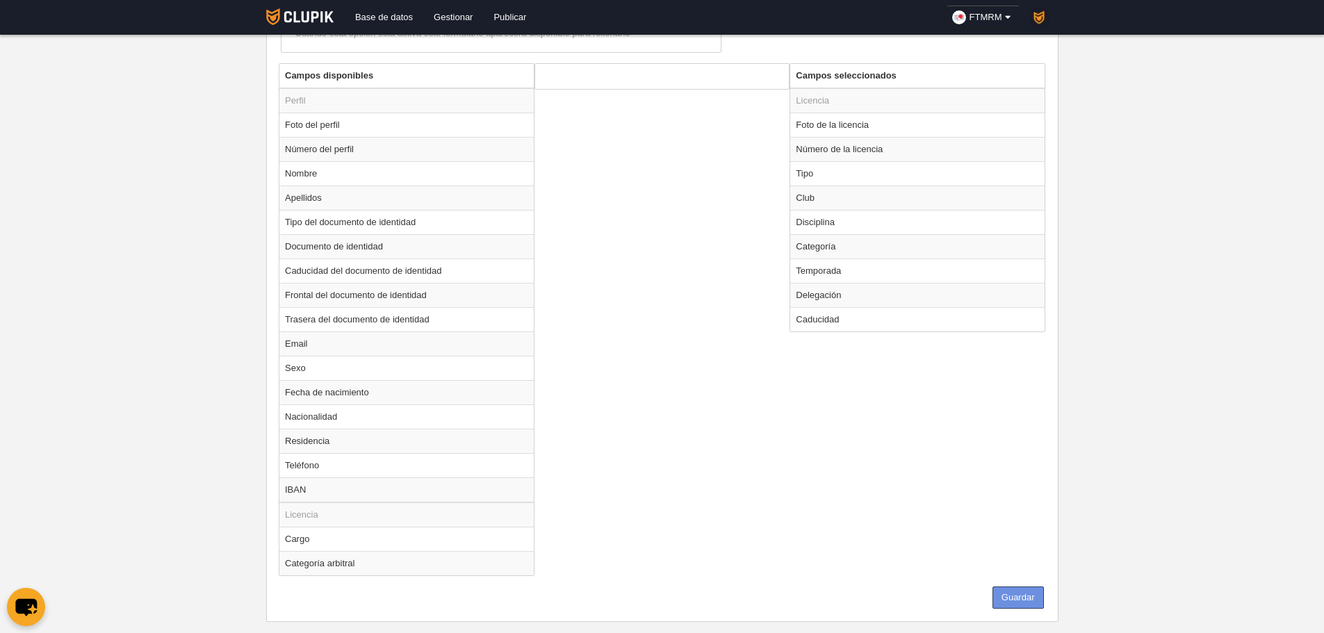
click at [1042, 598] on button "Guardar" at bounding box center [1017, 598] width 51 height 22
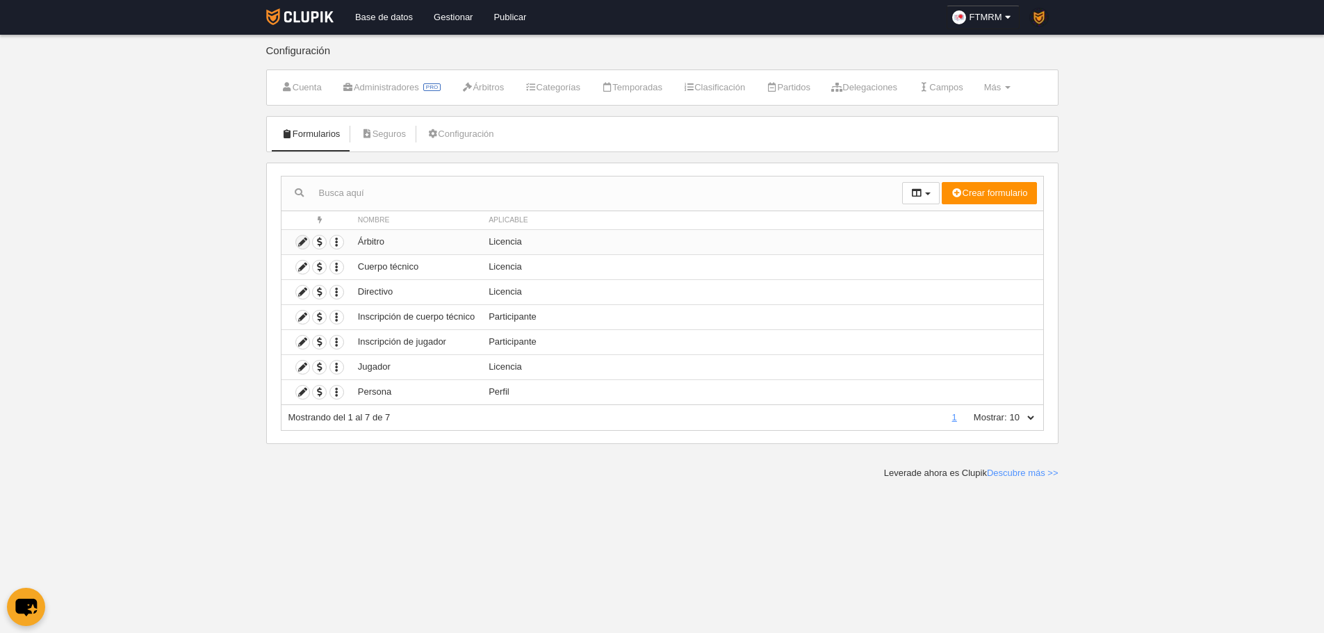
drag, startPoint x: 293, startPoint y: 247, endPoint x: 300, endPoint y: 245, distance: 7.1
click at [294, 247] on td "Duplicar formulario Borrar formulario" at bounding box center [315, 241] width 69 height 25
drag, startPoint x: 300, startPoint y: 245, endPoint x: 227, endPoint y: 245, distance: 73.0
click at [297, 245] on icon at bounding box center [302, 242] width 13 height 13
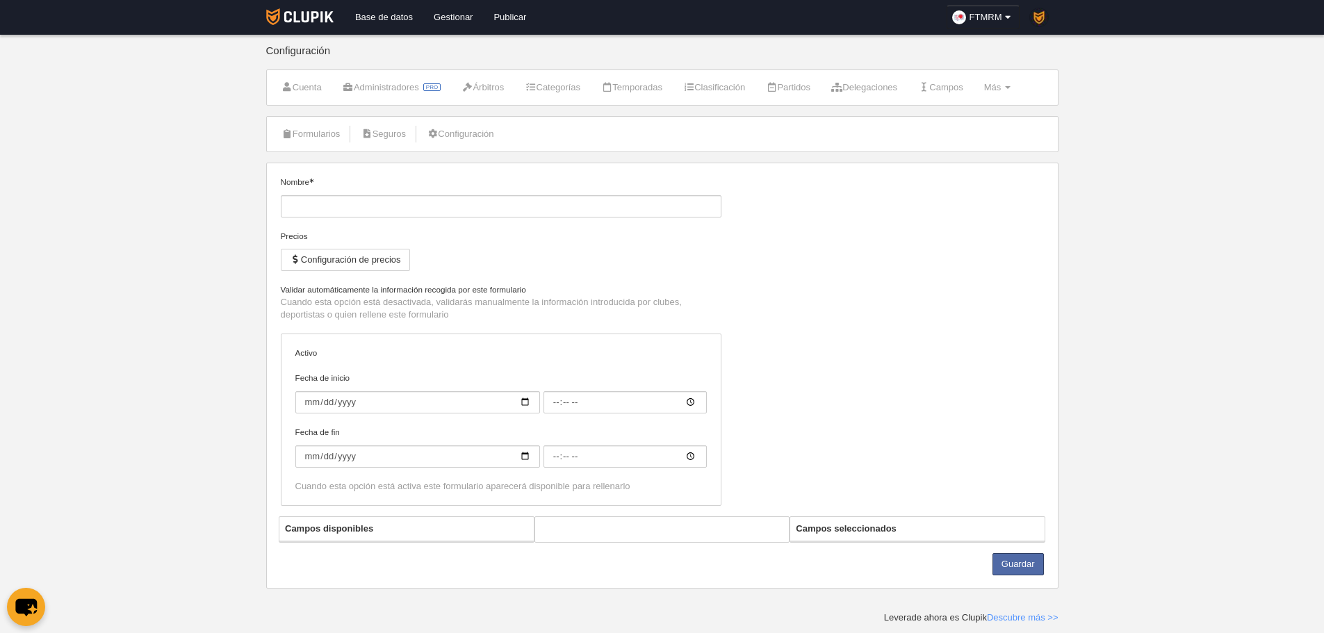
type input "Árbitro"
checkbox input "true"
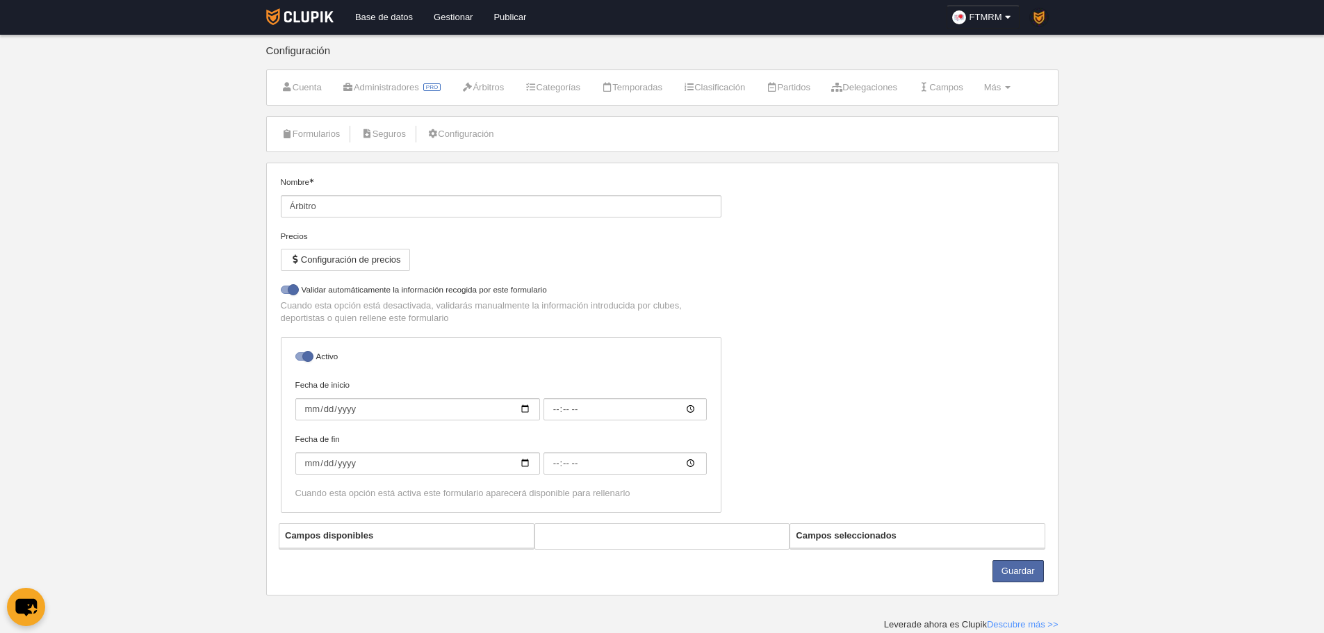
select select "selected"
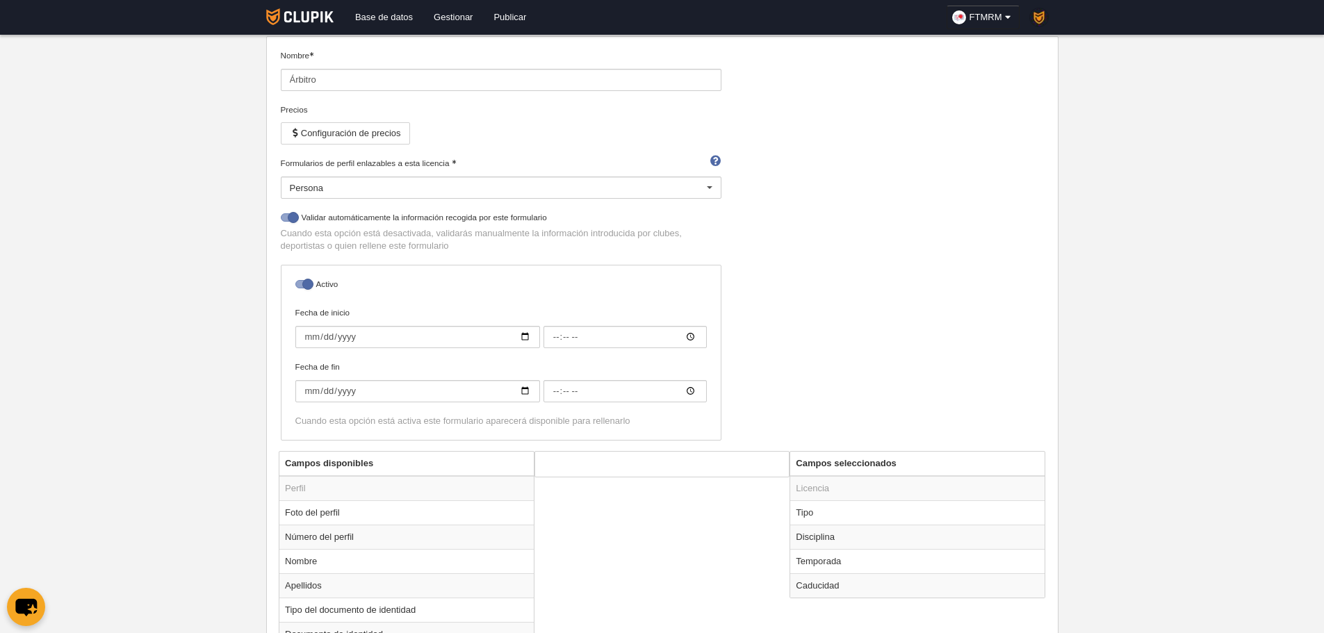
scroll to position [417, 0]
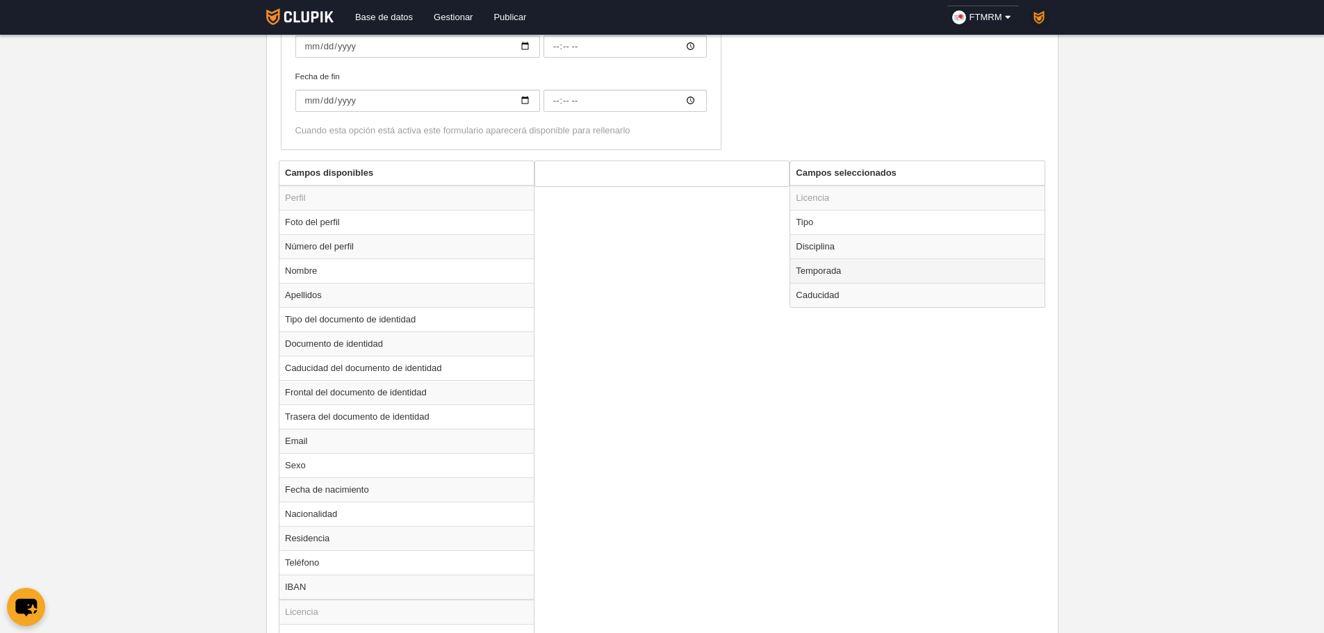
click at [835, 271] on td "Temporada" at bounding box center [917, 271] width 254 height 24
radio input "true"
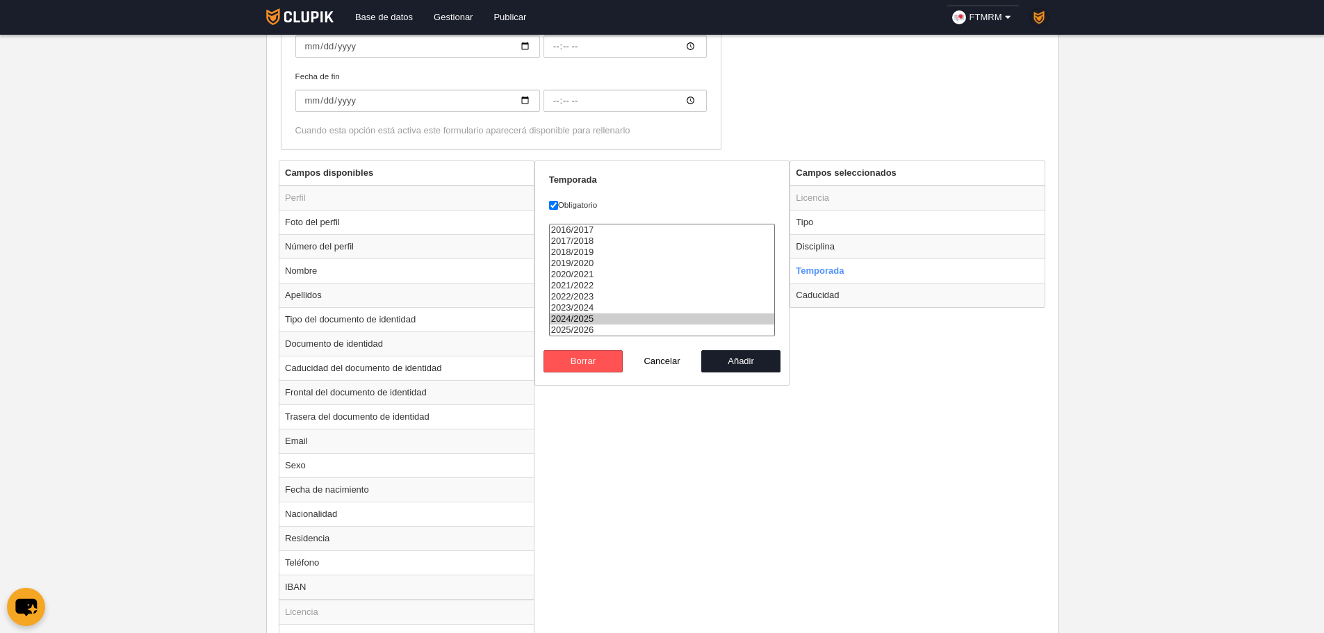
select select "8651"
drag, startPoint x: 598, startPoint y: 318, endPoint x: 609, endPoint y: 328, distance: 14.3
select select
click at [609, 328] on select "2016/2017 2017/2018 2018/2019 2019/2020 2020/2021 2021/2022 2022/2023 2023/2024…" at bounding box center [662, 280] width 227 height 113
click at [737, 350] on button "Añadir" at bounding box center [740, 361] width 79 height 22
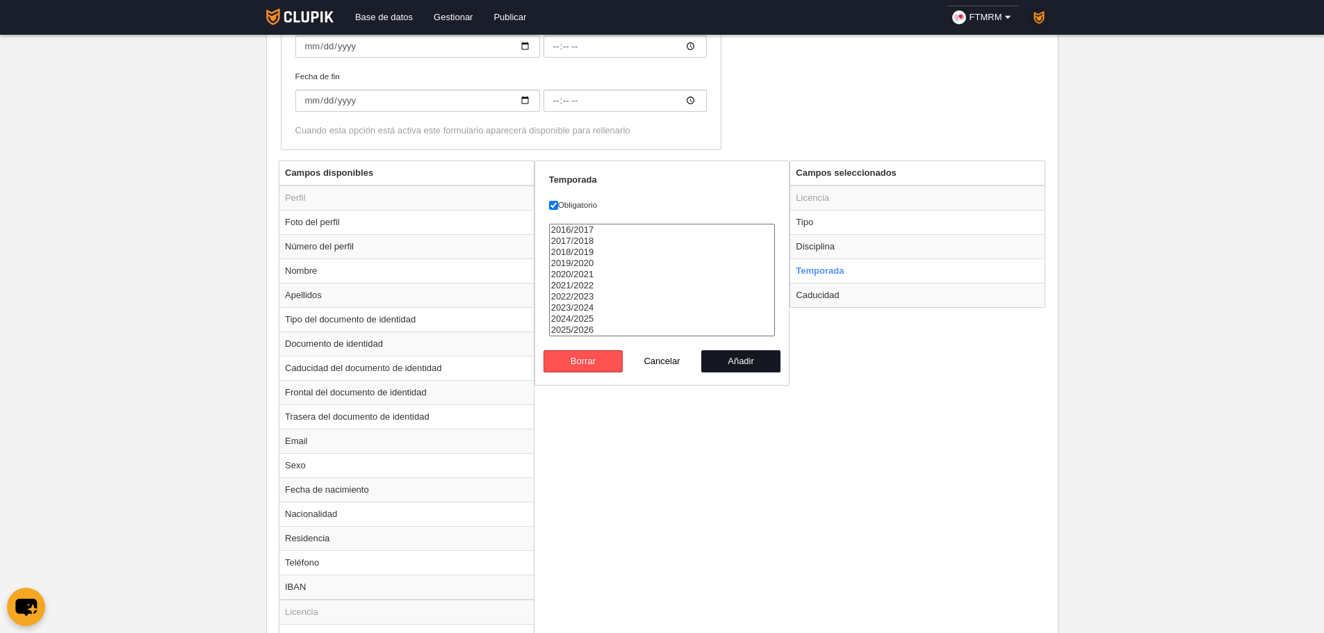
radio input "false"
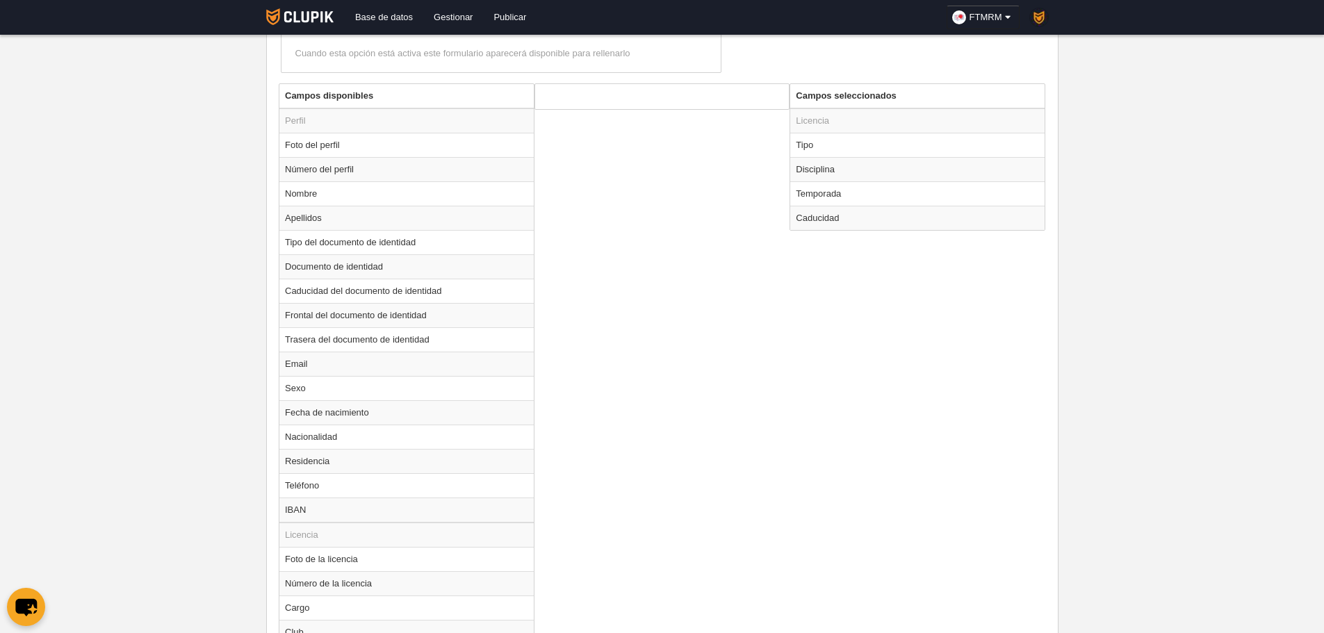
scroll to position [660, 0]
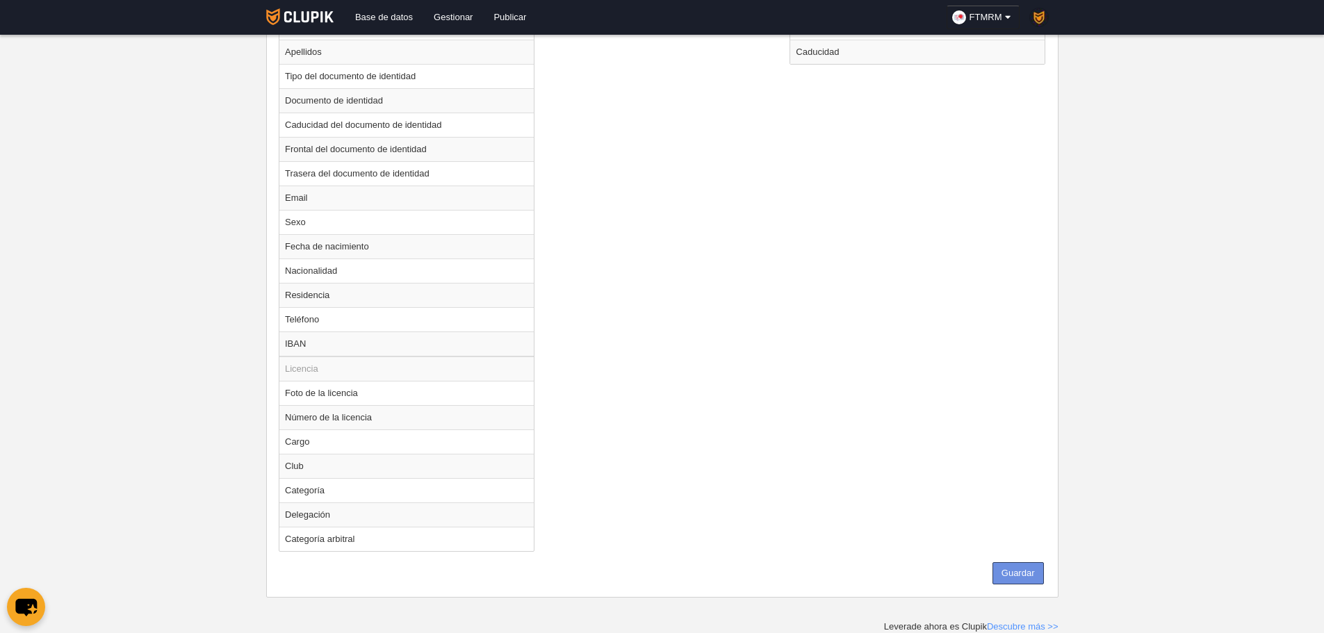
click at [1015, 576] on button "Guardar" at bounding box center [1017, 573] width 51 height 22
